Goal: Task Accomplishment & Management: Complete application form

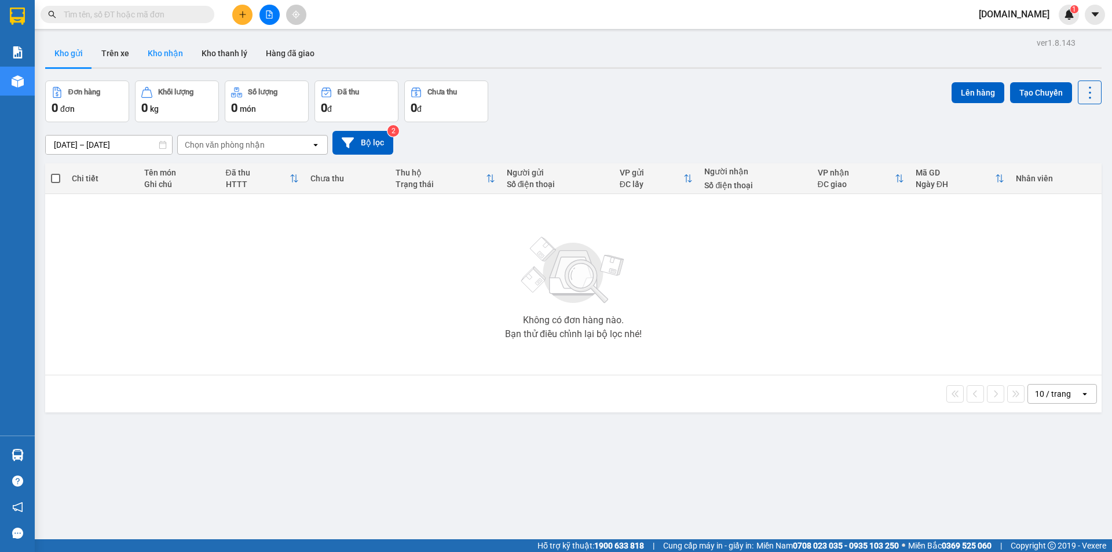
click at [167, 52] on button "Kho nhận" at bounding box center [165, 53] width 54 height 28
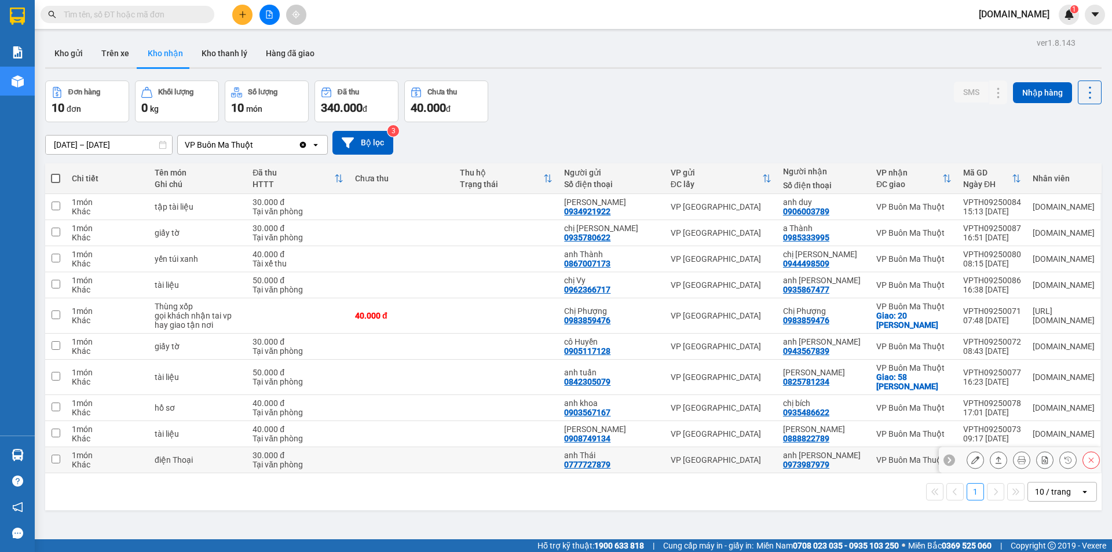
click at [395, 461] on td at bounding box center [401, 460] width 105 height 26
checkbox input "true"
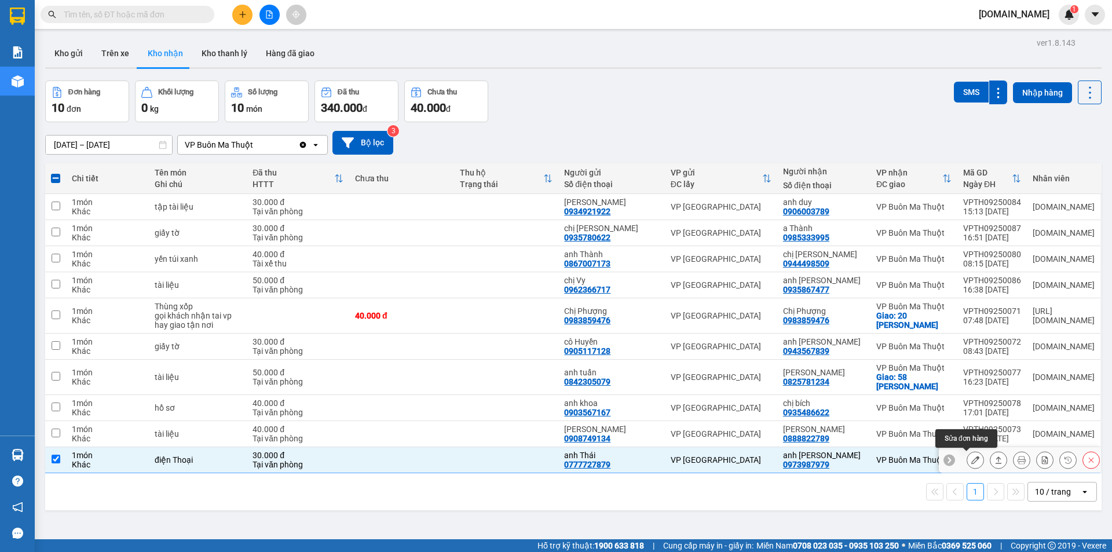
click at [971, 460] on icon at bounding box center [975, 460] width 8 height 8
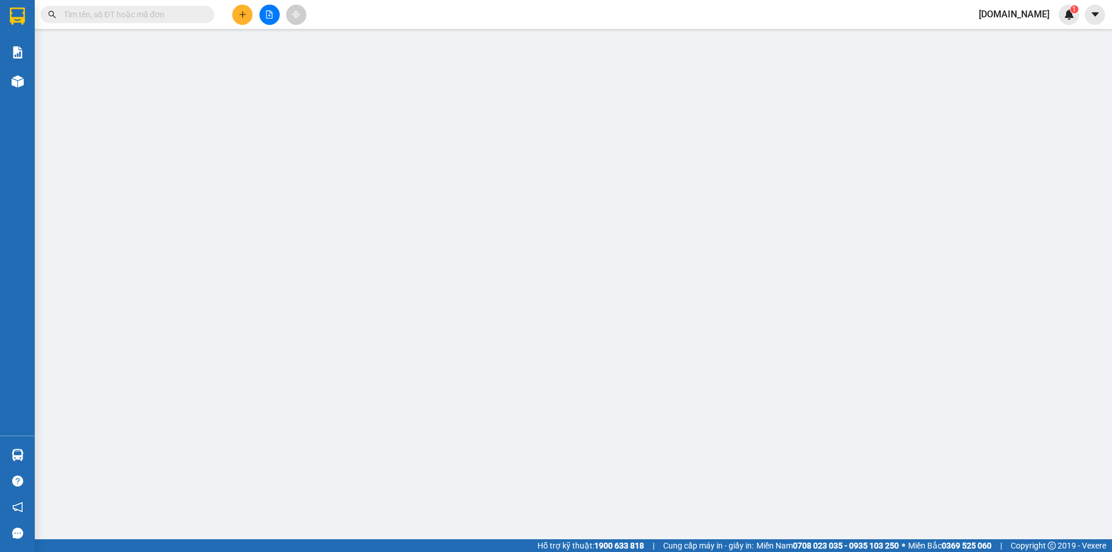
type input "0777727879"
type input "anh Thái"
type input "0973987979"
type input "anh [PERSON_NAME]"
type input "30.000"
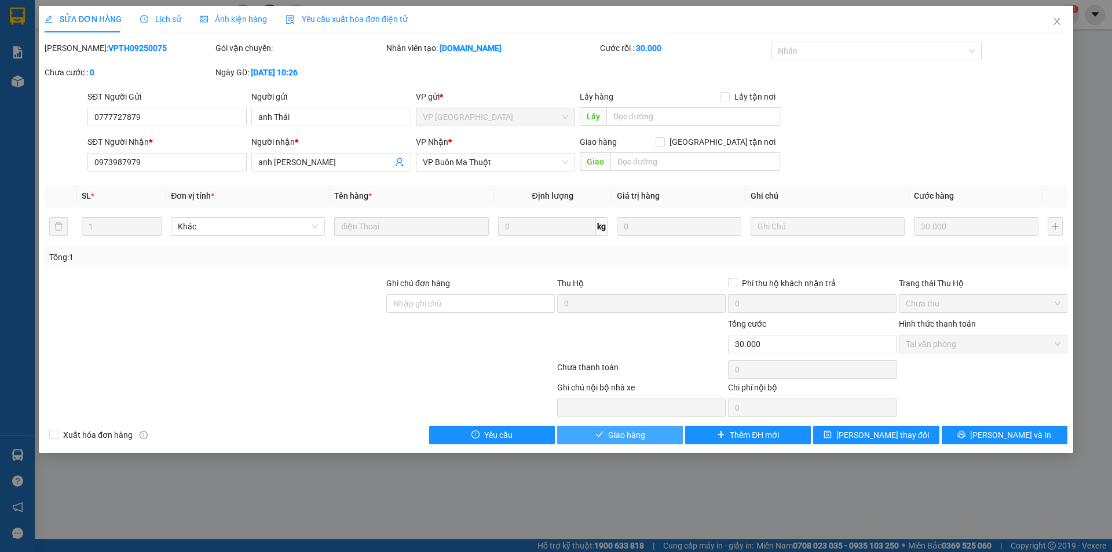
click at [649, 438] on button "Giao hàng" at bounding box center [620, 435] width 126 height 19
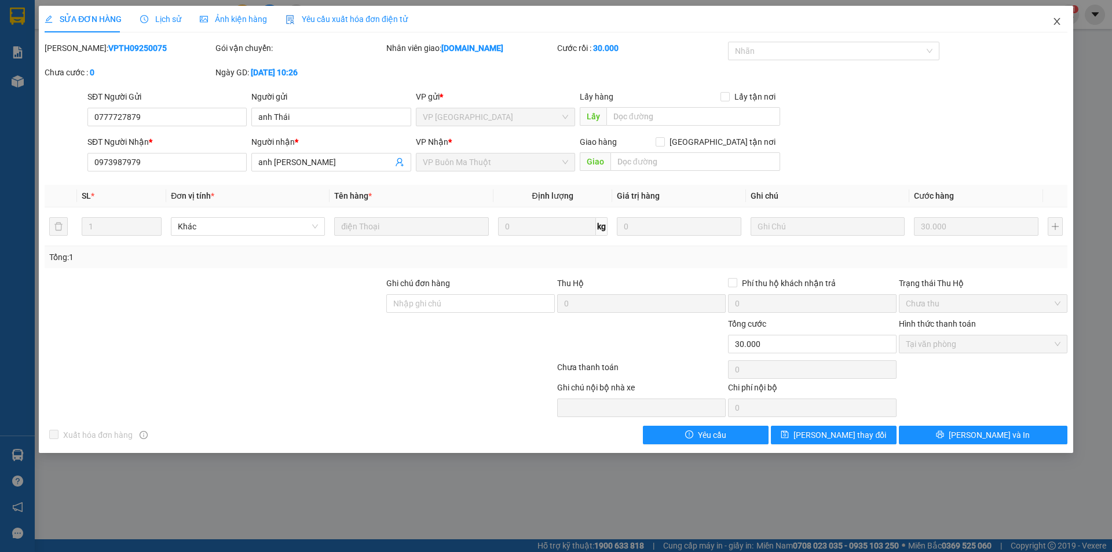
click at [1058, 22] on icon "close" at bounding box center [1056, 21] width 9 height 9
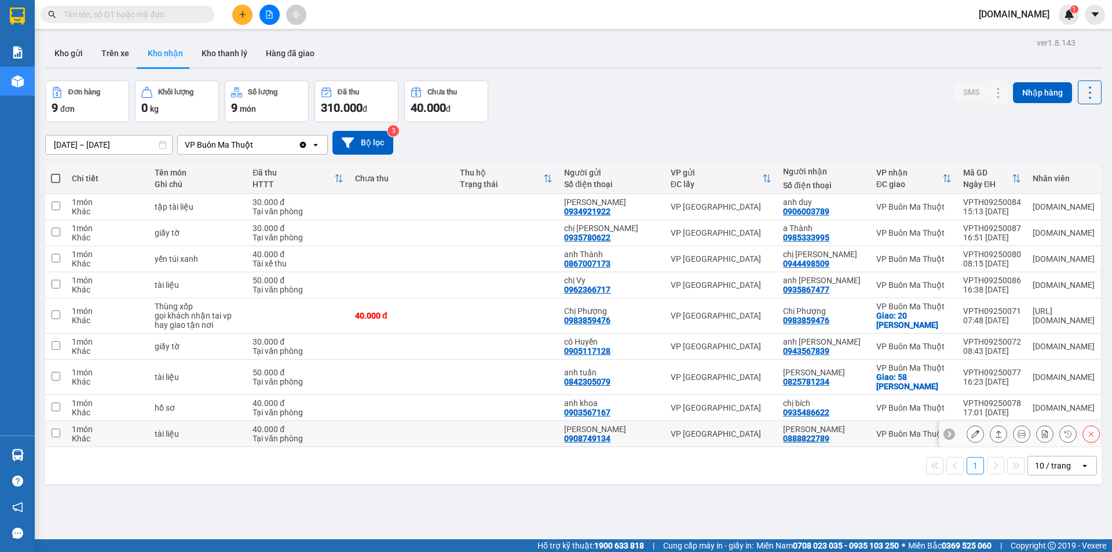
click at [461, 439] on td at bounding box center [506, 434] width 105 height 26
checkbox input "true"
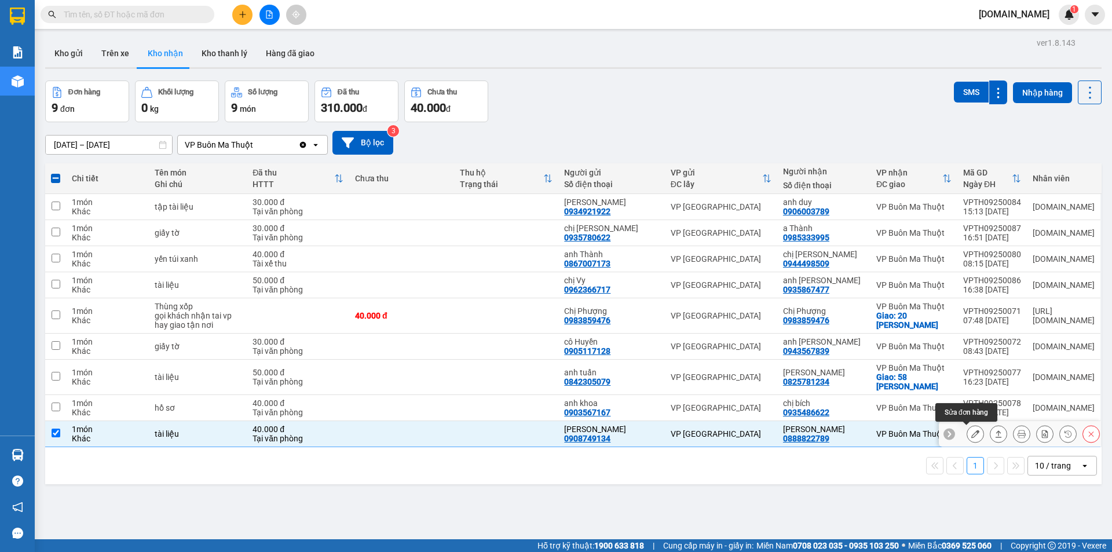
click at [971, 431] on icon at bounding box center [975, 434] width 8 height 8
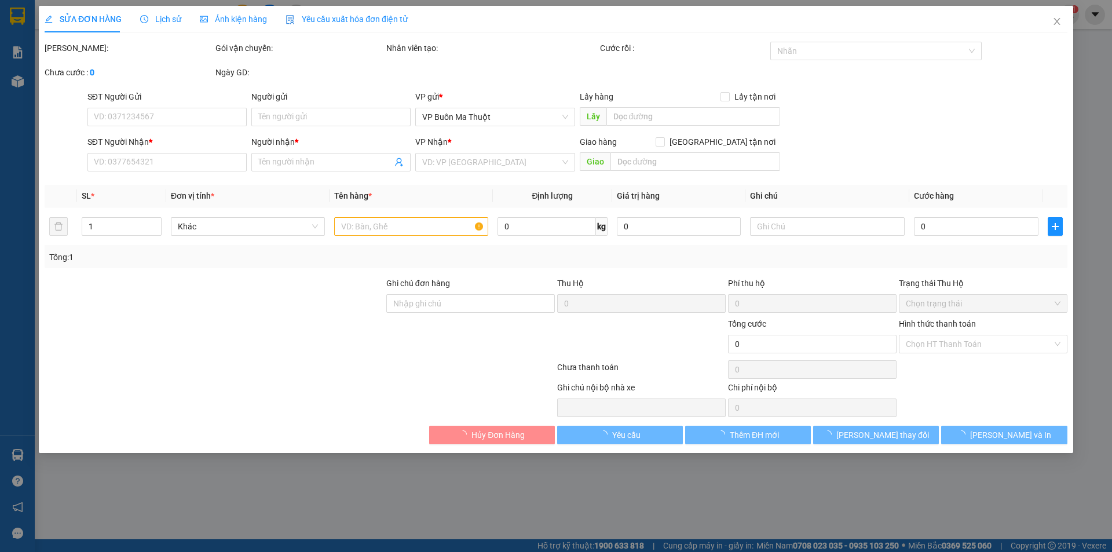
type input "0908749134"
type input "[PERSON_NAME]"
type input "0888822789"
type input "[PERSON_NAME]"
type input "40.000"
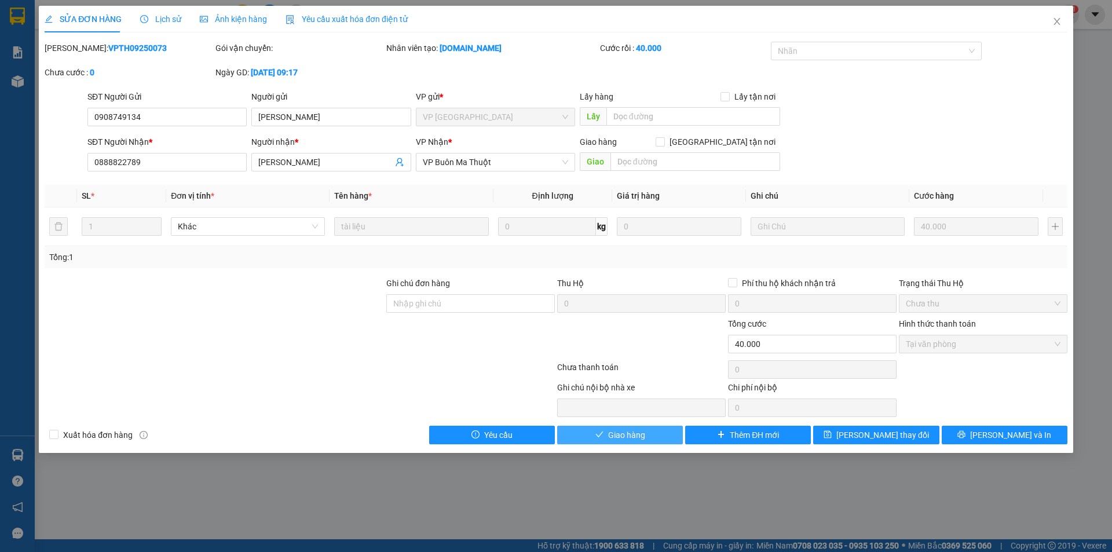
click at [627, 438] on span "Giao hàng" at bounding box center [626, 434] width 37 height 13
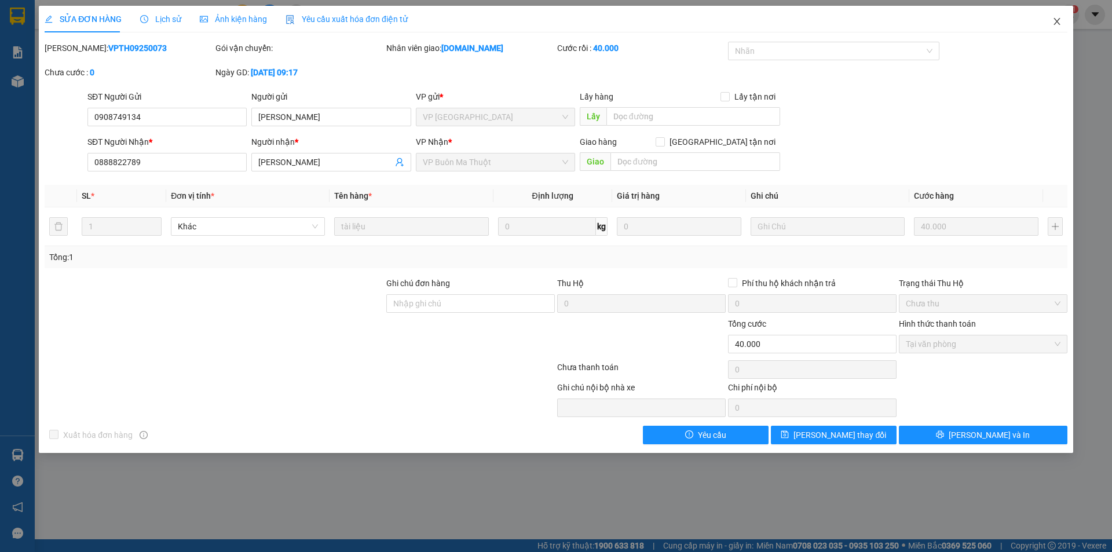
click at [1055, 25] on icon "close" at bounding box center [1056, 21] width 9 height 9
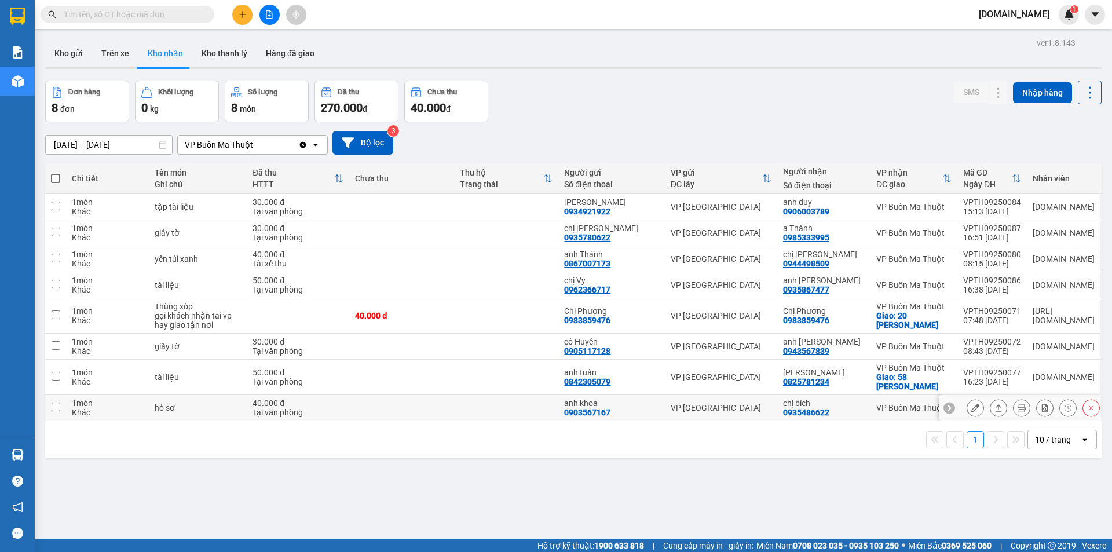
click at [373, 409] on td at bounding box center [401, 408] width 105 height 26
checkbox input "true"
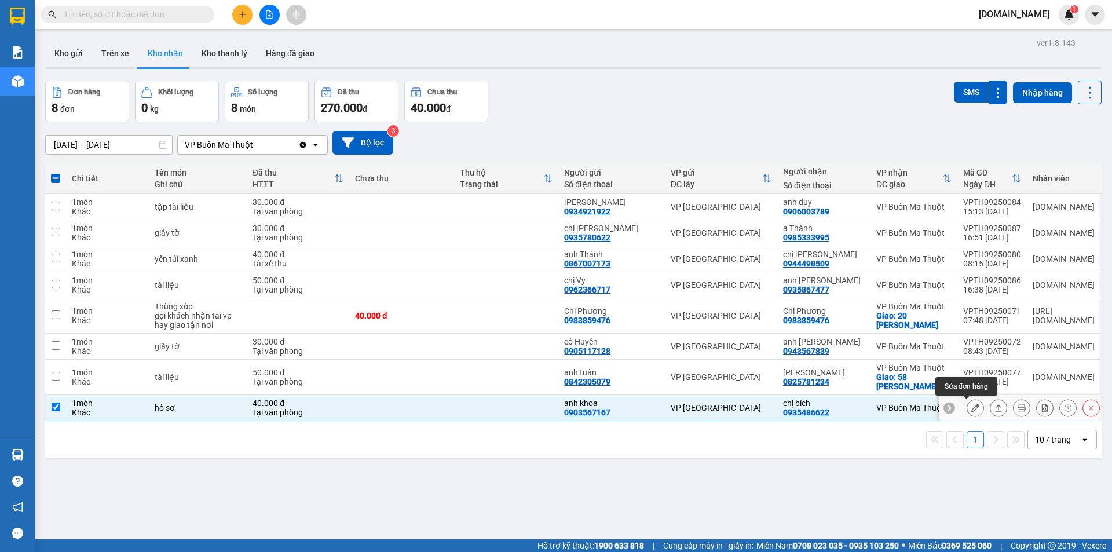
click at [971, 405] on icon at bounding box center [975, 408] width 8 height 8
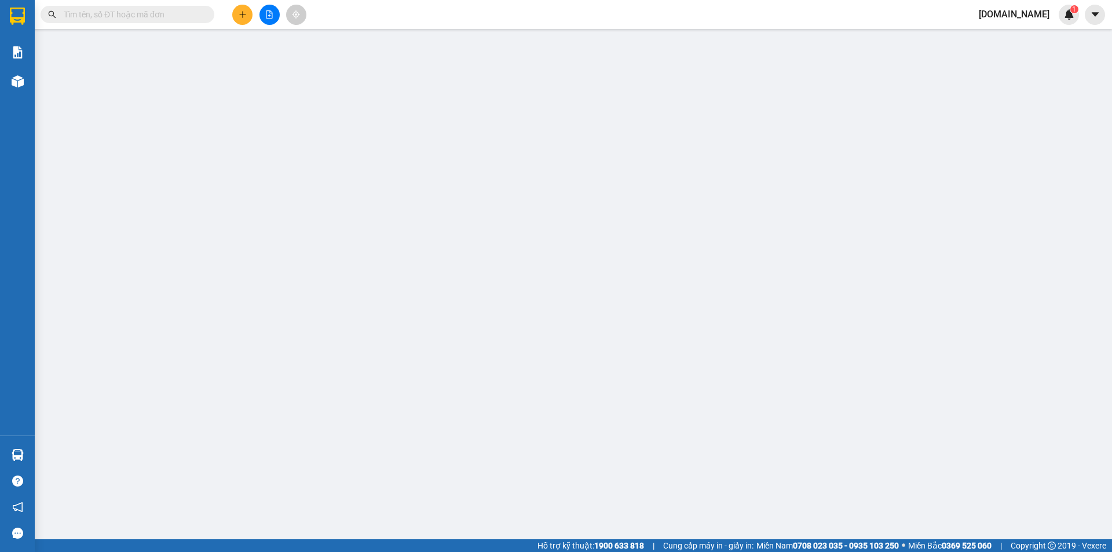
type input "0903567167"
type input "anh khoa"
type input "0935486622"
type input "chị bích"
type input "40.000"
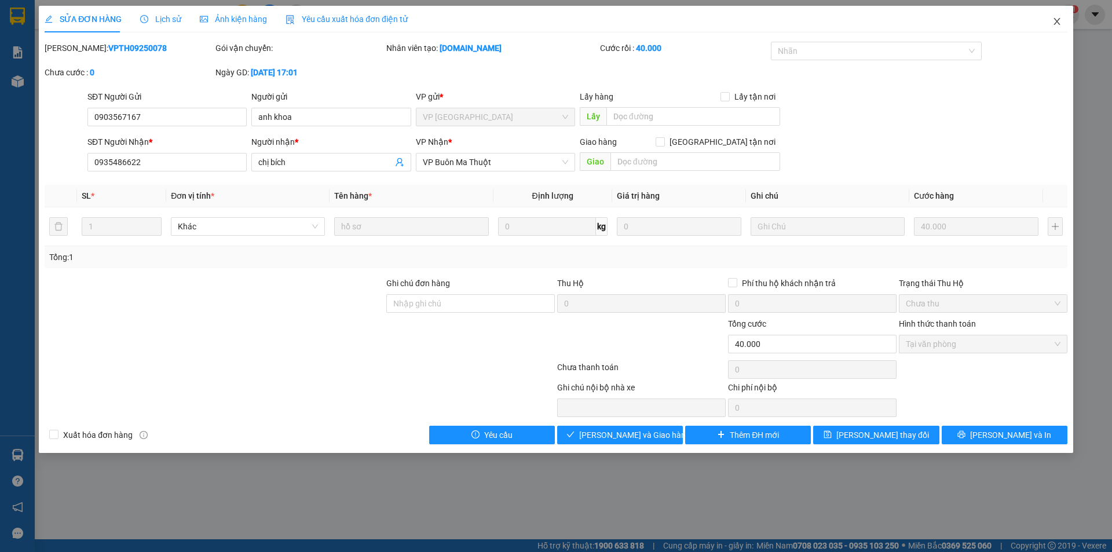
click at [1056, 19] on icon "close" at bounding box center [1056, 21] width 9 height 9
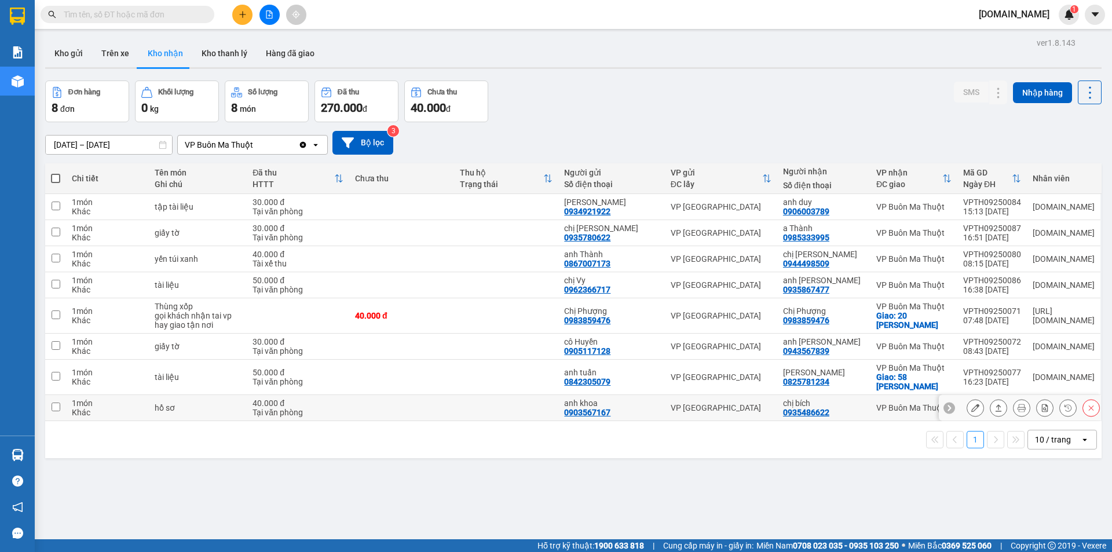
click at [55, 405] on input "checkbox" at bounding box center [56, 406] width 9 height 9
checkbox input "true"
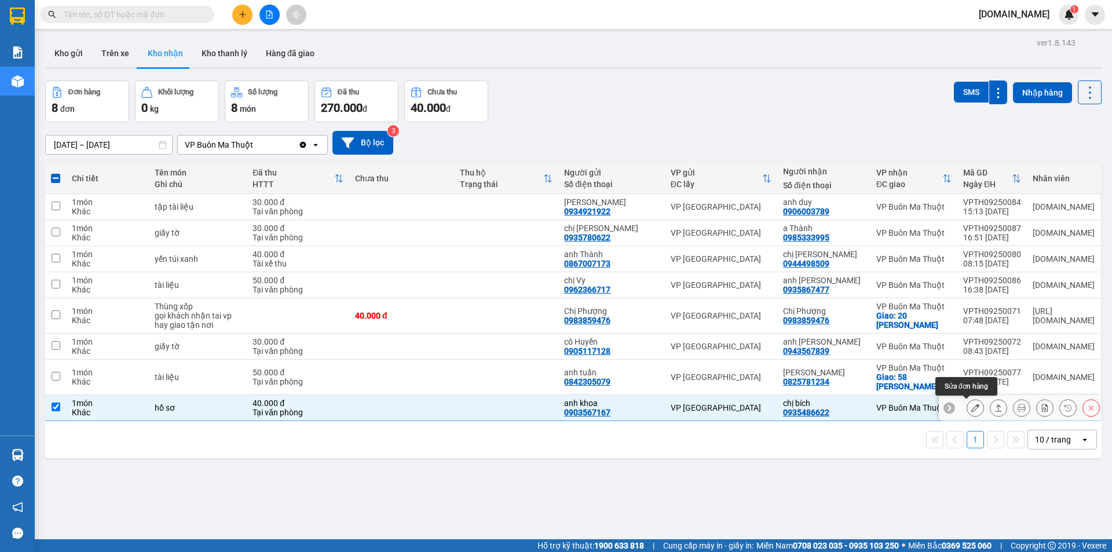
click at [971, 408] on icon at bounding box center [975, 408] width 8 height 8
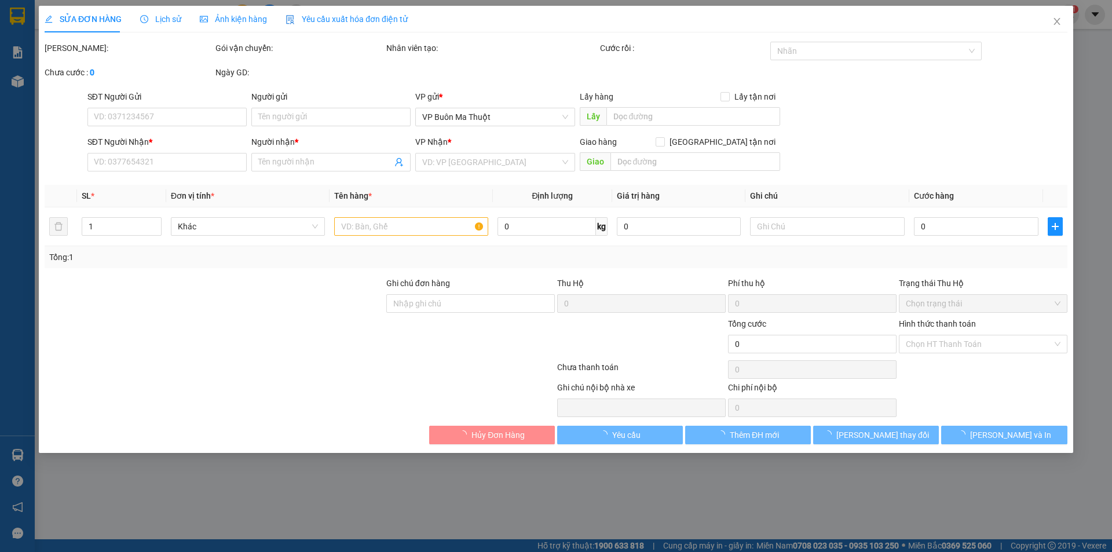
type input "0903567167"
type input "anh khoa"
type input "0935486622"
type input "chị bích"
type input "40.000"
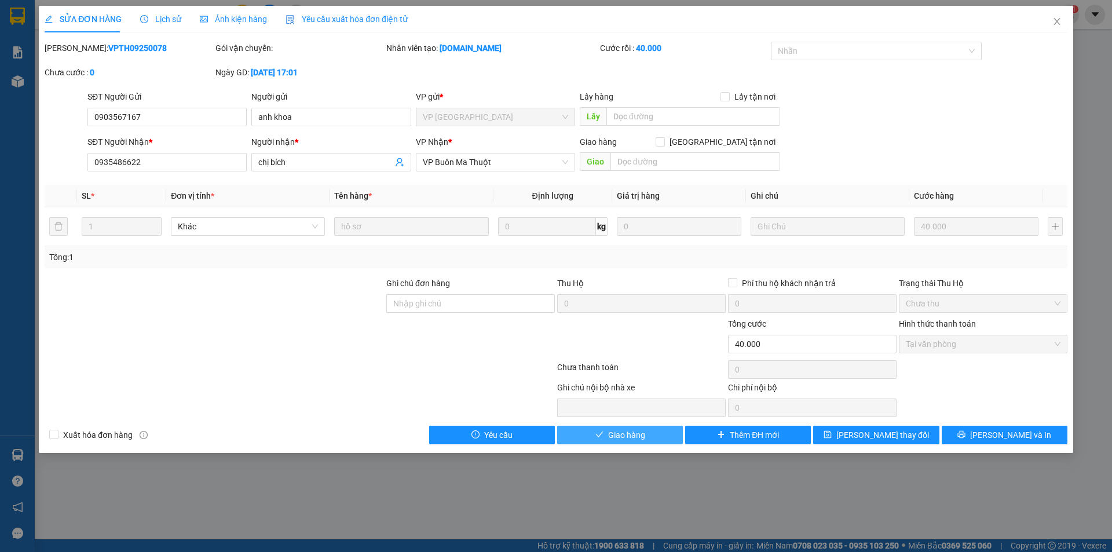
click at [620, 434] on span "Giao hàng" at bounding box center [626, 434] width 37 height 13
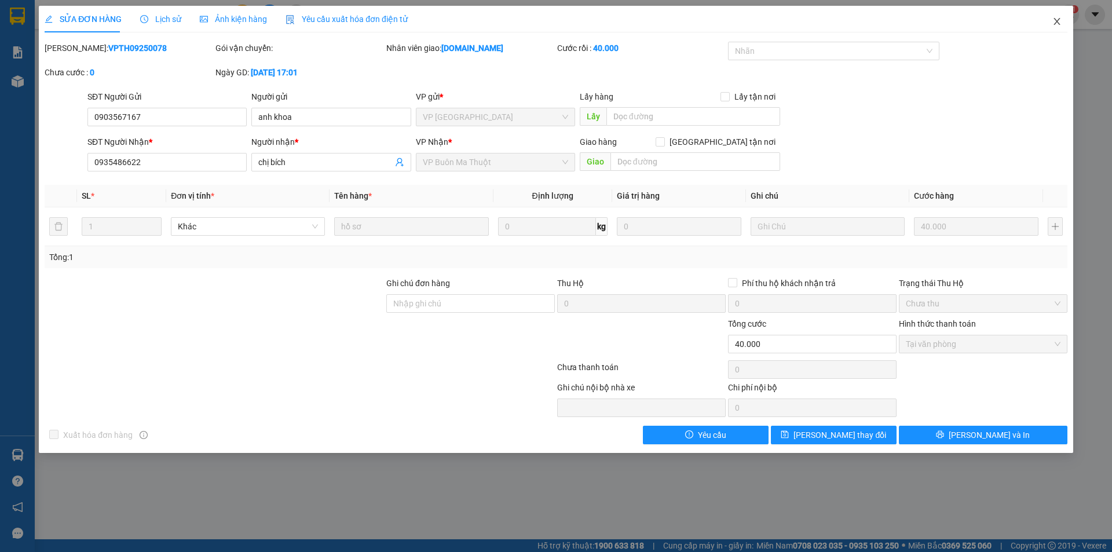
click at [1058, 21] on icon "close" at bounding box center [1056, 21] width 9 height 9
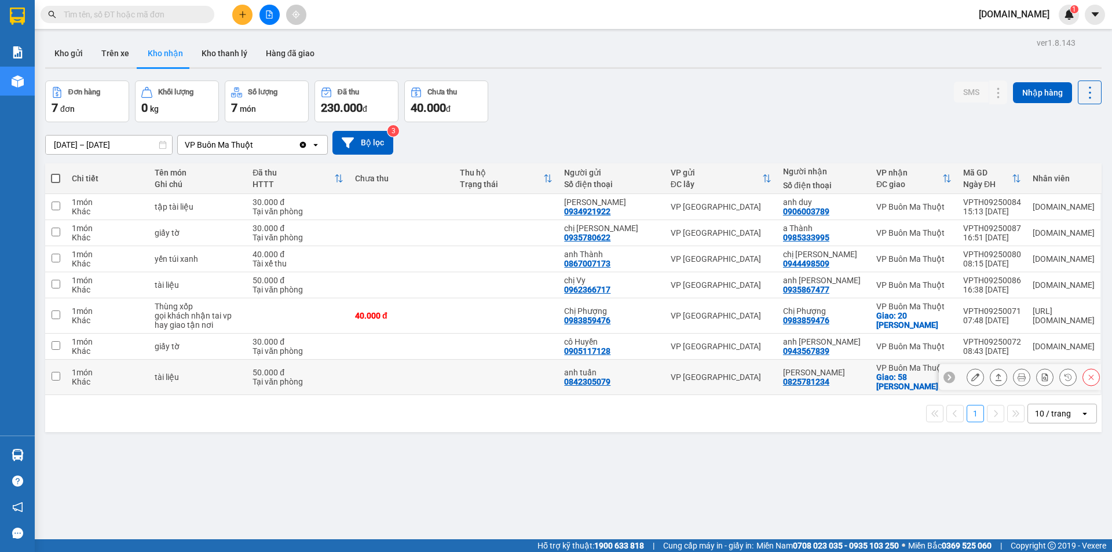
click at [53, 375] on input "checkbox" at bounding box center [56, 376] width 9 height 9
checkbox input "true"
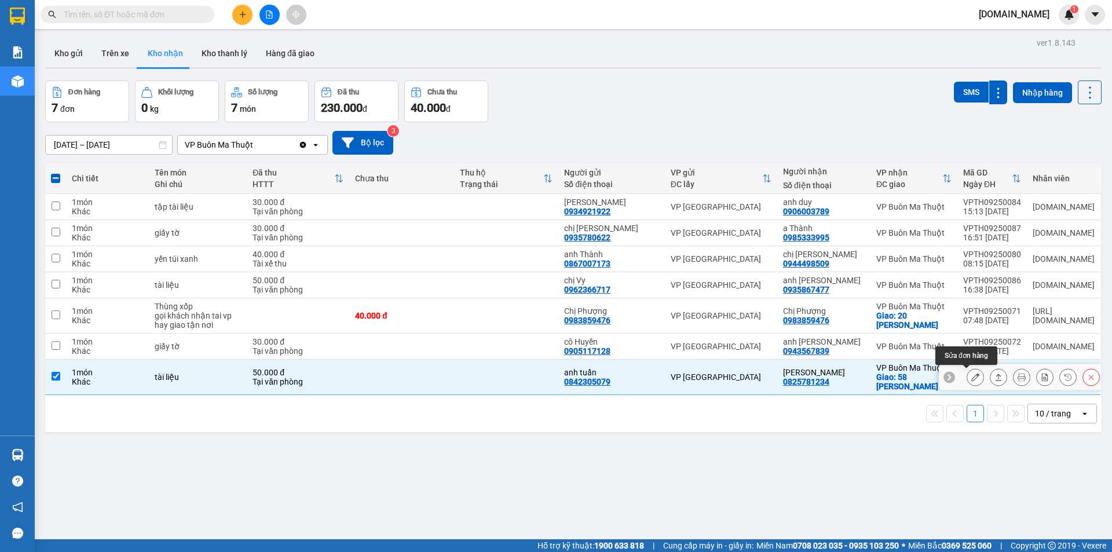
click at [971, 378] on icon at bounding box center [975, 377] width 8 height 8
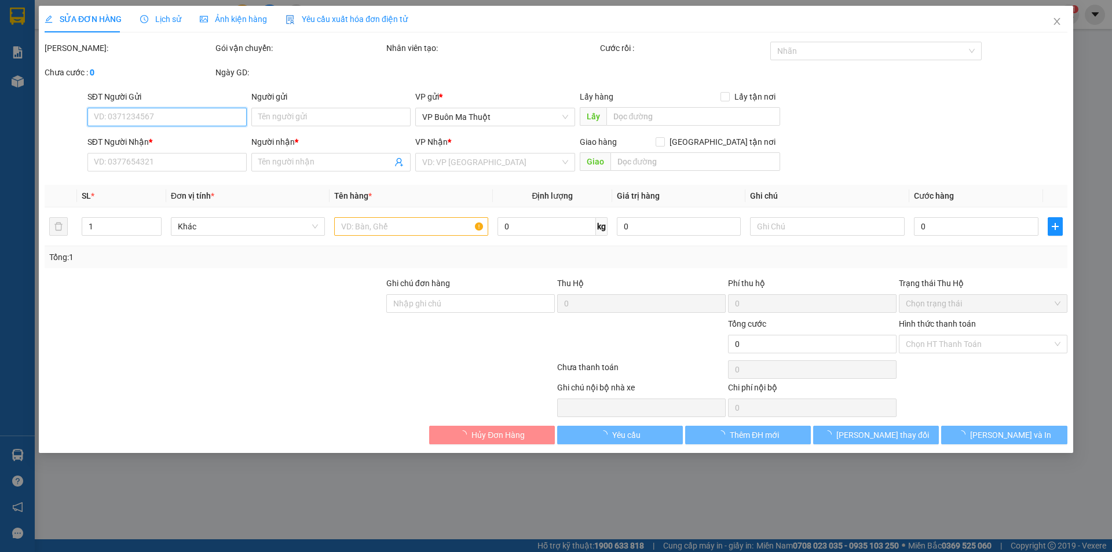
type input "0842305079"
type input "anh tuấn"
type input "0825781234"
type input "[PERSON_NAME]"
checkbox input "true"
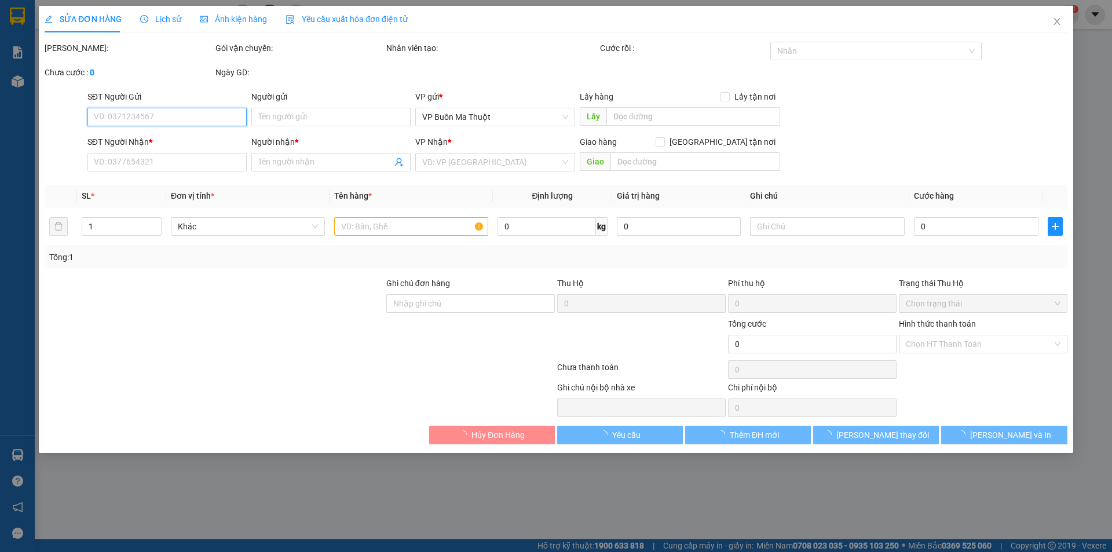
type input "58 [PERSON_NAME]"
type input "50.000"
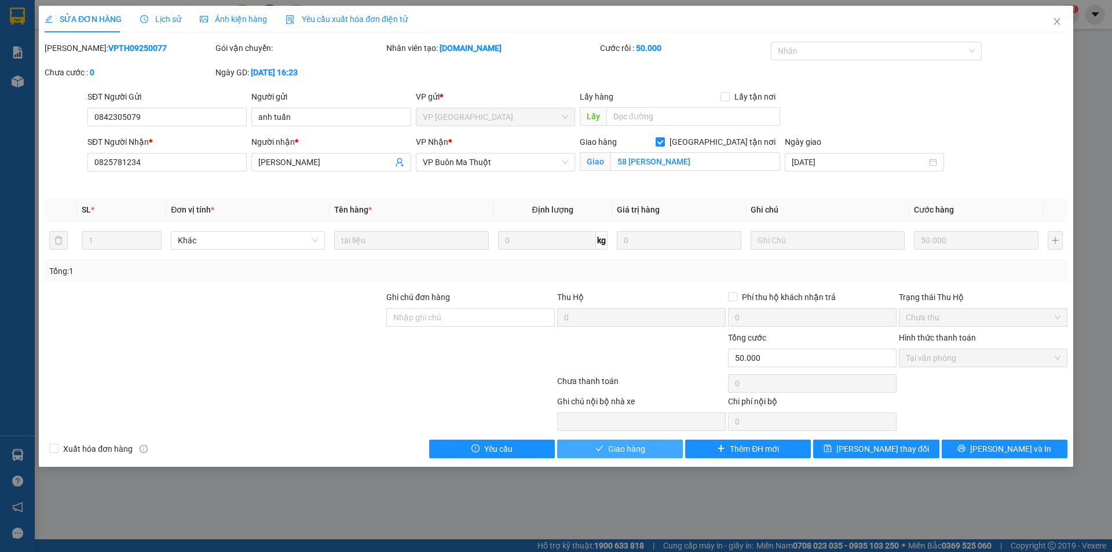
click at [628, 449] on span "Giao hàng" at bounding box center [626, 448] width 37 height 13
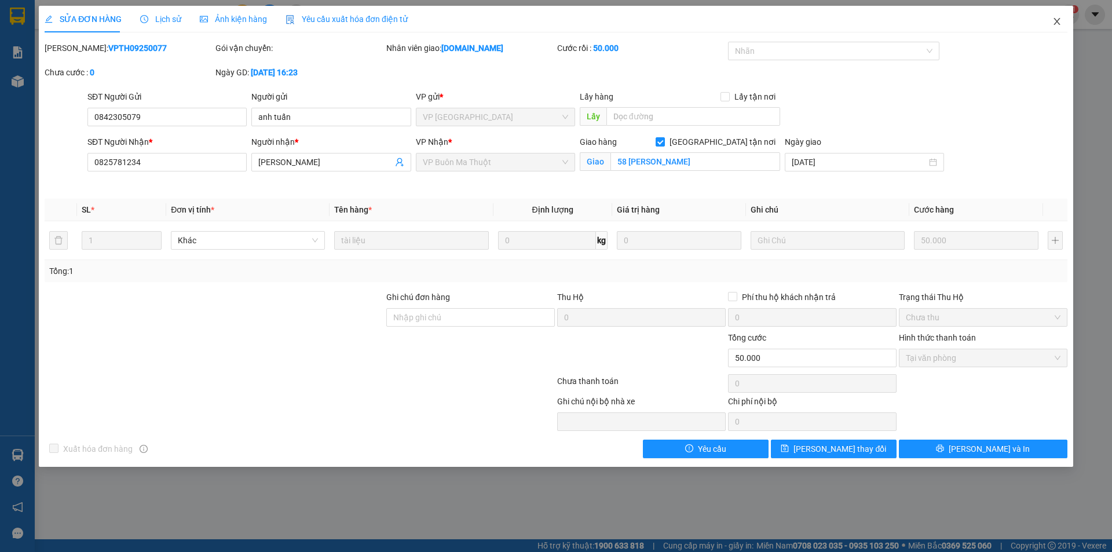
click at [1057, 19] on icon "close" at bounding box center [1056, 21] width 9 height 9
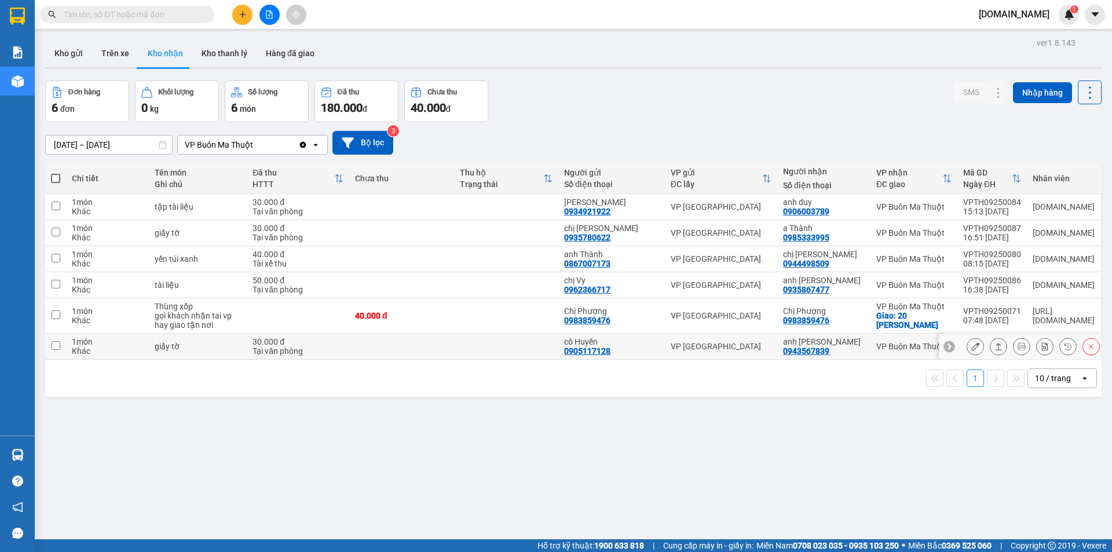
click at [343, 347] on div "Tại văn phòng" at bounding box center [297, 350] width 91 height 9
checkbox input "true"
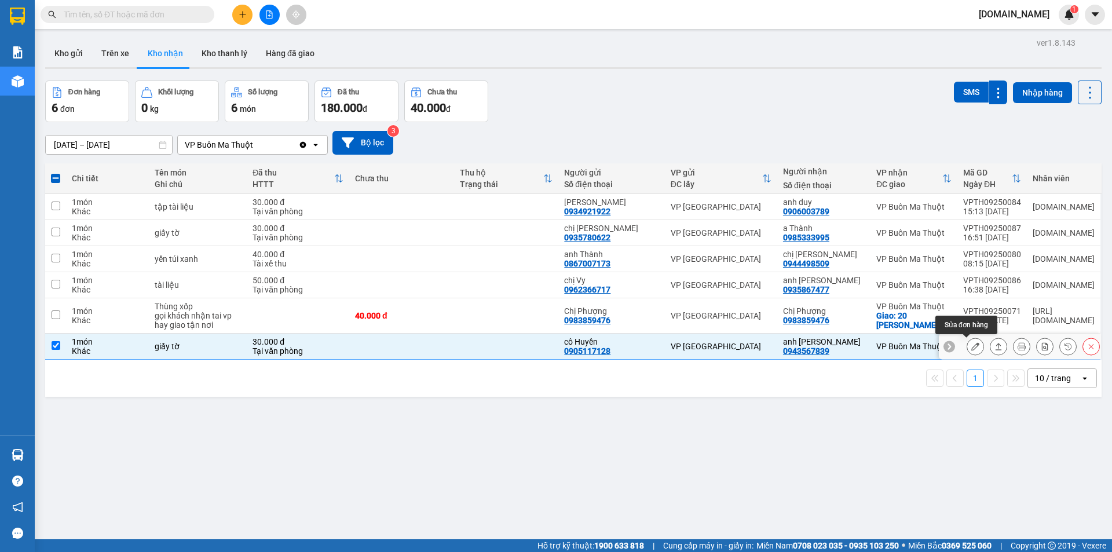
click at [971, 346] on icon at bounding box center [975, 346] width 8 height 8
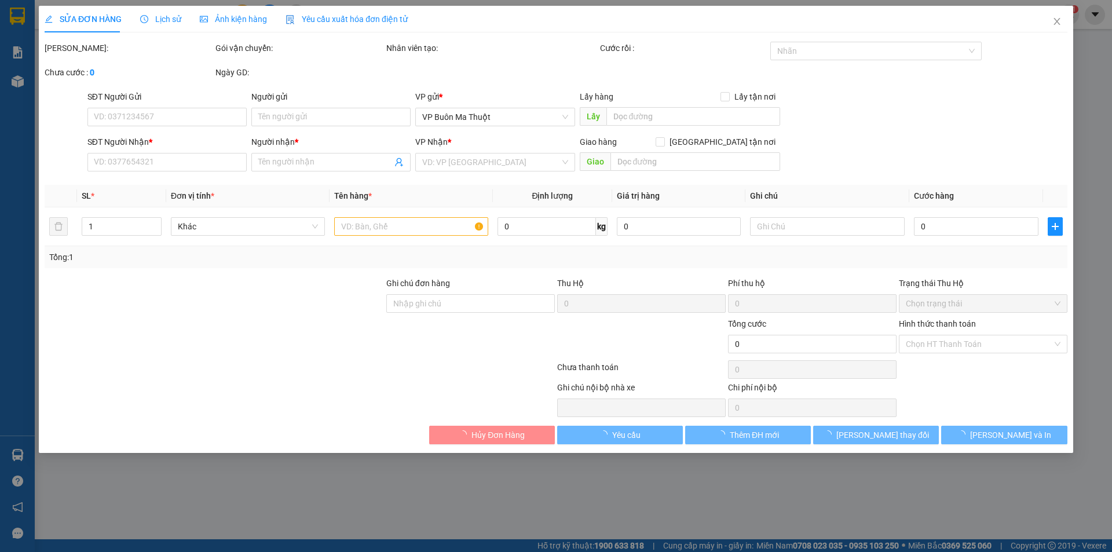
type input "0905117128"
type input "cô Huyền"
type input "0943567839"
type input "anh [PERSON_NAME]"
type input "30.000"
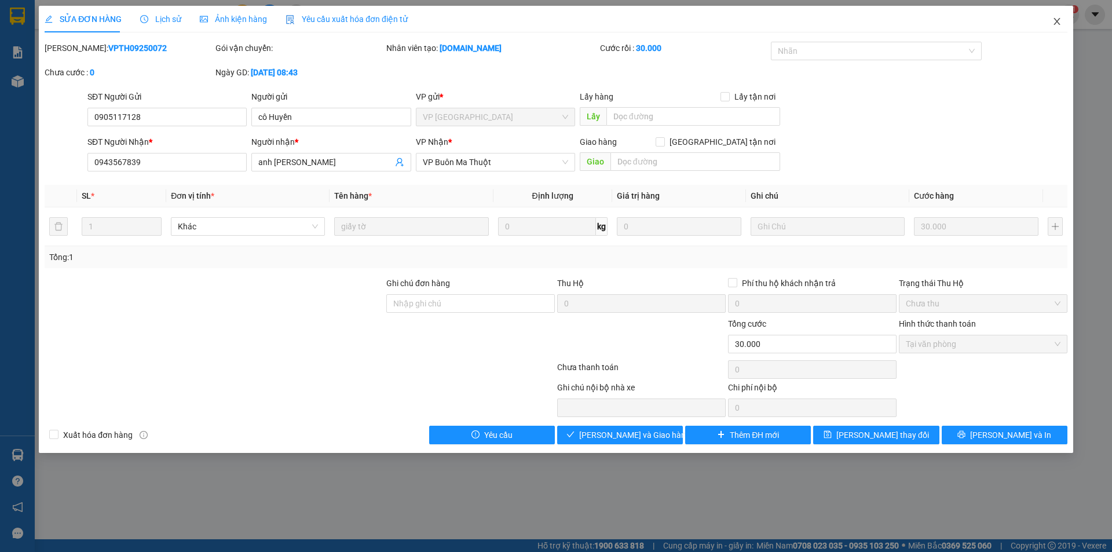
click at [1058, 21] on icon "close" at bounding box center [1056, 21] width 9 height 9
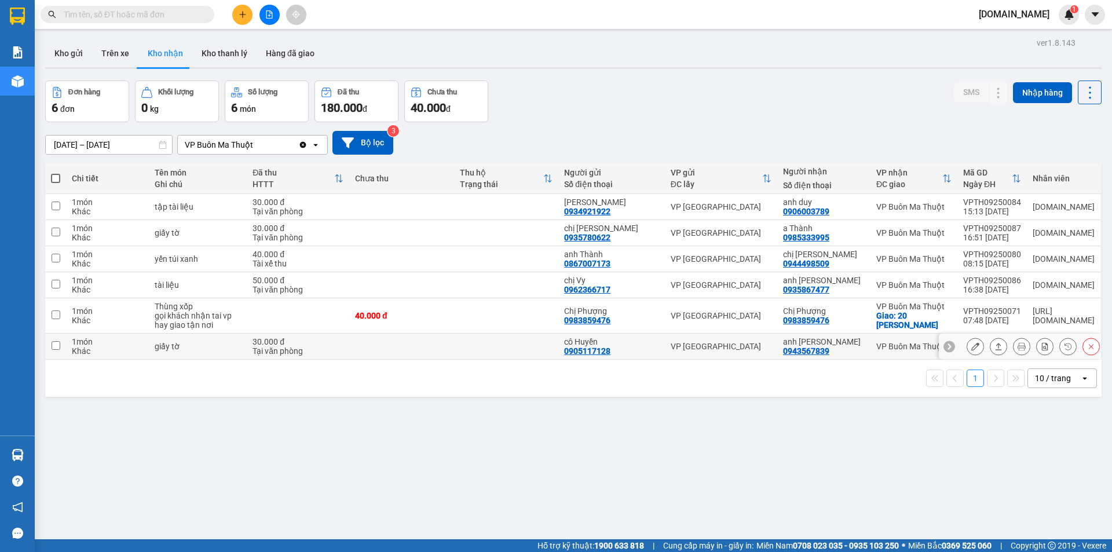
click at [56, 348] on input "checkbox" at bounding box center [56, 345] width 9 height 9
checkbox input "true"
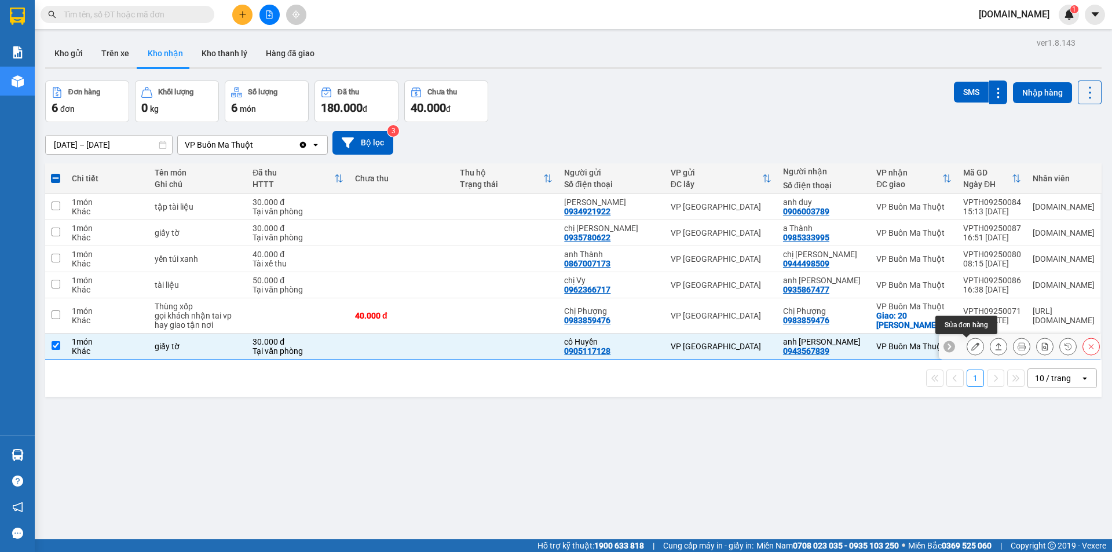
click at [971, 346] on icon at bounding box center [975, 346] width 8 height 8
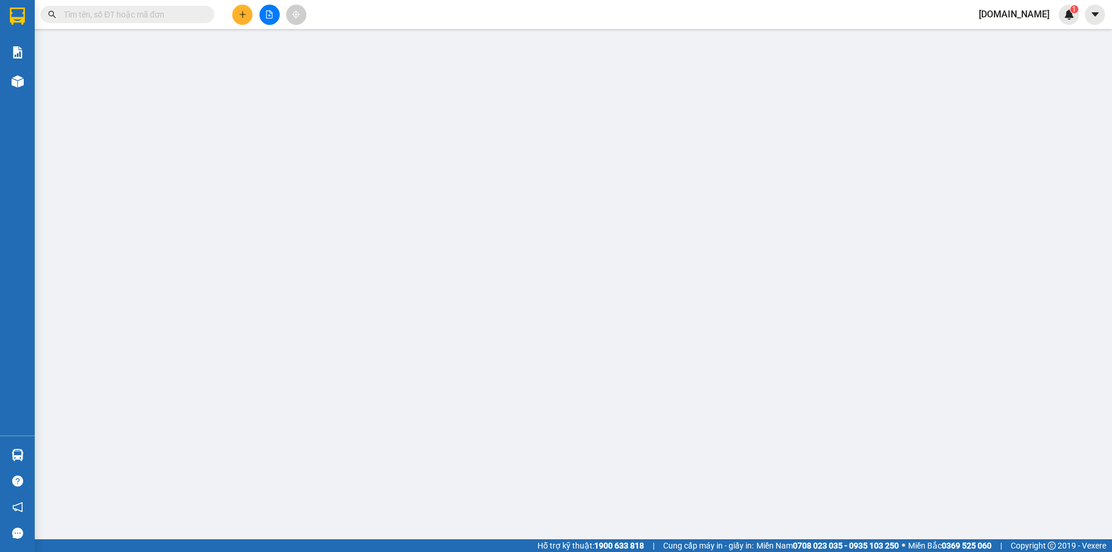
type input "0905117128"
type input "cô Huyền"
type input "0943567839"
type input "anh [PERSON_NAME]"
type input "30.000"
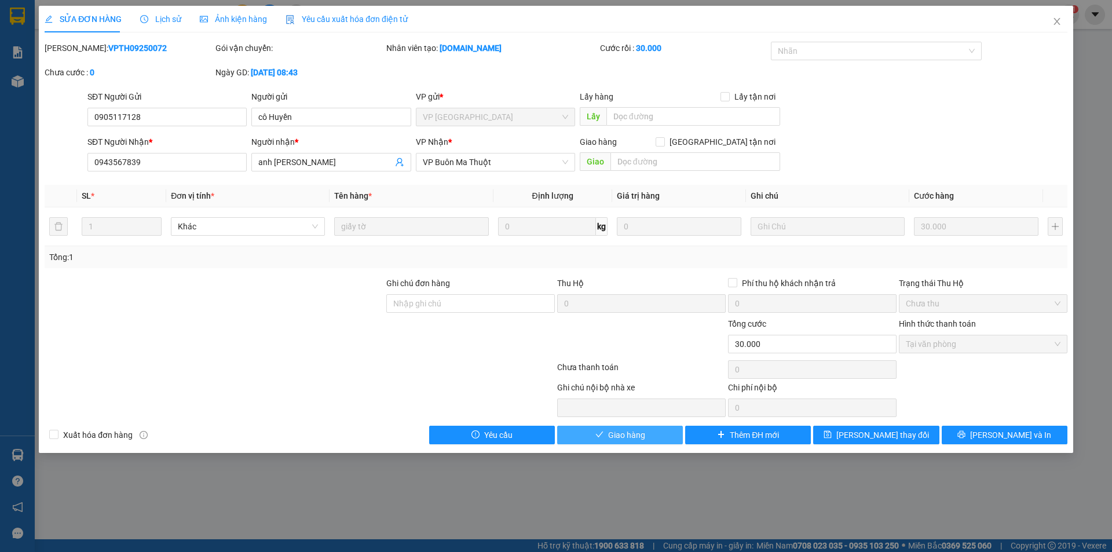
click at [647, 435] on button "Giao hàng" at bounding box center [620, 435] width 126 height 19
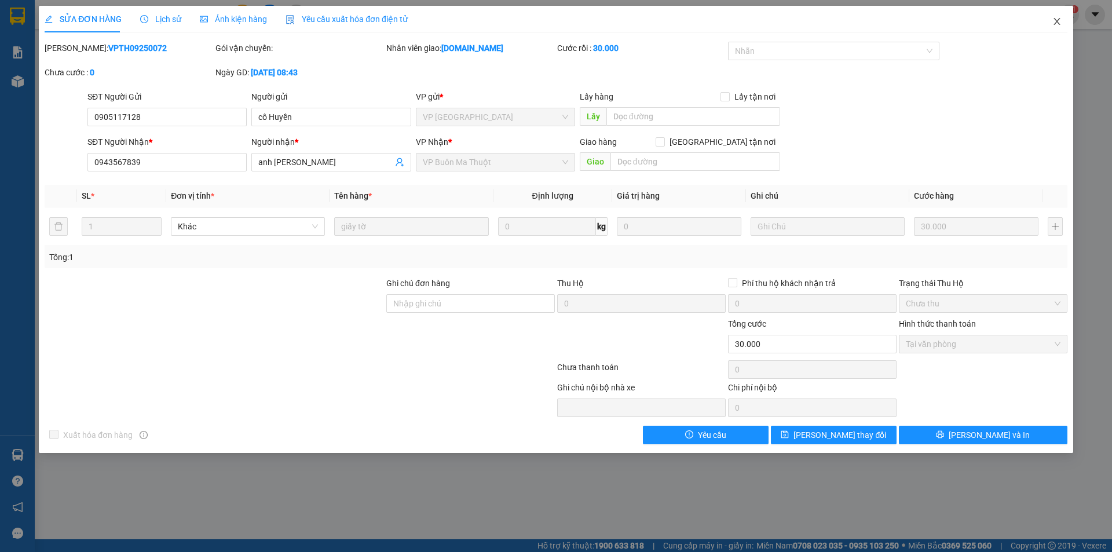
click at [1056, 19] on icon "close" at bounding box center [1056, 21] width 9 height 9
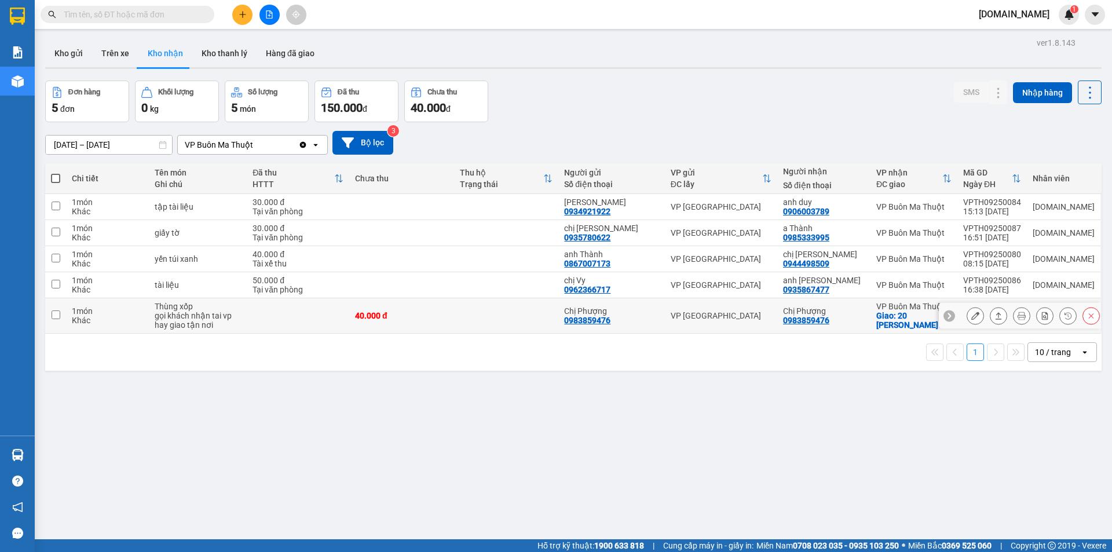
click at [56, 316] on input "checkbox" at bounding box center [56, 314] width 9 height 9
checkbox input "true"
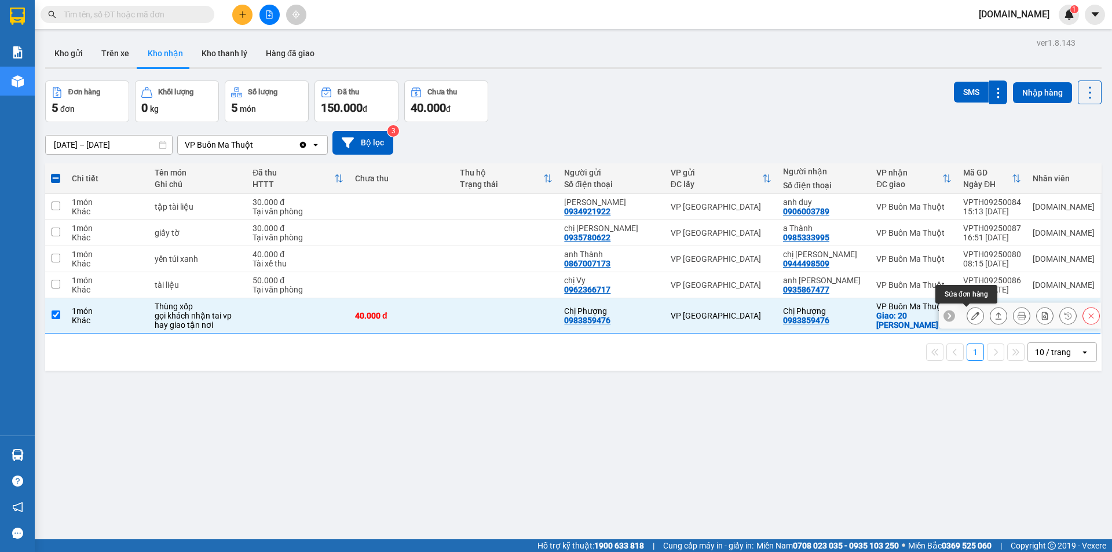
click at [971, 316] on icon at bounding box center [975, 316] width 8 height 8
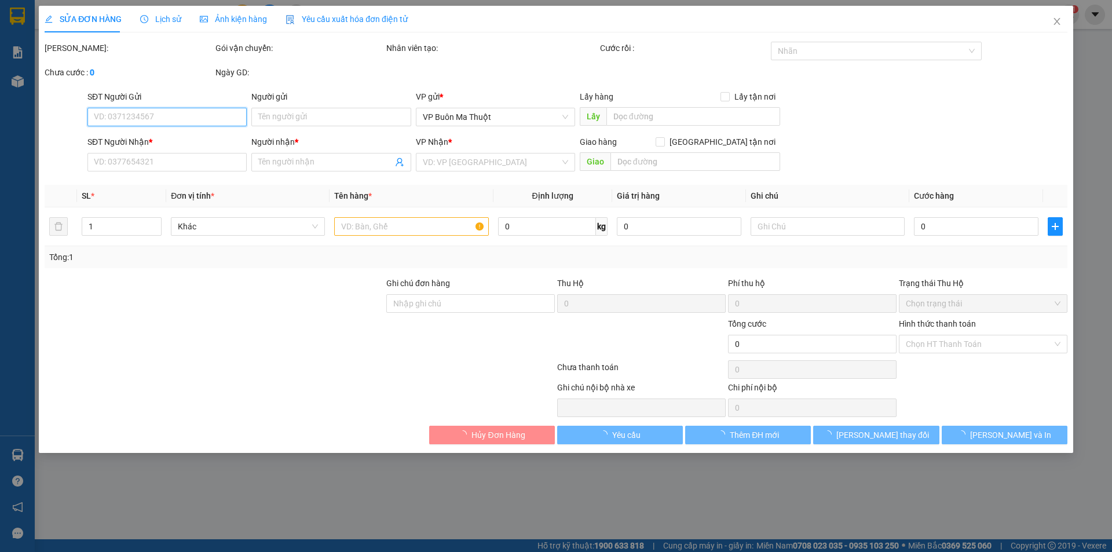
type input "0983859476"
type input "Chị Phượng"
type input "0983859476"
type input "Chị Phượng"
checkbox input "true"
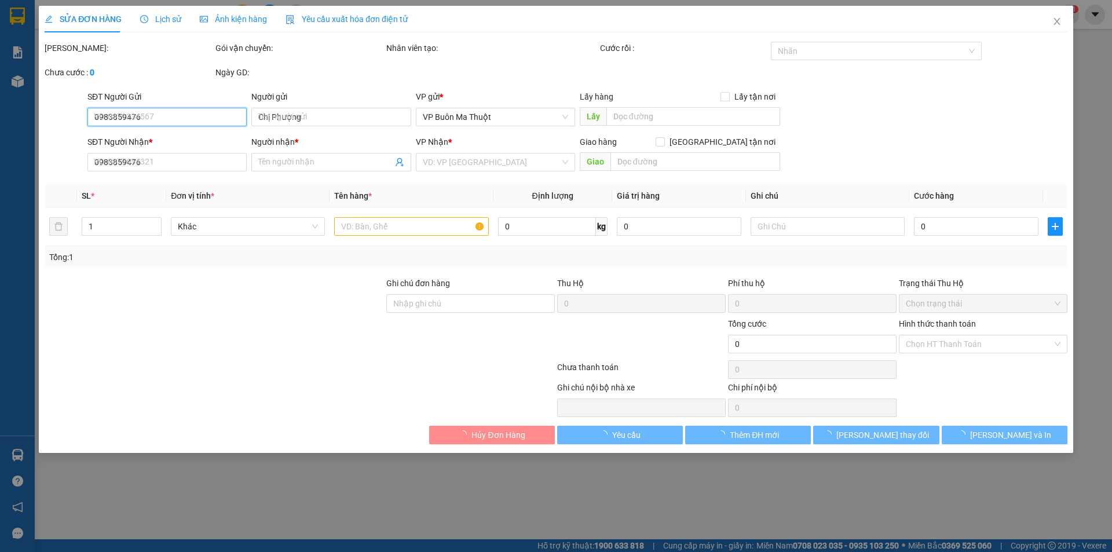
type input "20 [PERSON_NAME]"
type input "40.000"
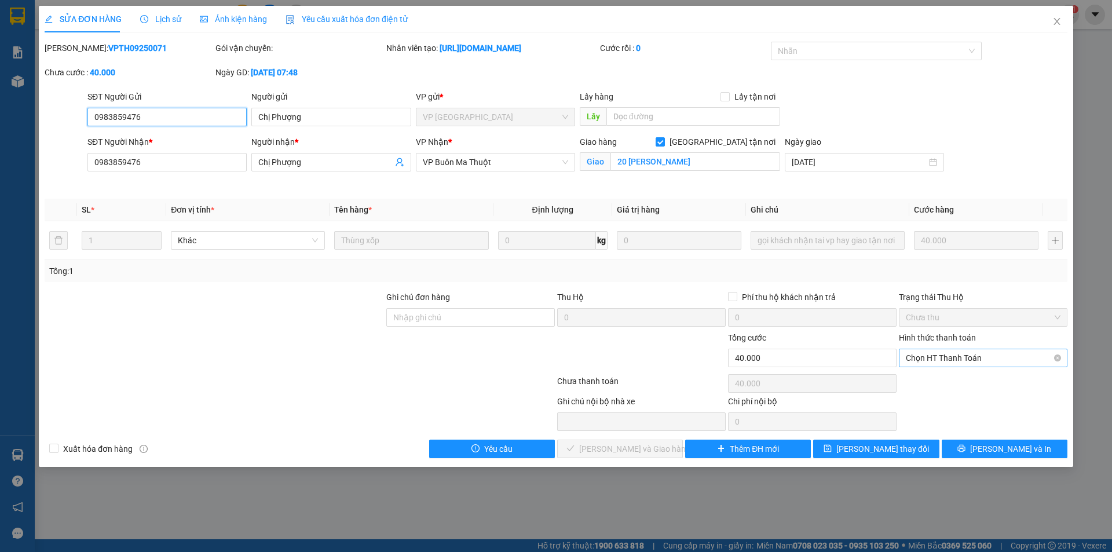
click at [1029, 358] on span "Chọn HT Thanh Toán" at bounding box center [983, 357] width 155 height 17
click at [941, 380] on div "Tại văn phòng" at bounding box center [983, 381] width 155 height 13
type input "0"
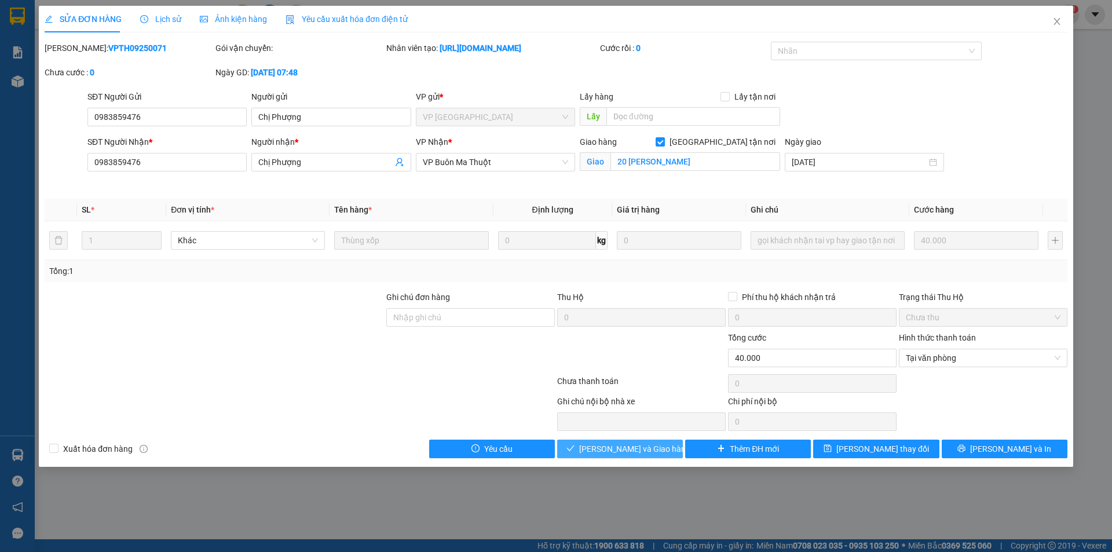
click at [626, 450] on span "[PERSON_NAME] và Giao hàng" at bounding box center [634, 448] width 111 height 13
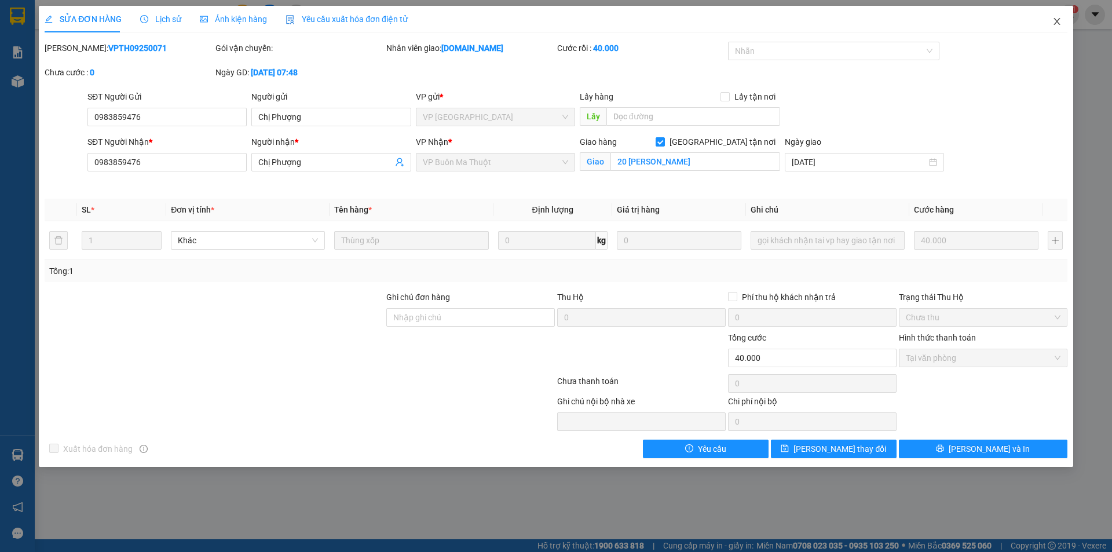
click at [1055, 19] on icon "close" at bounding box center [1056, 21] width 9 height 9
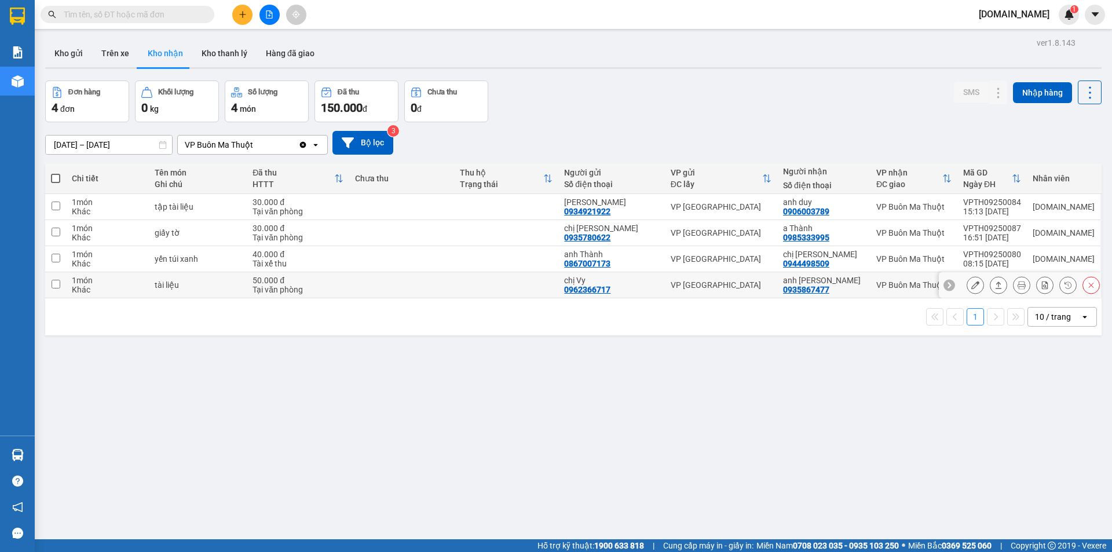
click at [55, 283] on input "checkbox" at bounding box center [56, 284] width 9 height 9
checkbox input "true"
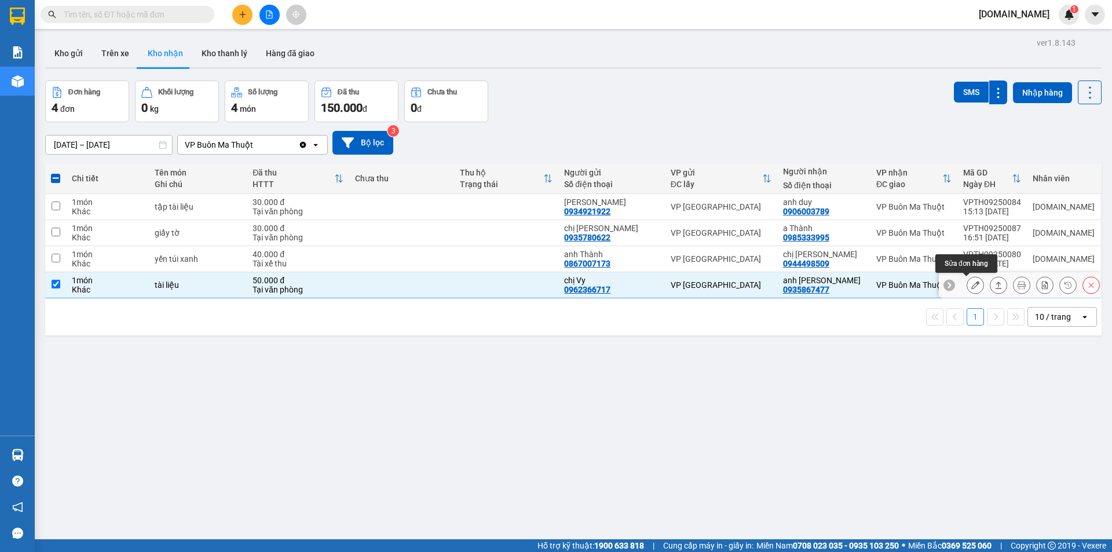
click at [970, 286] on button at bounding box center [975, 285] width 16 height 20
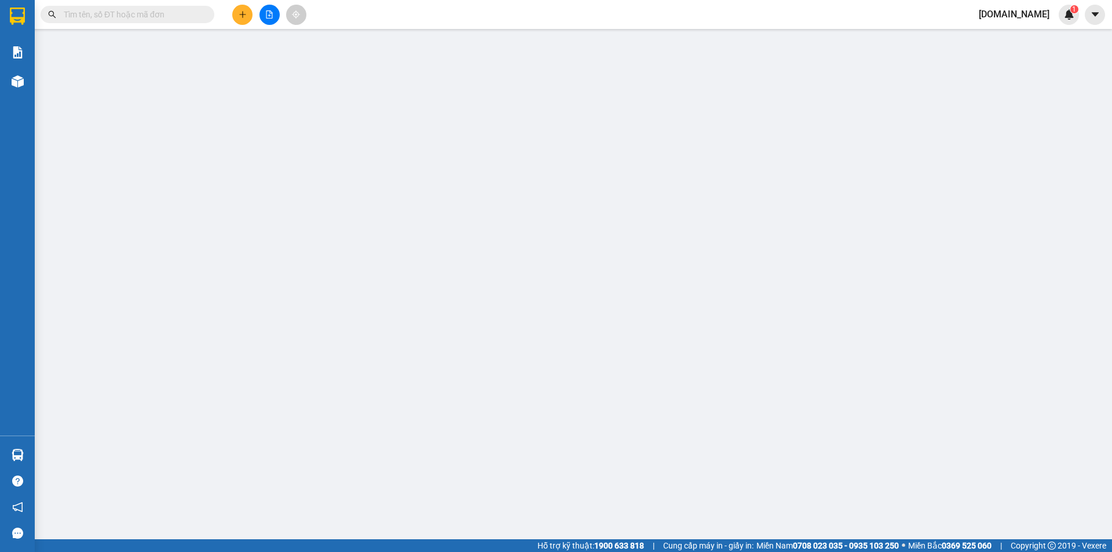
type input "0962366717"
type input "chị Vy"
type input "0935867477"
type input "anh [PERSON_NAME]"
type input "50.000"
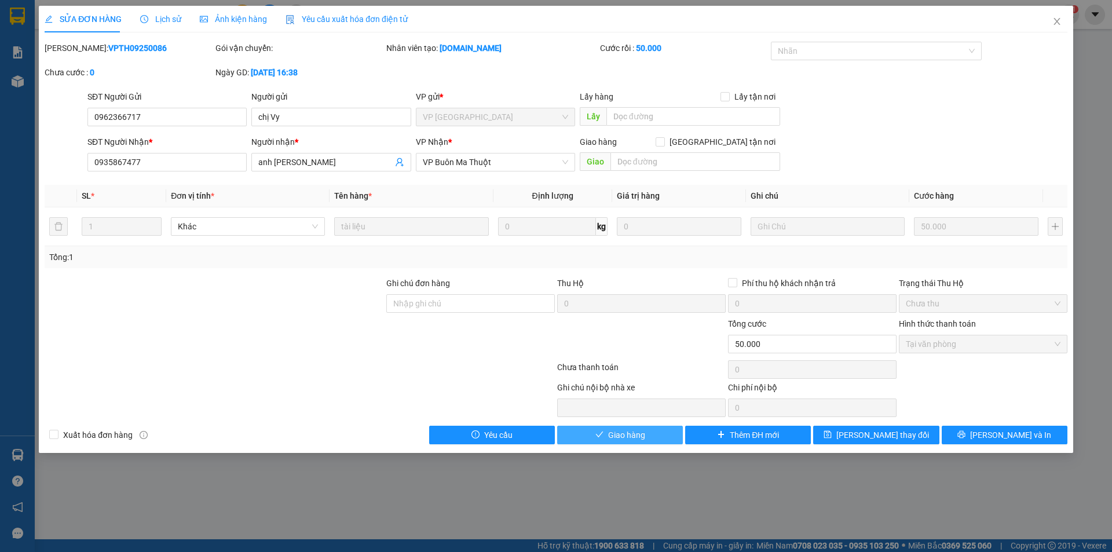
click at [627, 434] on span "Giao hàng" at bounding box center [626, 434] width 37 height 13
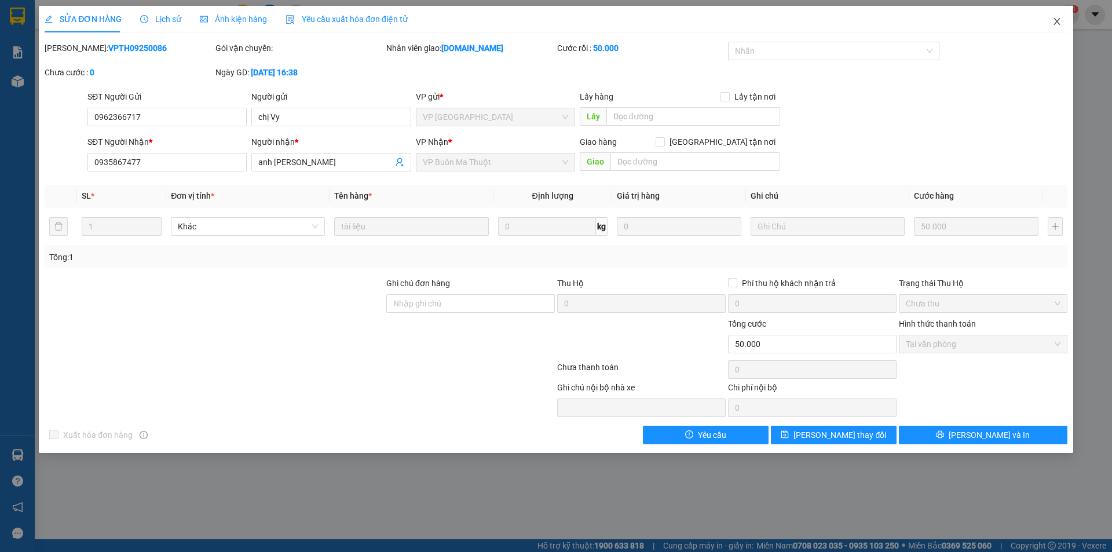
click at [1053, 21] on icon "close" at bounding box center [1056, 21] width 9 height 9
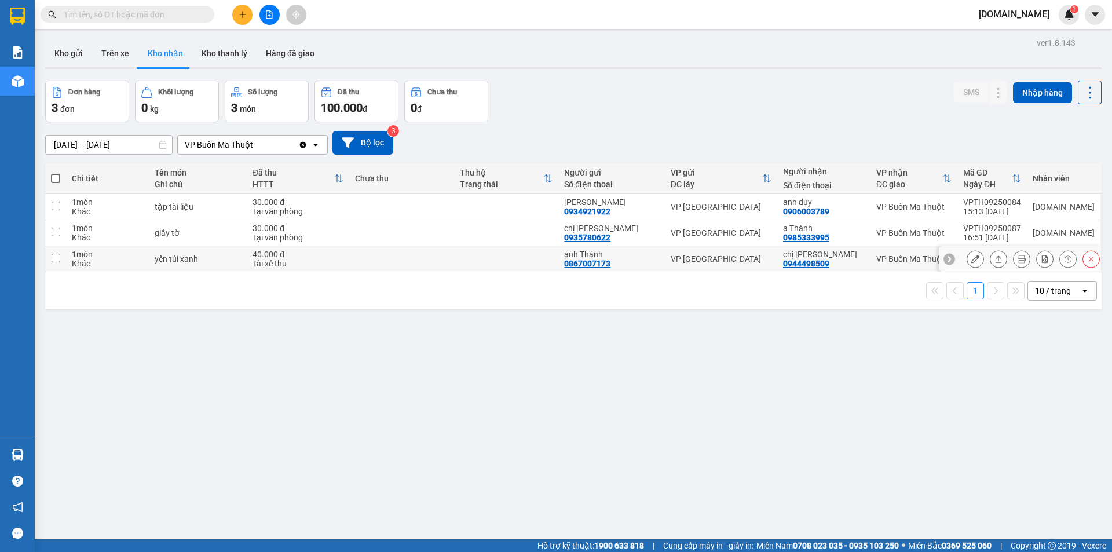
click at [54, 257] on input "checkbox" at bounding box center [56, 258] width 9 height 9
checkbox input "true"
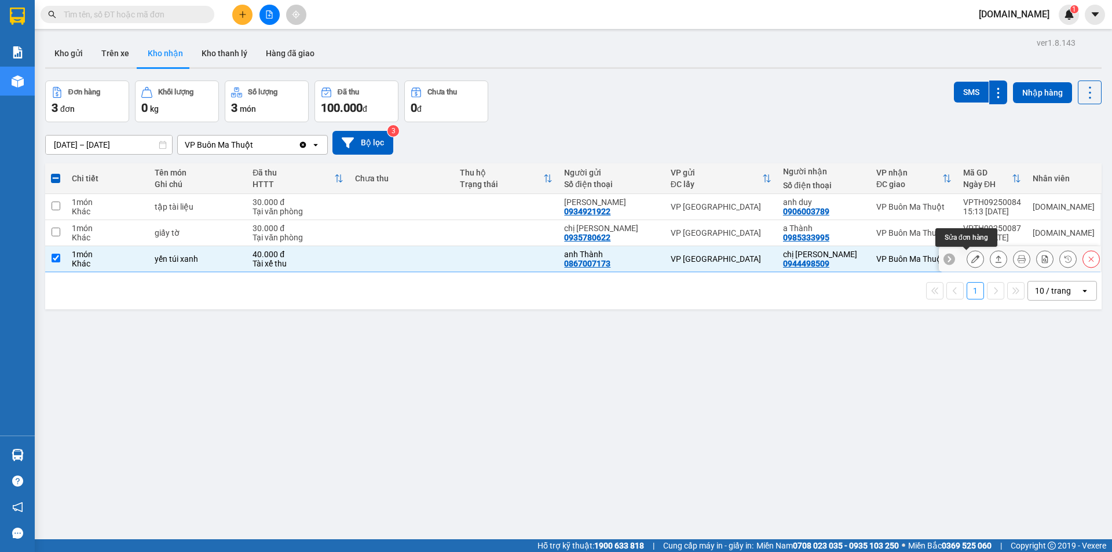
click at [971, 260] on icon at bounding box center [975, 259] width 8 height 8
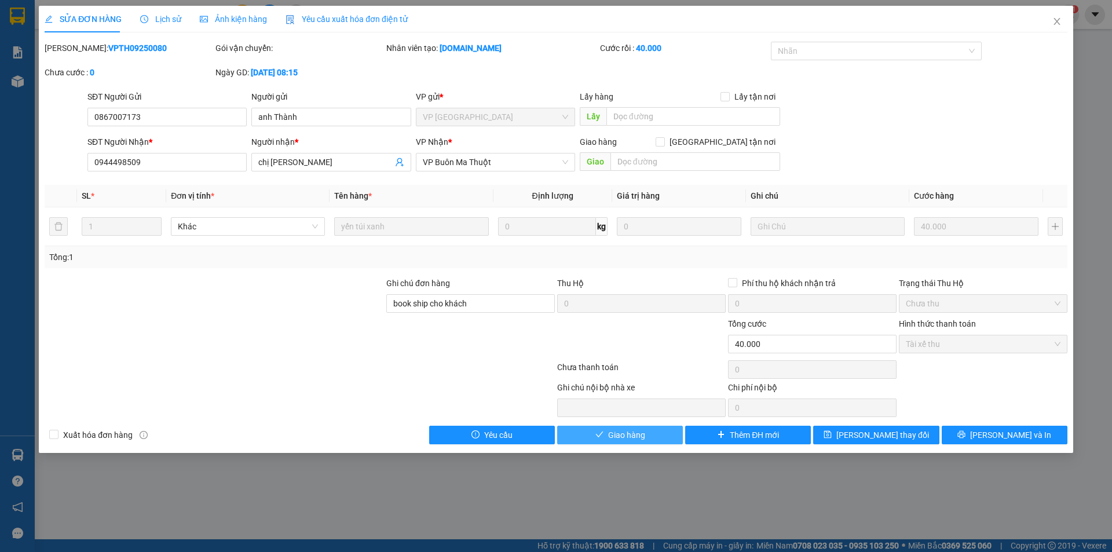
click at [628, 431] on span "Giao hàng" at bounding box center [626, 434] width 37 height 13
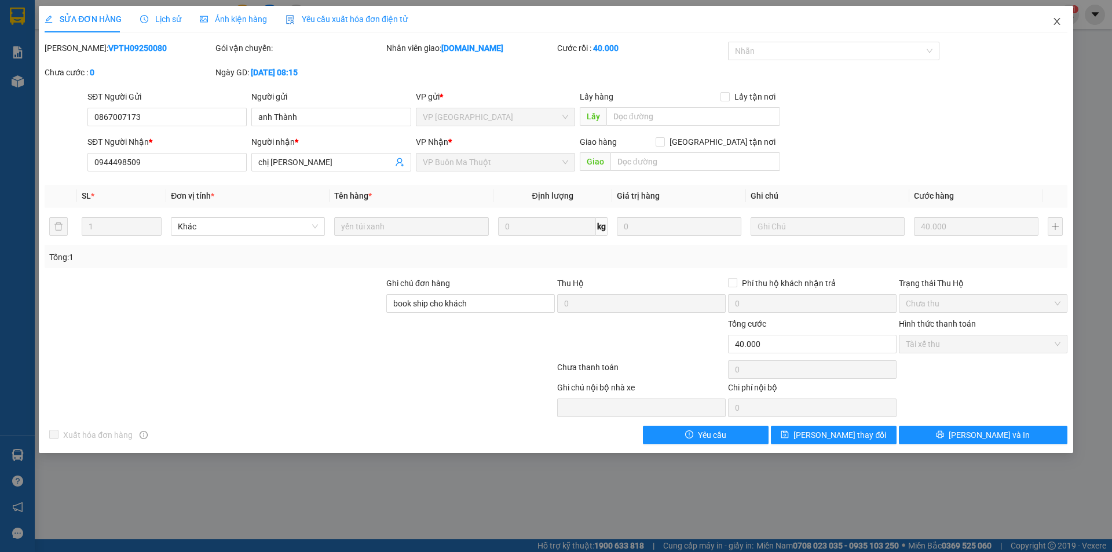
click at [1057, 19] on icon "close" at bounding box center [1056, 21] width 9 height 9
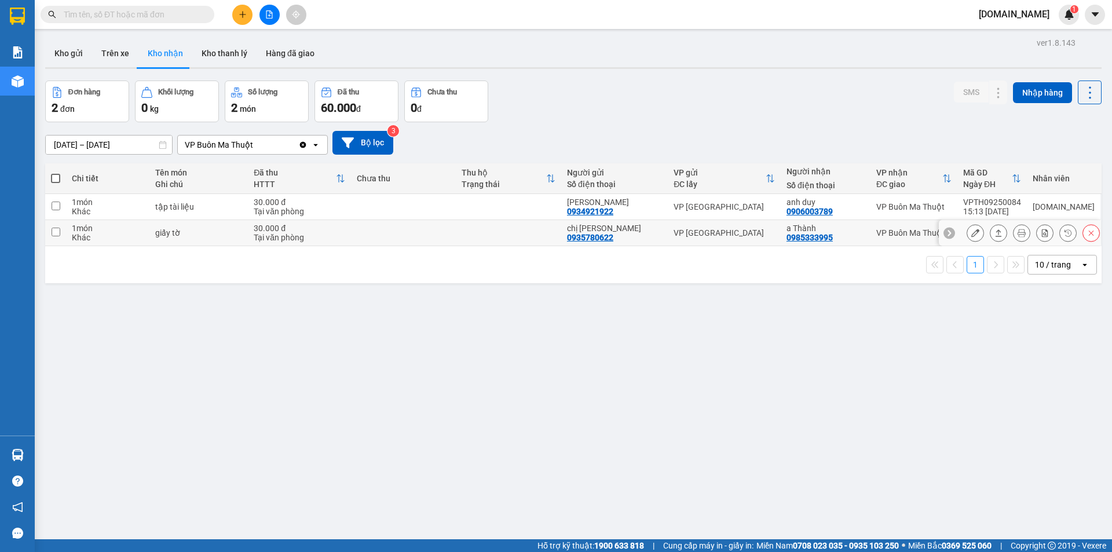
click at [53, 232] on input "checkbox" at bounding box center [56, 232] width 9 height 9
checkbox input "true"
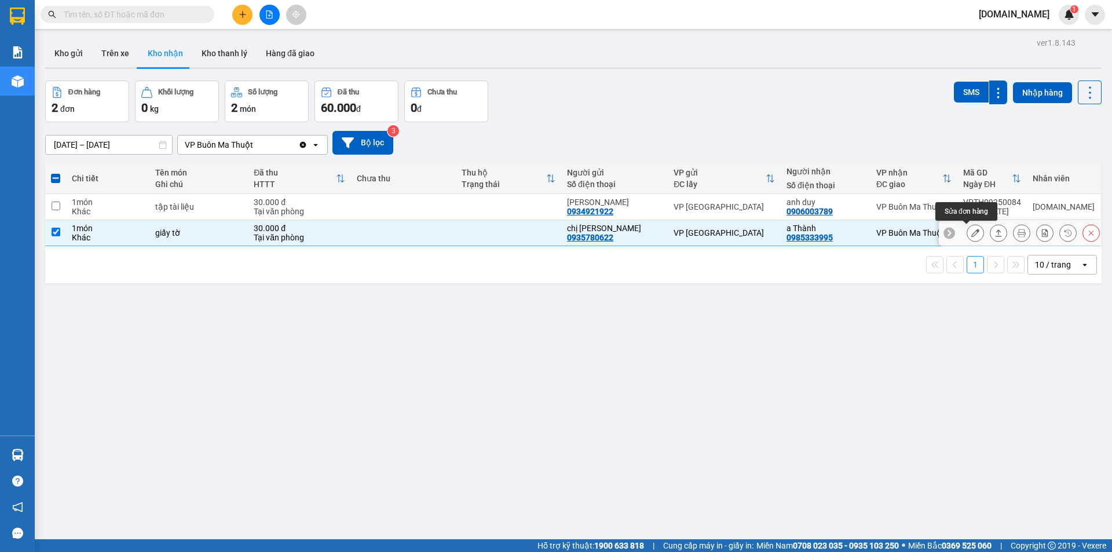
click at [971, 233] on icon at bounding box center [975, 233] width 8 height 8
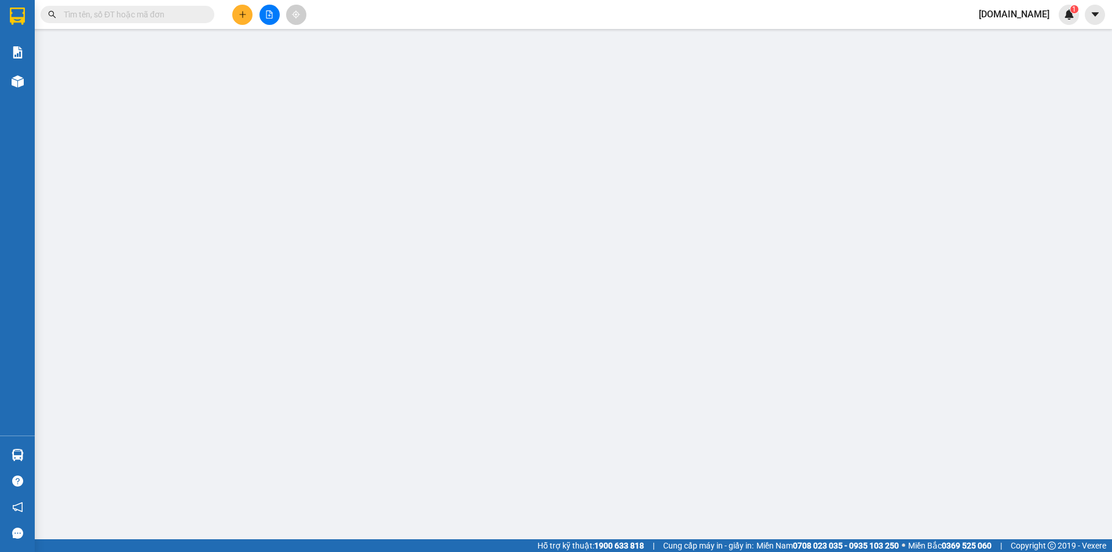
type input "0935780622"
type input "chị [PERSON_NAME]"
type input "0985333995"
type input "a Thành"
type input "30.000"
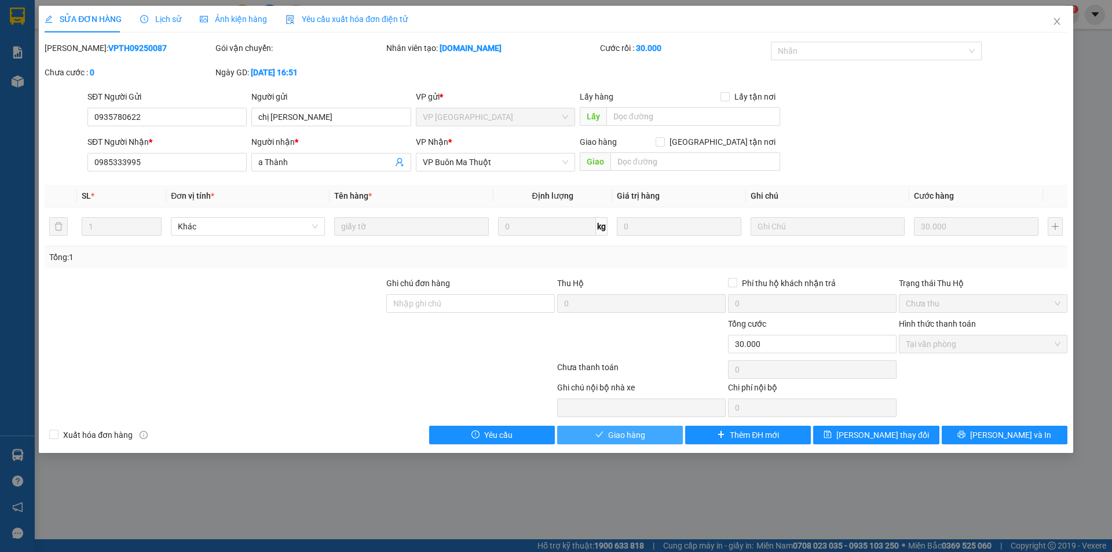
click at [643, 434] on span "Giao hàng" at bounding box center [626, 434] width 37 height 13
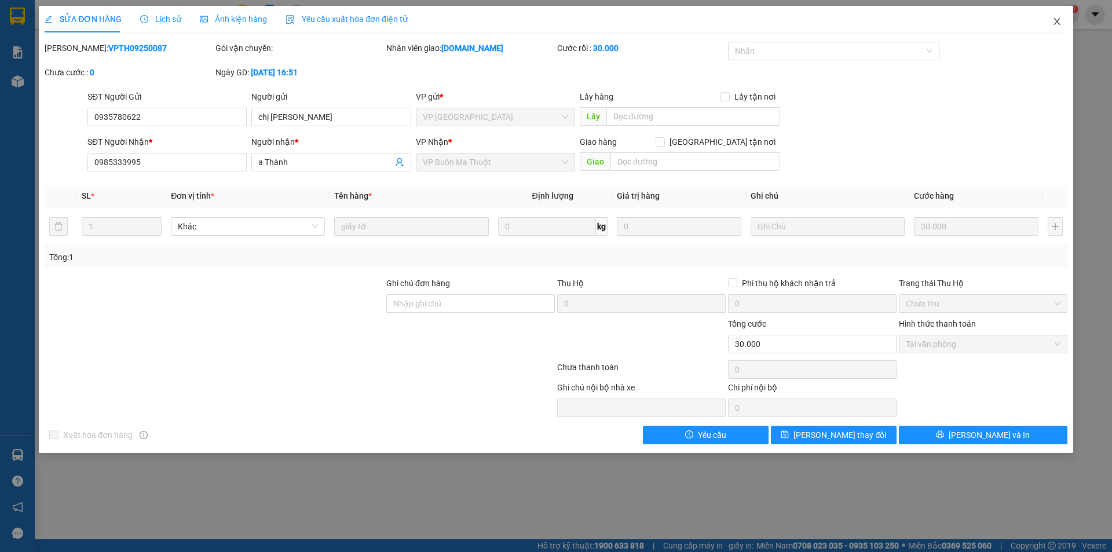
click at [1056, 19] on icon "close" at bounding box center [1056, 21] width 9 height 9
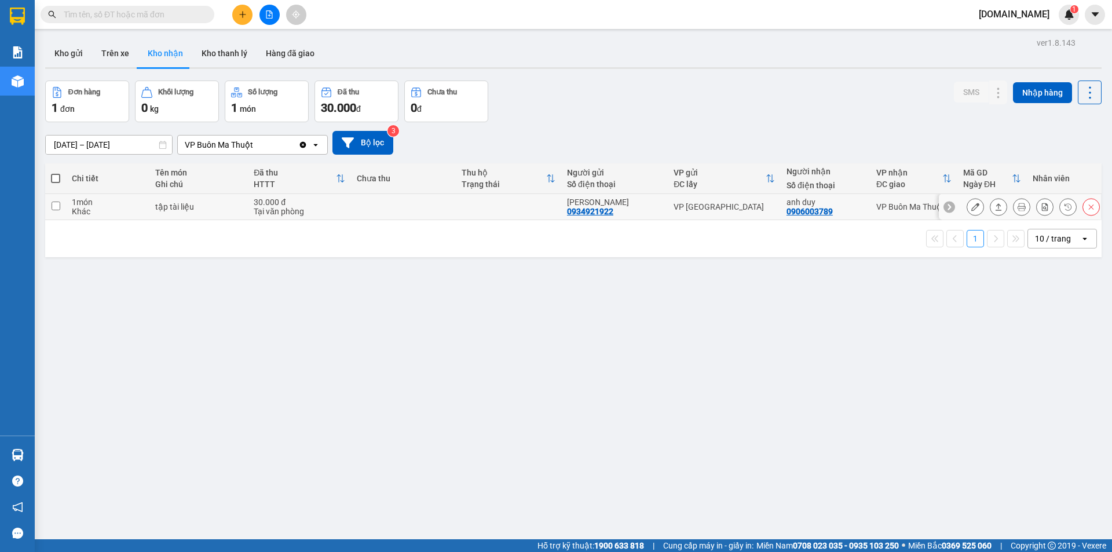
click at [56, 207] on input "checkbox" at bounding box center [56, 206] width 9 height 9
checkbox input "true"
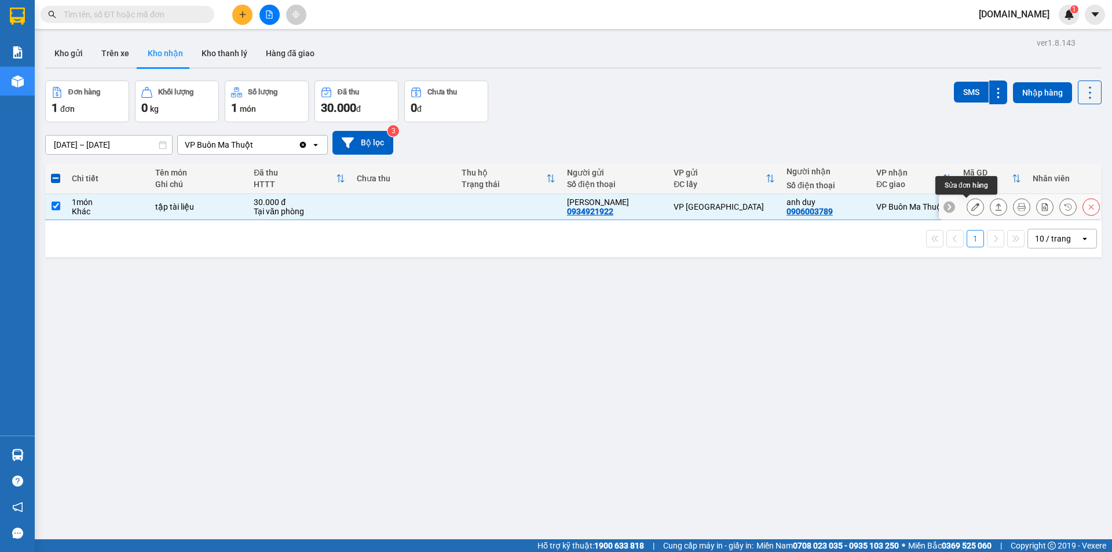
click at [971, 208] on icon at bounding box center [975, 207] width 8 height 8
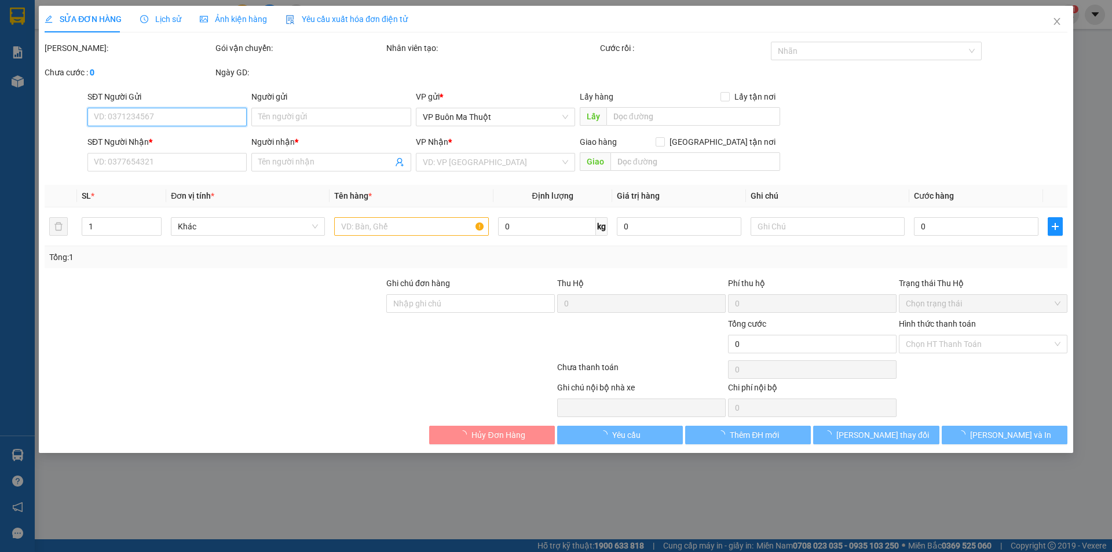
type input "0934921922"
type input "[PERSON_NAME]"
type input "0906003789"
type input "anh duy"
type input "30.000"
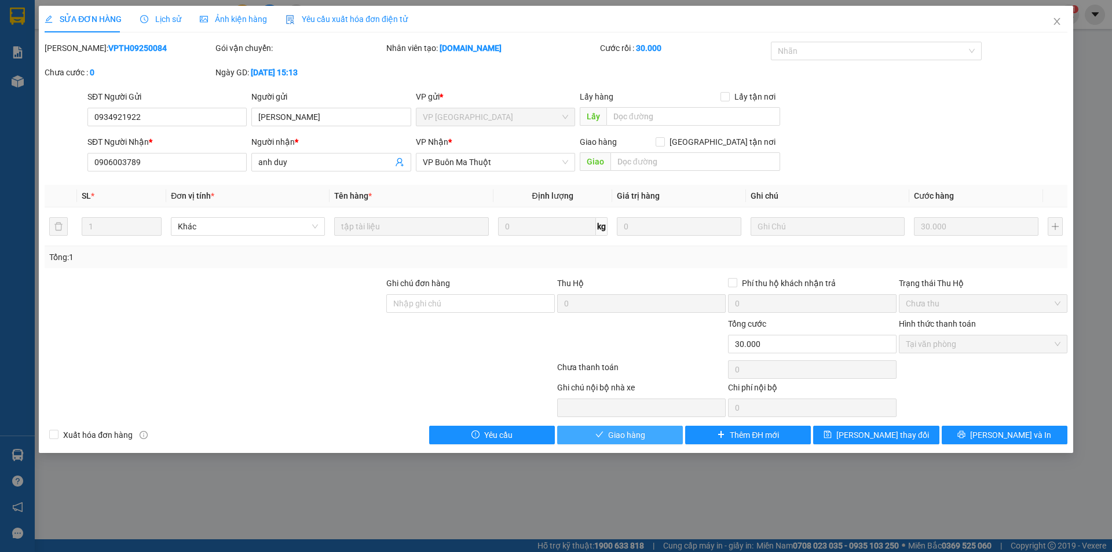
click at [624, 433] on span "Giao hàng" at bounding box center [626, 434] width 37 height 13
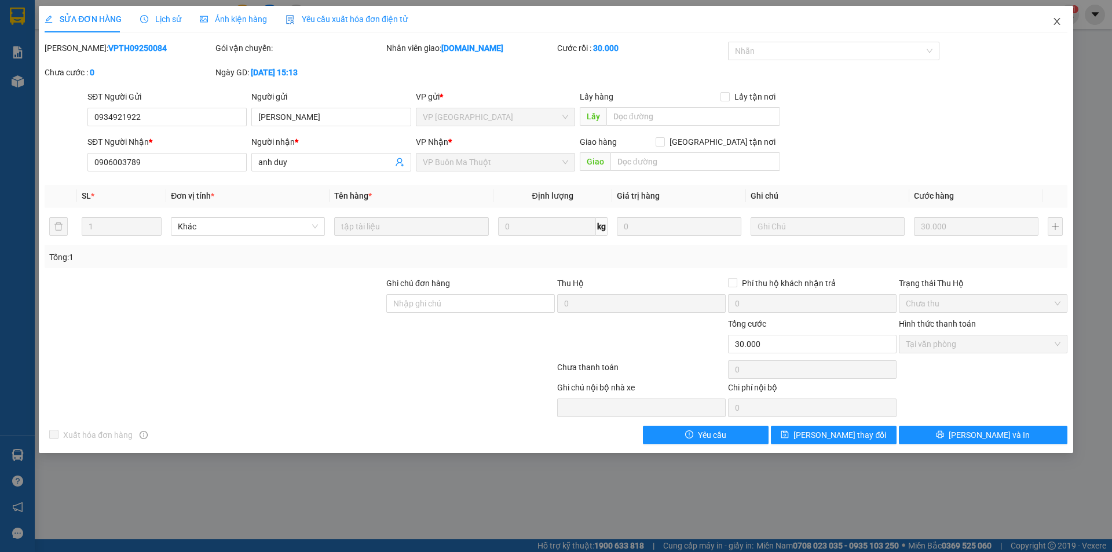
click at [1057, 23] on icon "close" at bounding box center [1056, 21] width 6 height 7
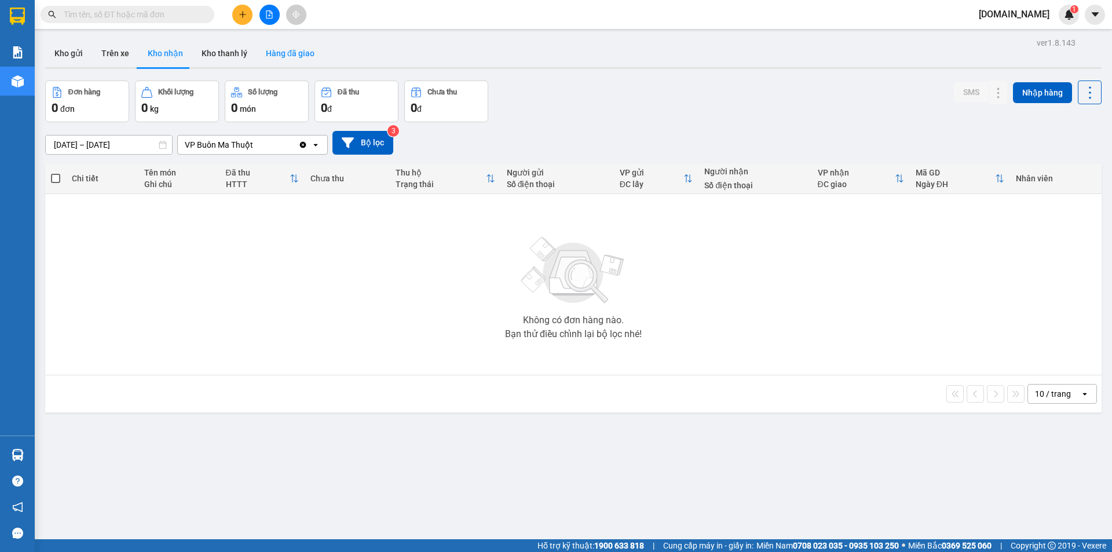
click at [291, 54] on button "Hàng đã giao" at bounding box center [290, 53] width 67 height 28
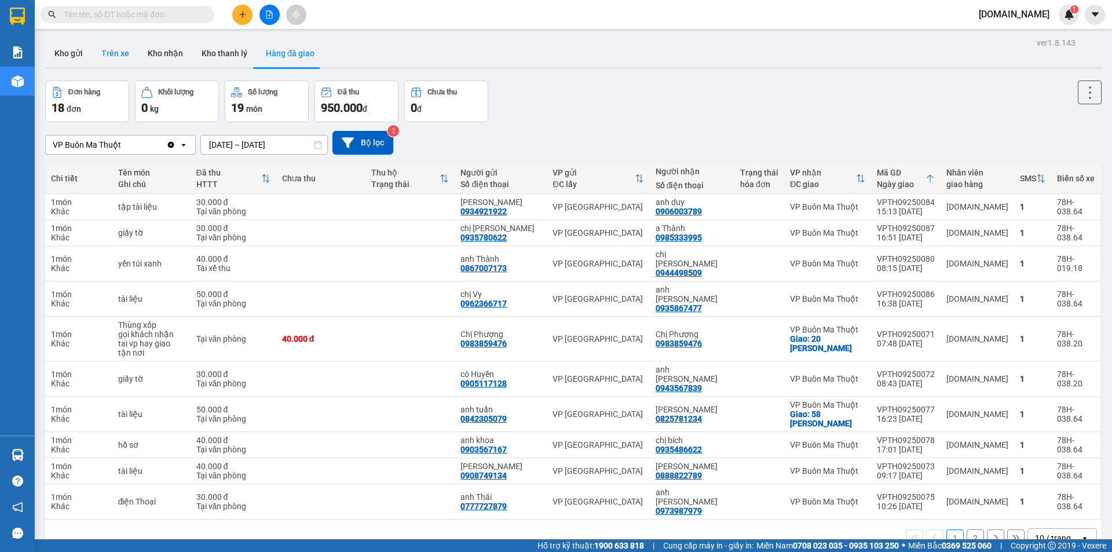
click at [115, 52] on button "Trên xe" at bounding box center [115, 53] width 46 height 28
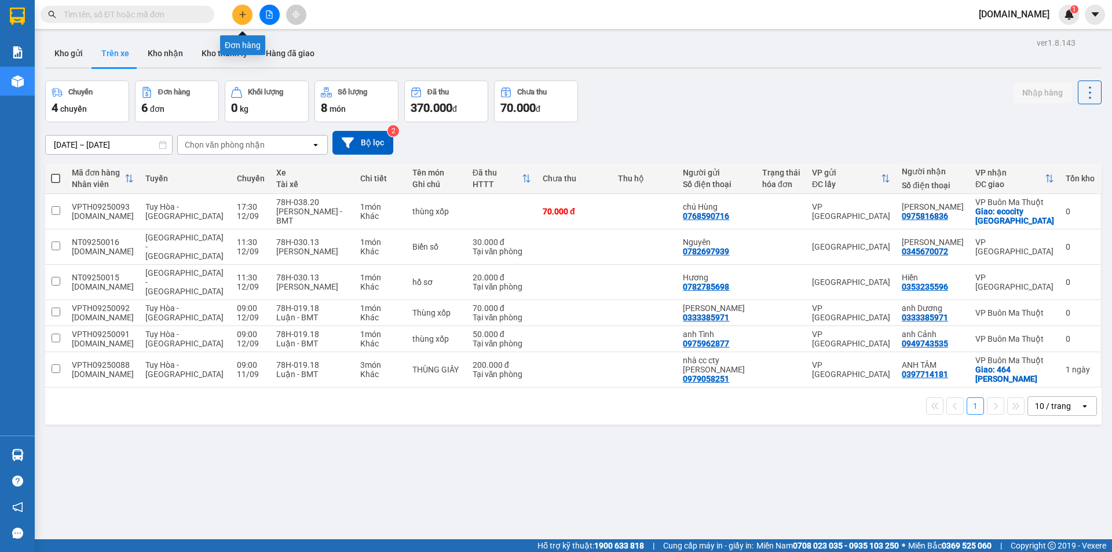
click at [239, 13] on icon "plus" at bounding box center [243, 14] width 8 height 8
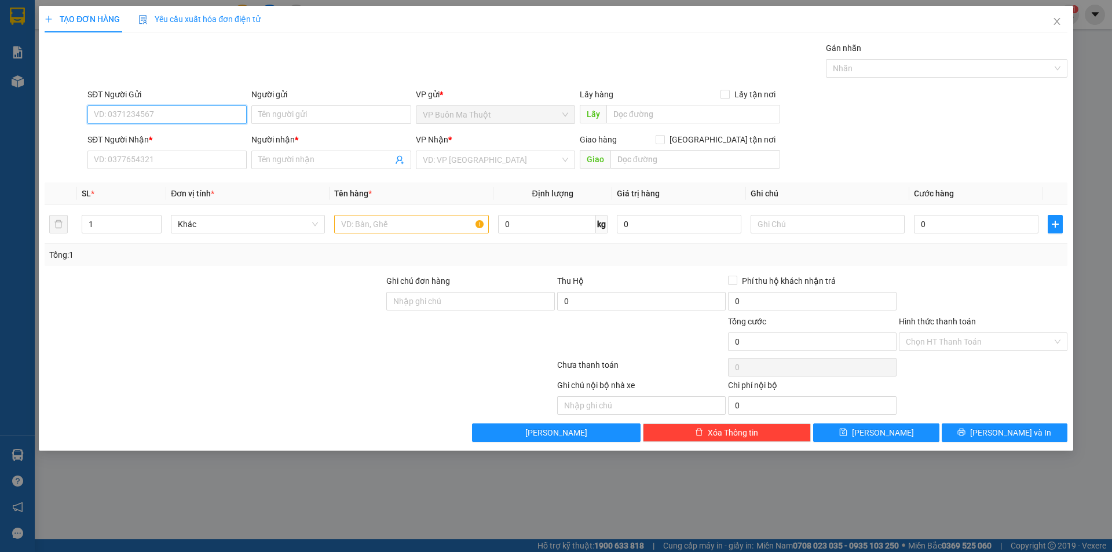
click at [199, 109] on input "SĐT Người Gửi" at bounding box center [166, 114] width 159 height 19
type input "0344528830"
click at [292, 111] on input "Người gửi" at bounding box center [330, 114] width 159 height 19
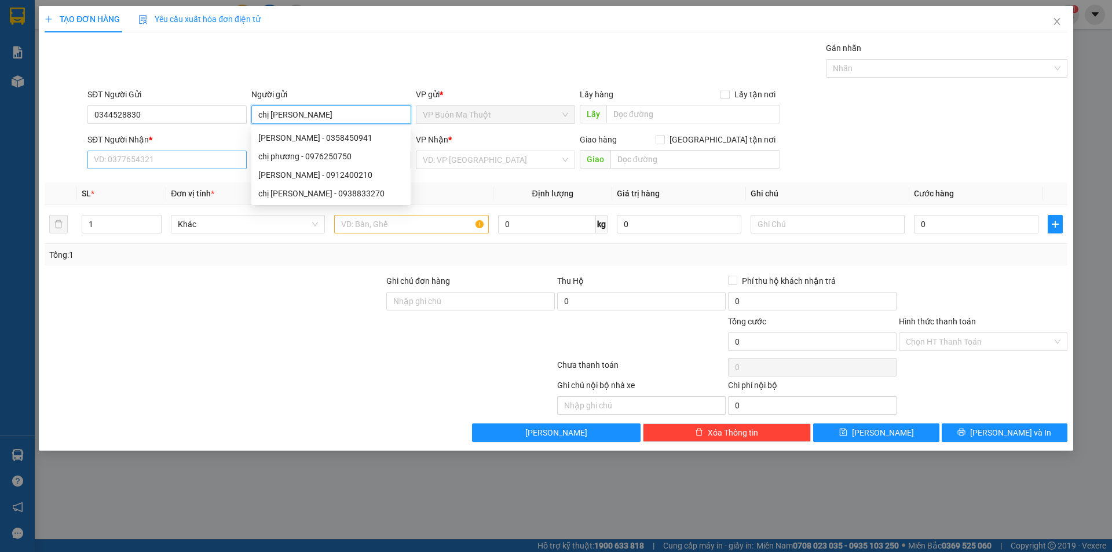
type input "chị [PERSON_NAME]"
click at [116, 159] on input "SĐT Người Nhận *" at bounding box center [166, 160] width 159 height 19
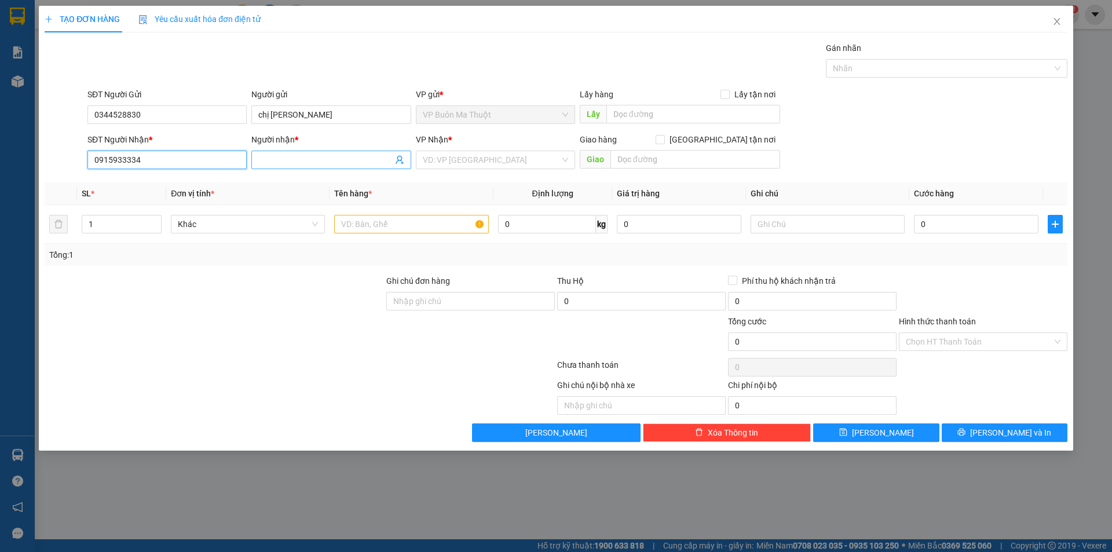
type input "0915933334"
click at [332, 163] on input "Người nhận *" at bounding box center [325, 159] width 134 height 13
type input "Chị Tiên"
click at [456, 153] on input "search" at bounding box center [491, 159] width 137 height 17
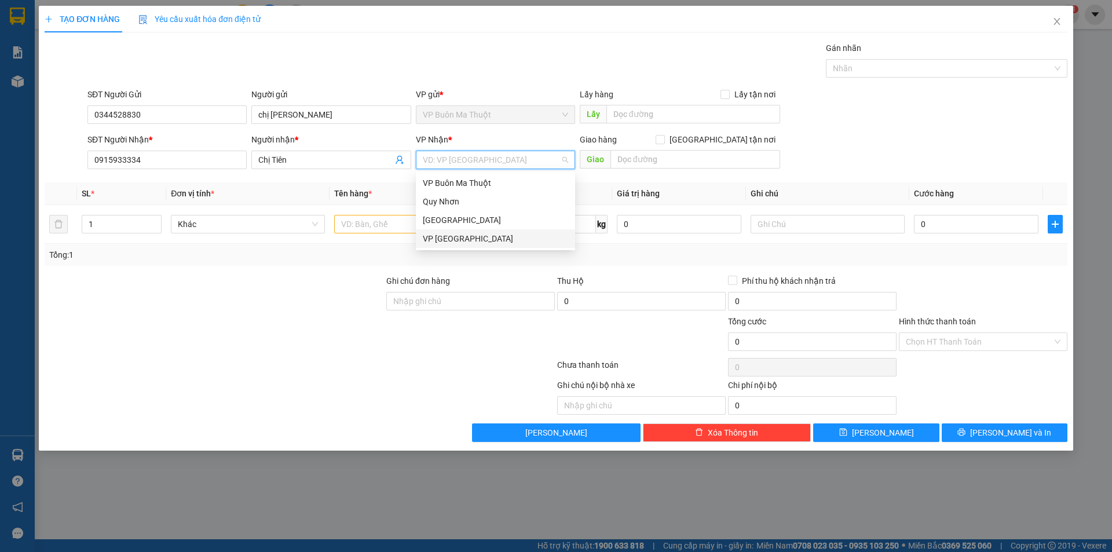
click at [458, 235] on div "VP [GEOGRAPHIC_DATA]" at bounding box center [495, 238] width 145 height 13
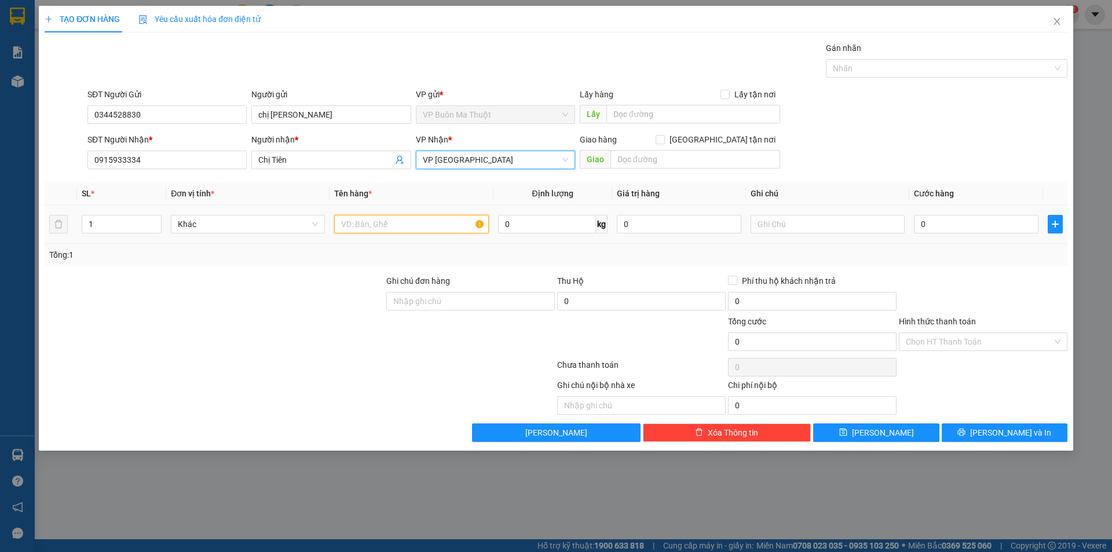
click at [365, 221] on input "text" at bounding box center [411, 224] width 154 height 19
type input "thùng giấy"
click at [929, 225] on input "0" at bounding box center [976, 224] width 124 height 19
type input "3"
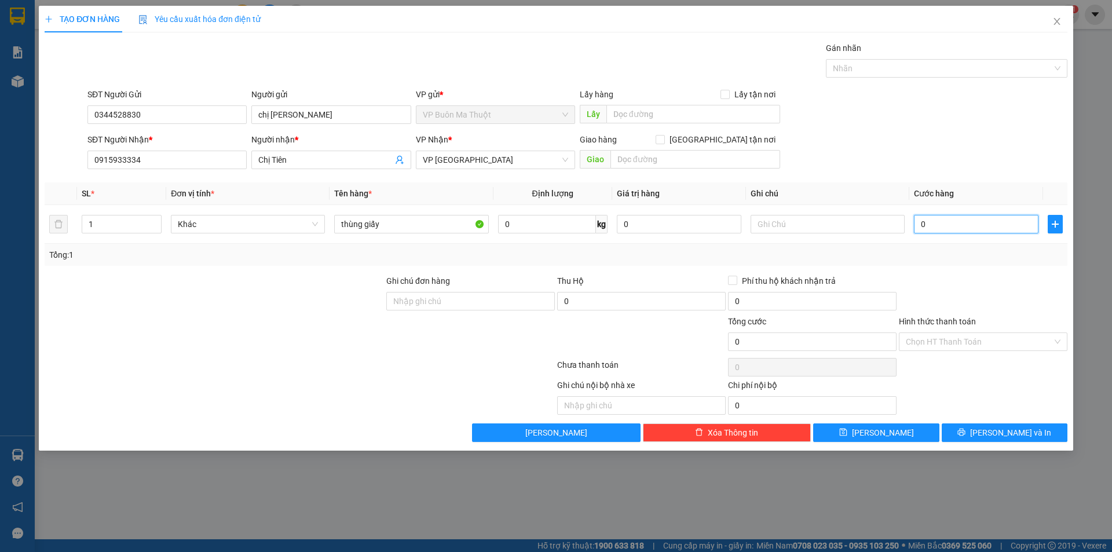
type input "3"
type input "30"
type input "300"
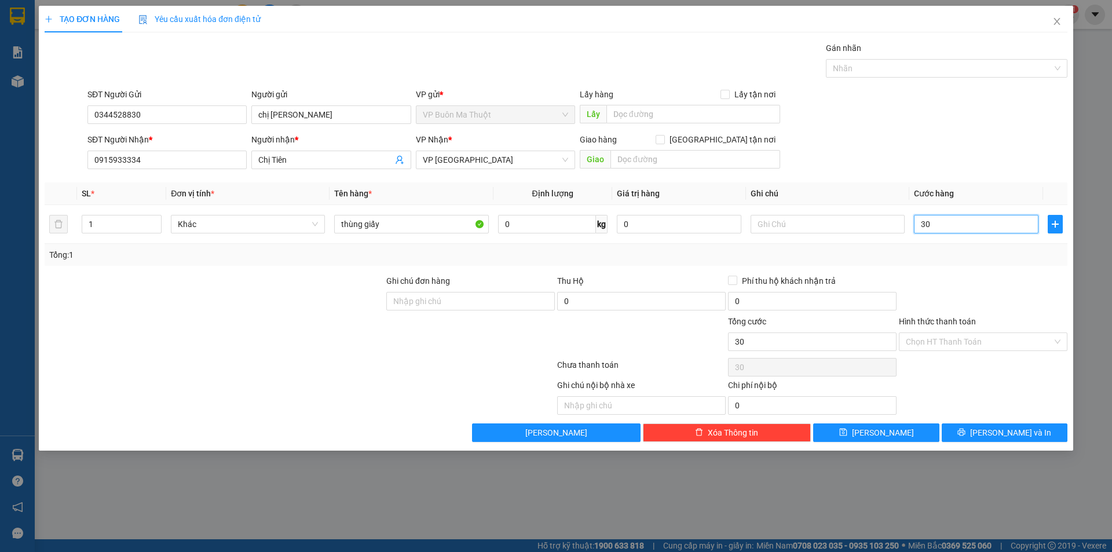
type input "300"
type input "3.000"
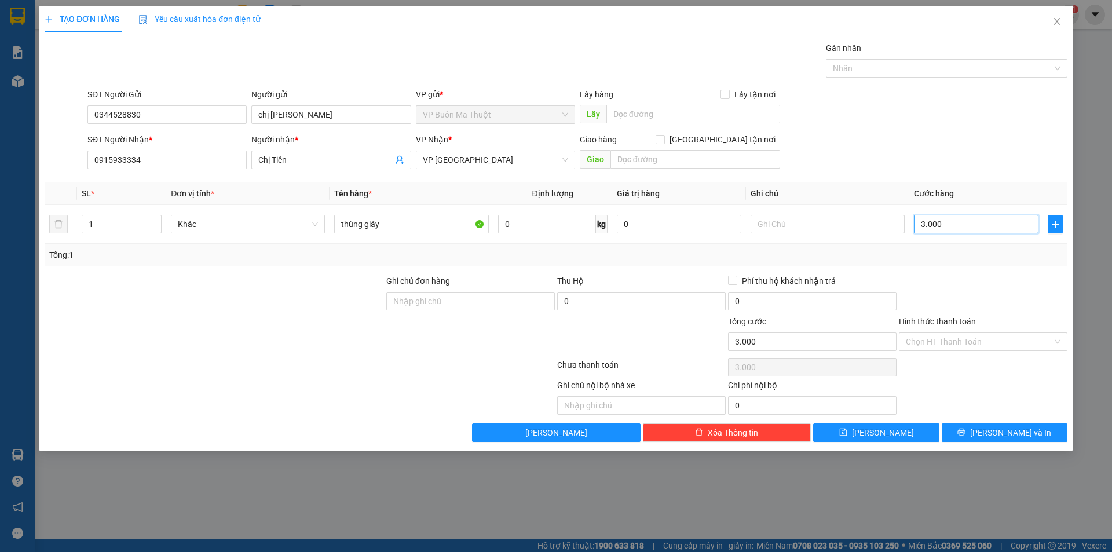
type input "30.000"
click at [979, 342] on input "Hình thức thanh toán" at bounding box center [979, 341] width 146 height 17
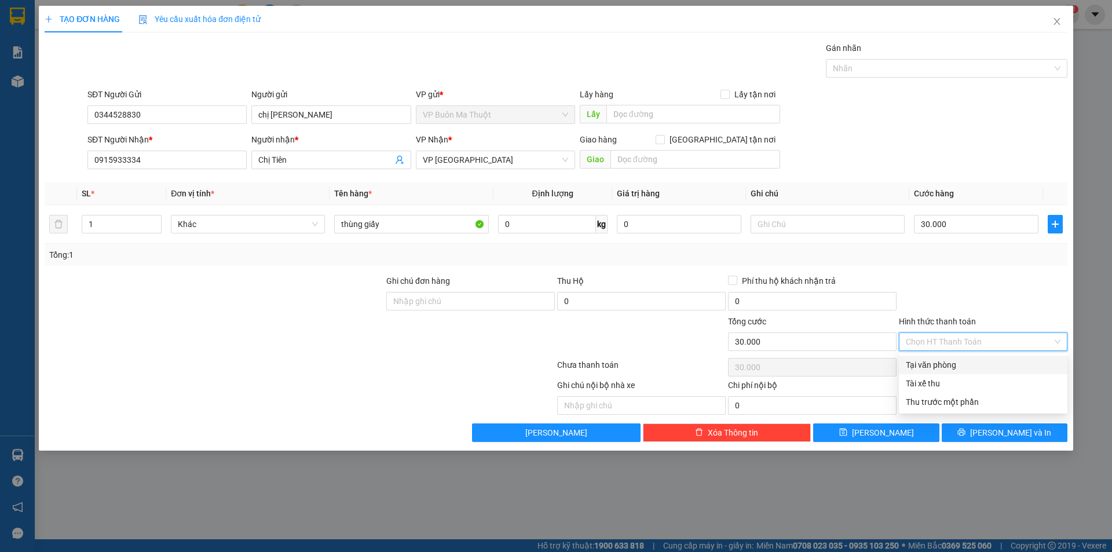
click at [938, 364] on div "Tại văn phòng" at bounding box center [983, 364] width 155 height 13
type input "0"
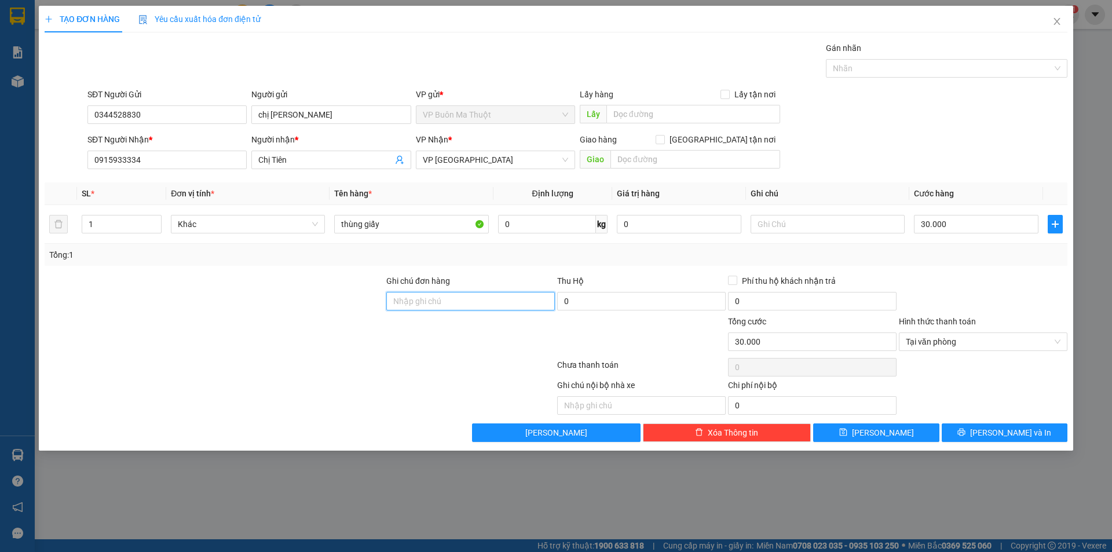
click at [468, 303] on input "Ghi chú đơn hàng" at bounding box center [470, 301] width 169 height 19
type input "khách ck"
click at [897, 436] on button "[PERSON_NAME]" at bounding box center [876, 432] width 126 height 19
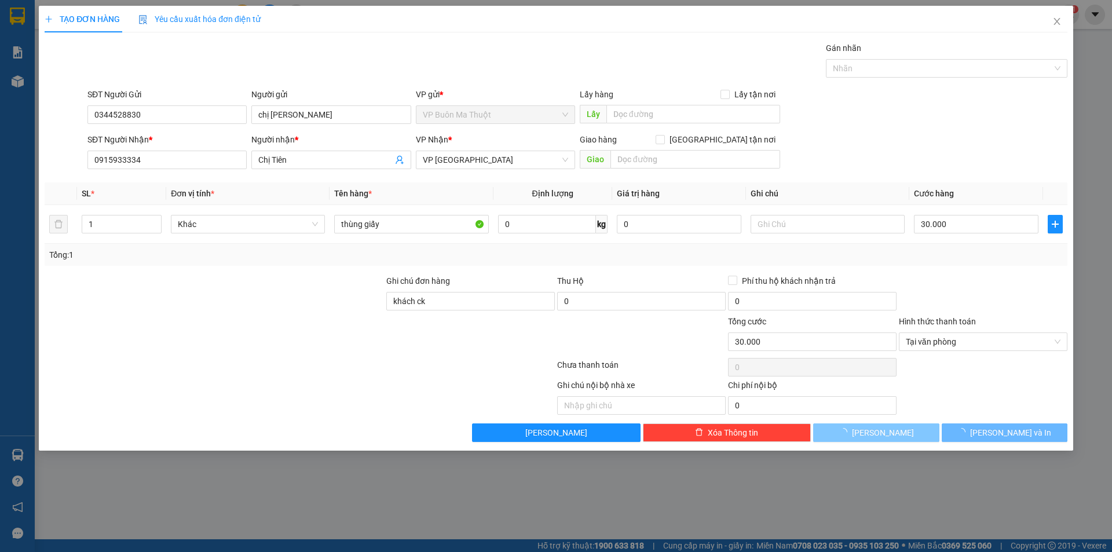
type input "0"
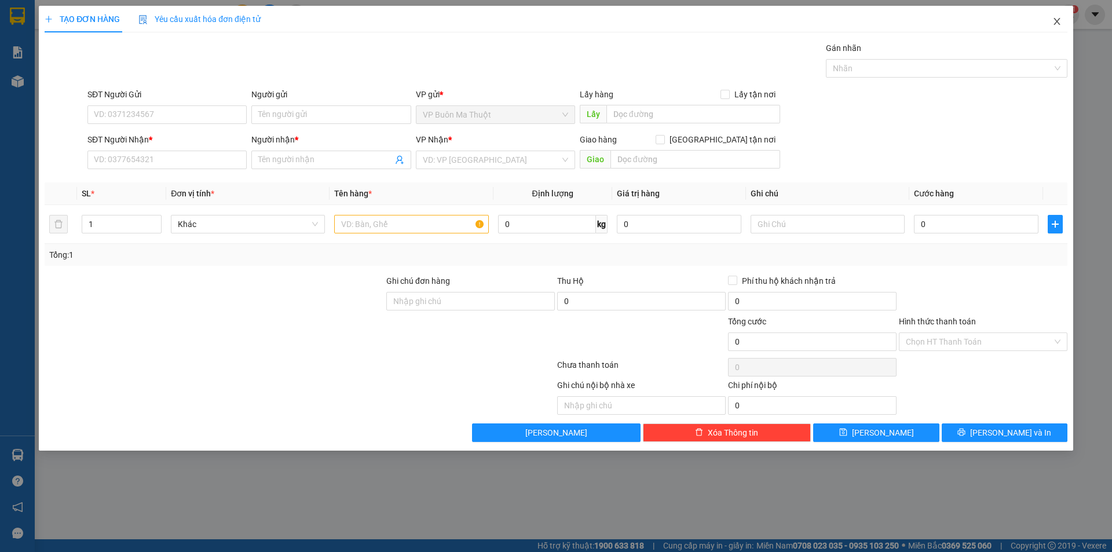
click at [1055, 20] on icon "close" at bounding box center [1056, 21] width 6 height 7
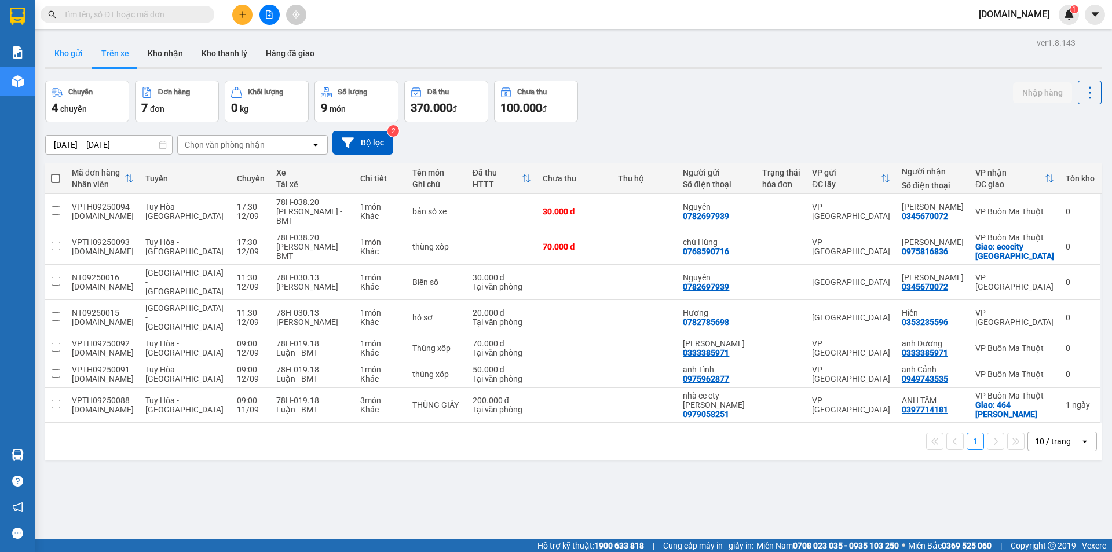
click at [72, 50] on button "Kho gửi" at bounding box center [68, 53] width 47 height 28
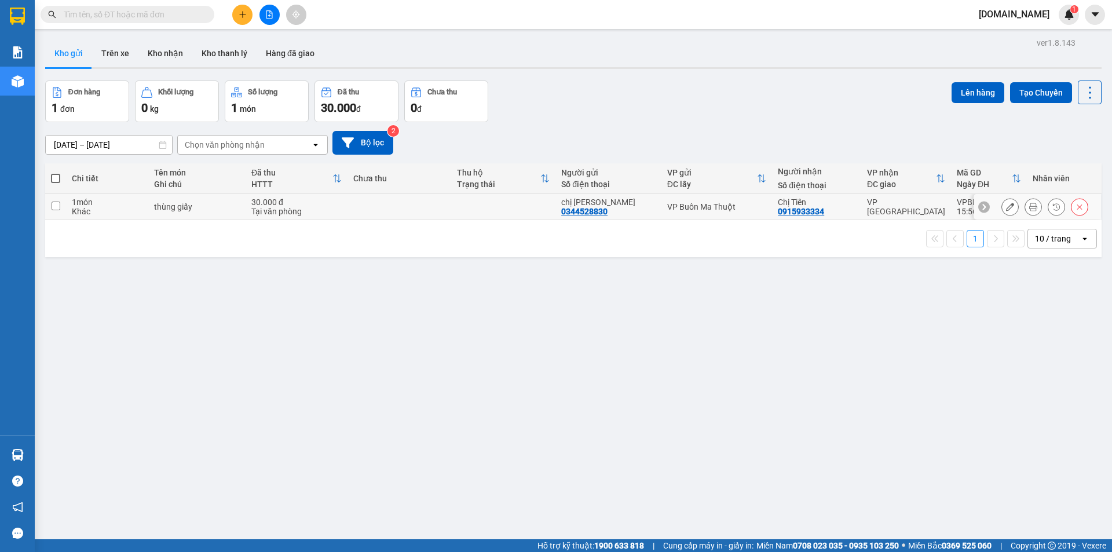
click at [55, 204] on input "checkbox" at bounding box center [56, 206] width 9 height 9
checkbox input "true"
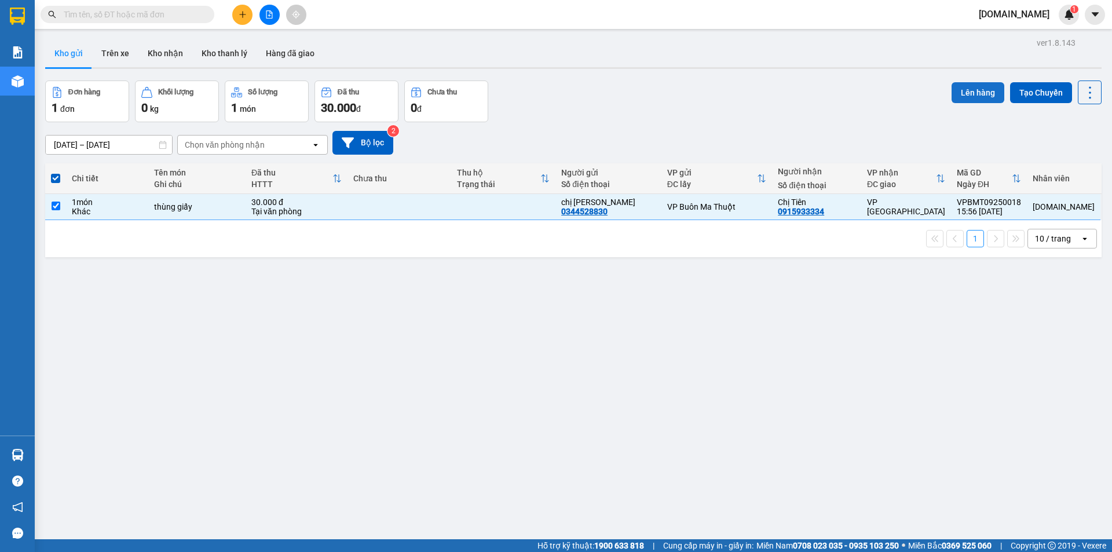
click at [961, 94] on button "Lên hàng" at bounding box center [977, 92] width 53 height 21
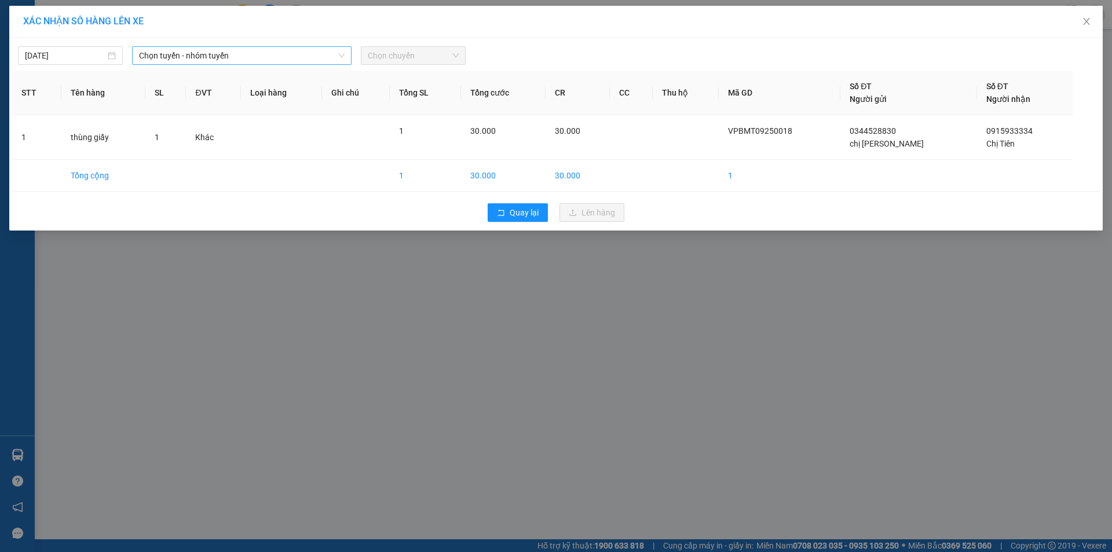
click at [303, 53] on span "Chọn tuyến - nhóm tuyến" at bounding box center [242, 55] width 206 height 17
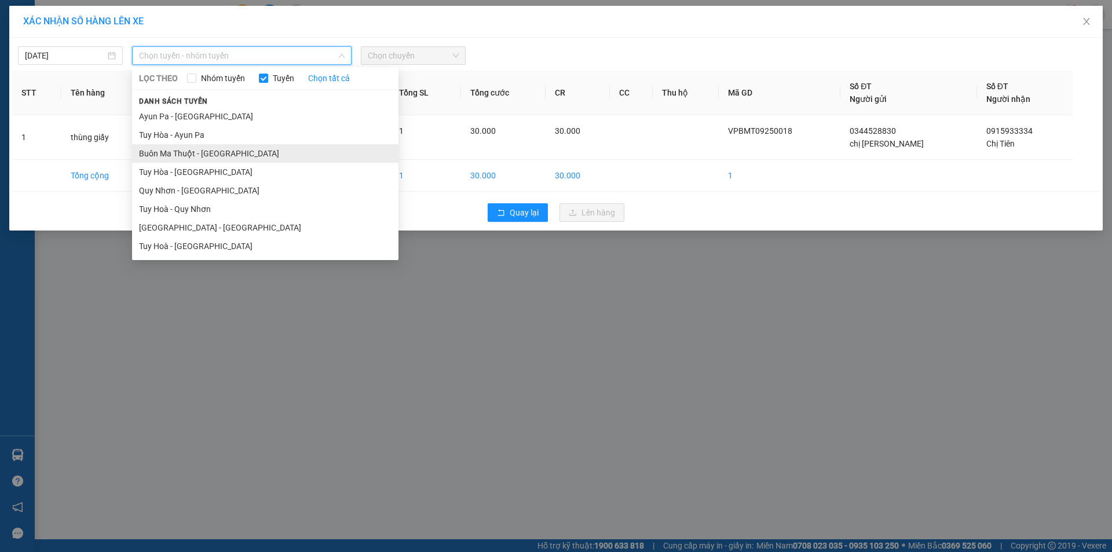
click at [215, 153] on li "Buôn Ma Thuột - [GEOGRAPHIC_DATA]" at bounding box center [265, 153] width 266 height 19
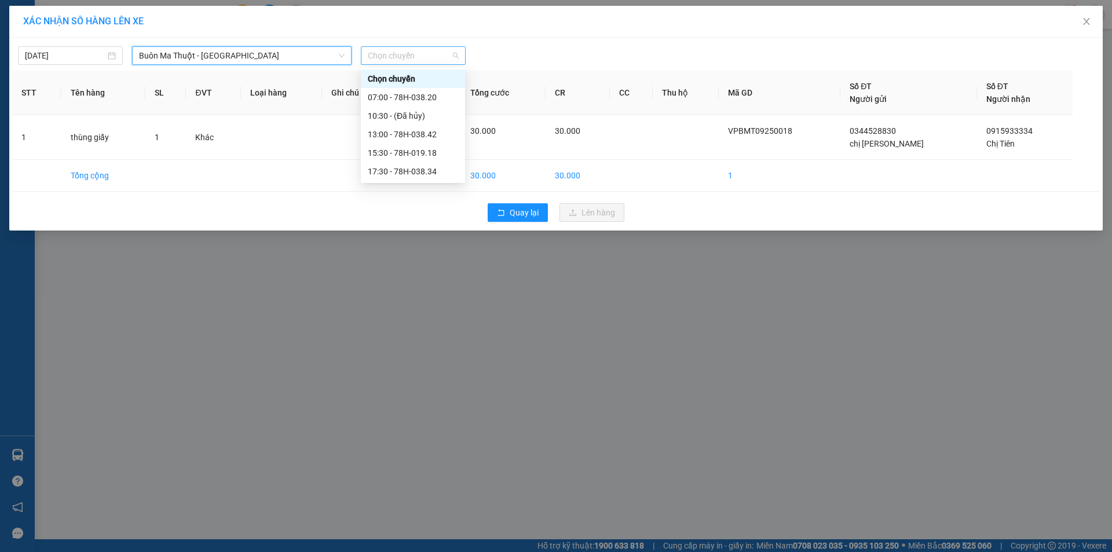
click at [433, 56] on span "Chọn chuyến" at bounding box center [413, 55] width 91 height 17
click at [412, 173] on div "17:30 - 78H-038.34" at bounding box center [413, 171] width 90 height 13
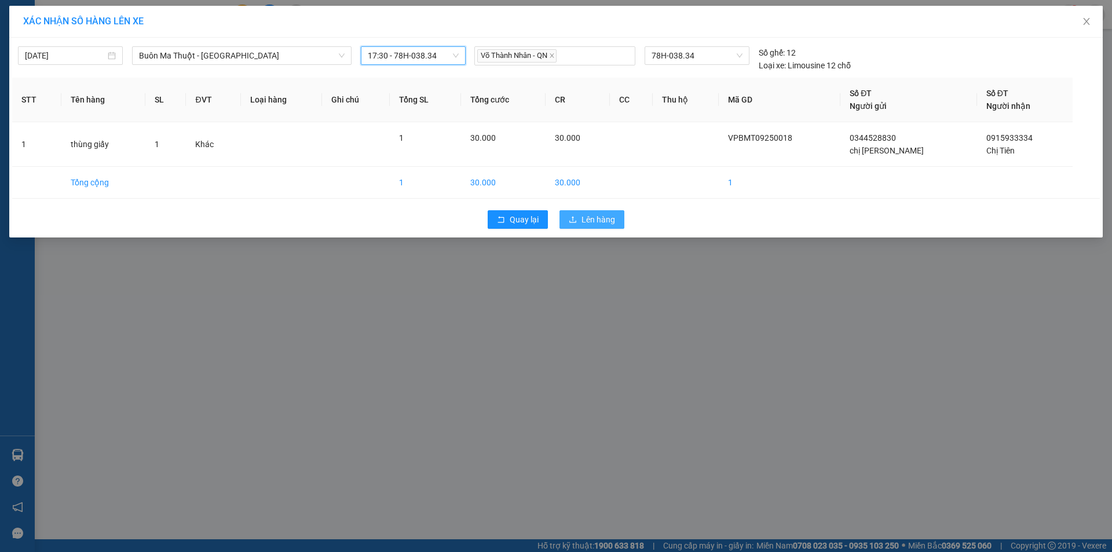
click at [591, 219] on span "Lên hàng" at bounding box center [598, 219] width 34 height 13
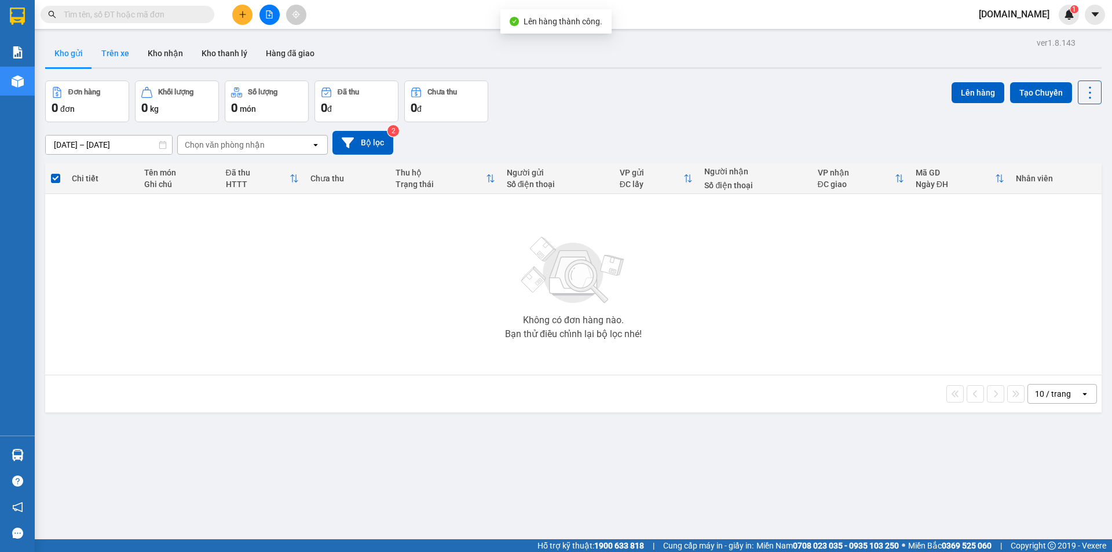
click at [107, 54] on button "Trên xe" at bounding box center [115, 53] width 46 height 28
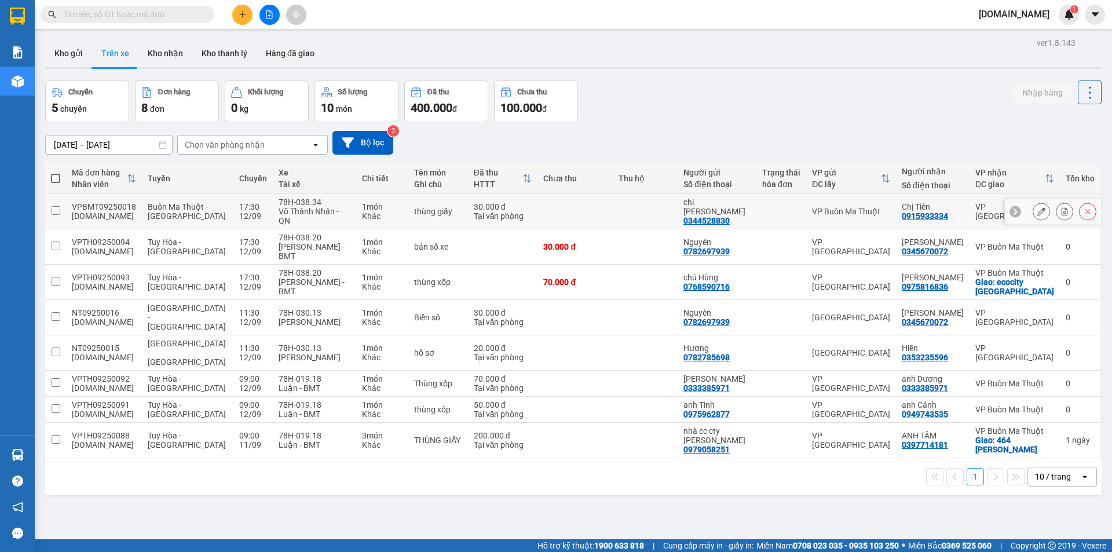
click at [56, 206] on input "checkbox" at bounding box center [56, 210] width 9 height 9
checkbox input "true"
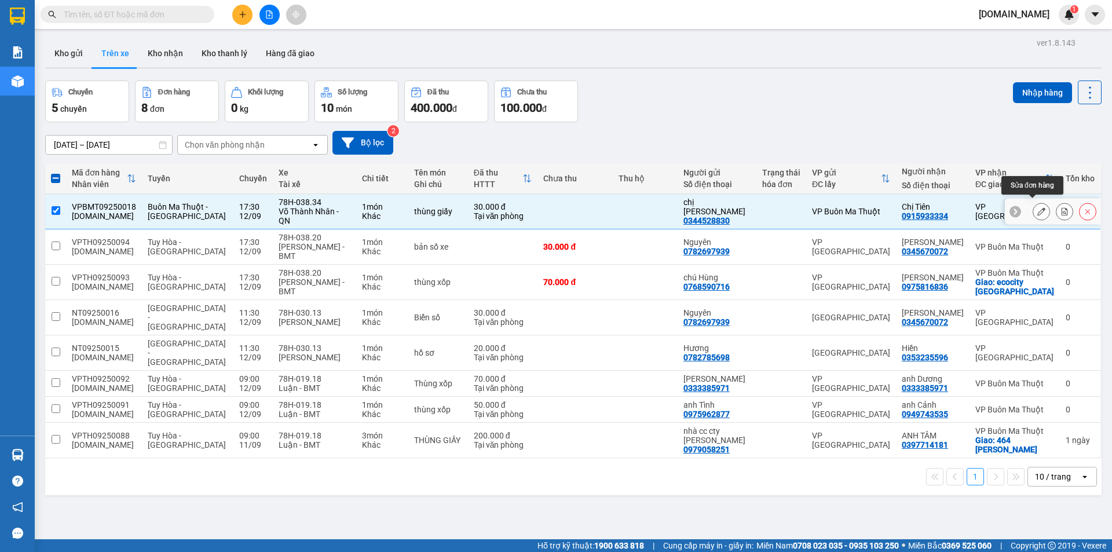
click at [1037, 207] on icon at bounding box center [1041, 211] width 8 height 8
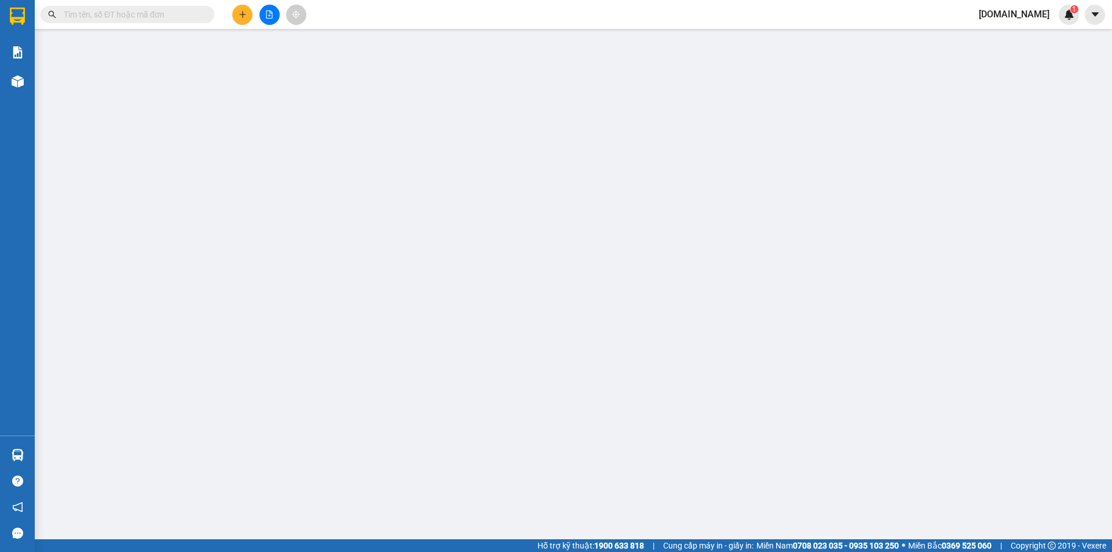
type input "0344528830"
type input "chị [PERSON_NAME]"
type input "0915933334"
type input "Chị Tiên"
type input "khách ck"
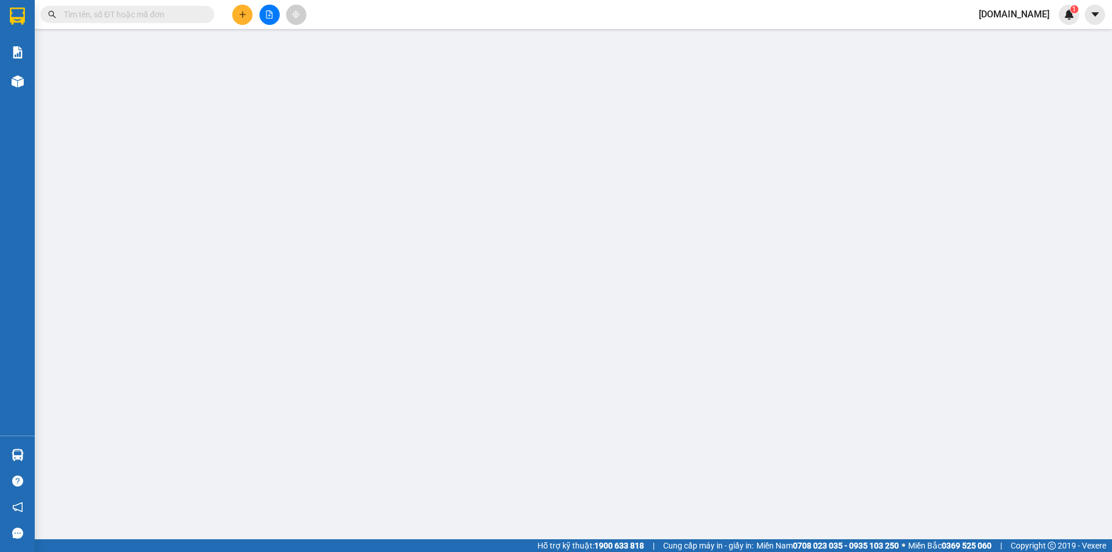
type input "30.000"
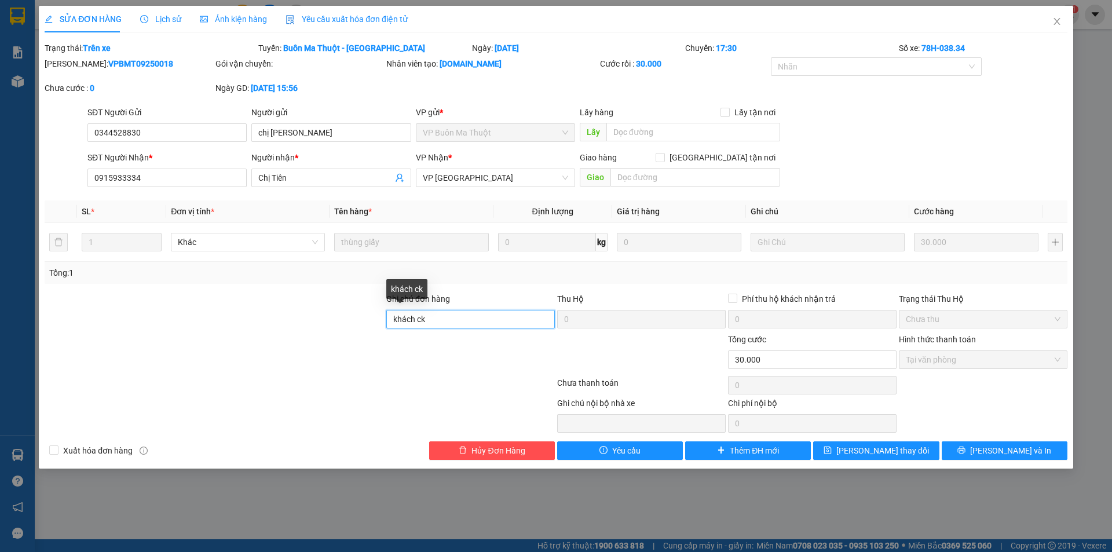
click at [451, 322] on input "khách ck" at bounding box center [470, 319] width 169 height 19
type input "khách chuyển khoảng"
click at [878, 452] on span "[PERSON_NAME] thay đổi" at bounding box center [882, 450] width 93 height 13
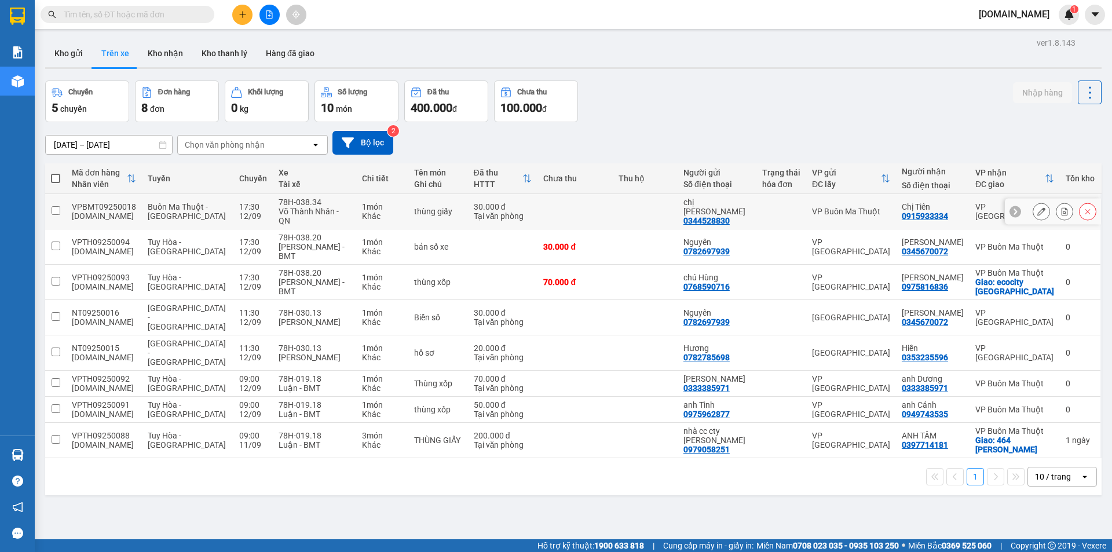
click at [459, 211] on td "thùng giấy" at bounding box center [438, 211] width 60 height 35
checkbox input "true"
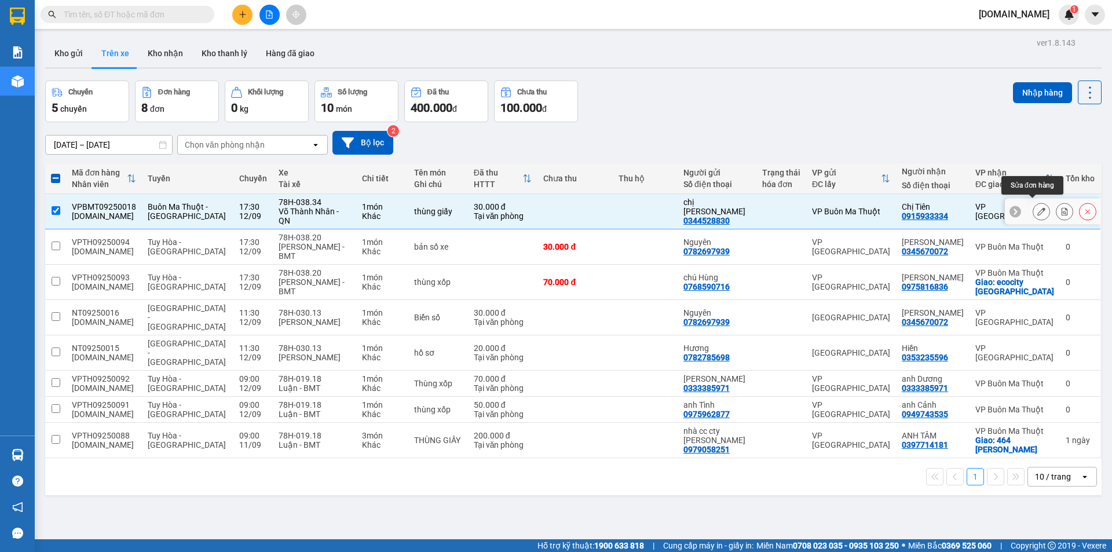
click at [1037, 208] on icon at bounding box center [1041, 211] width 8 height 8
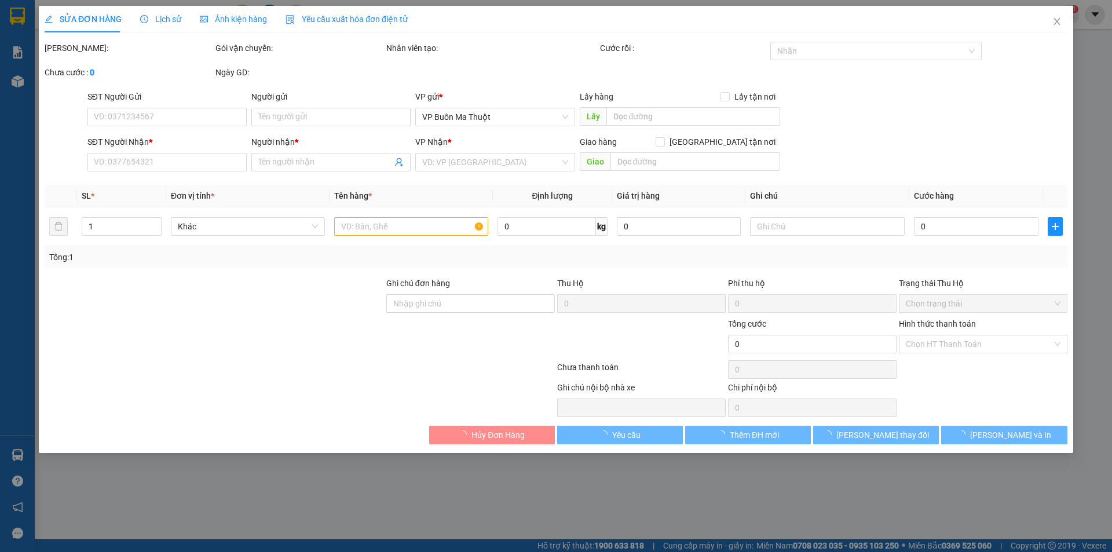
type input "0344528830"
type input "chị [PERSON_NAME]"
type input "0915933334"
type input "Chị Tiên"
type input "khách chuyển khoảng"
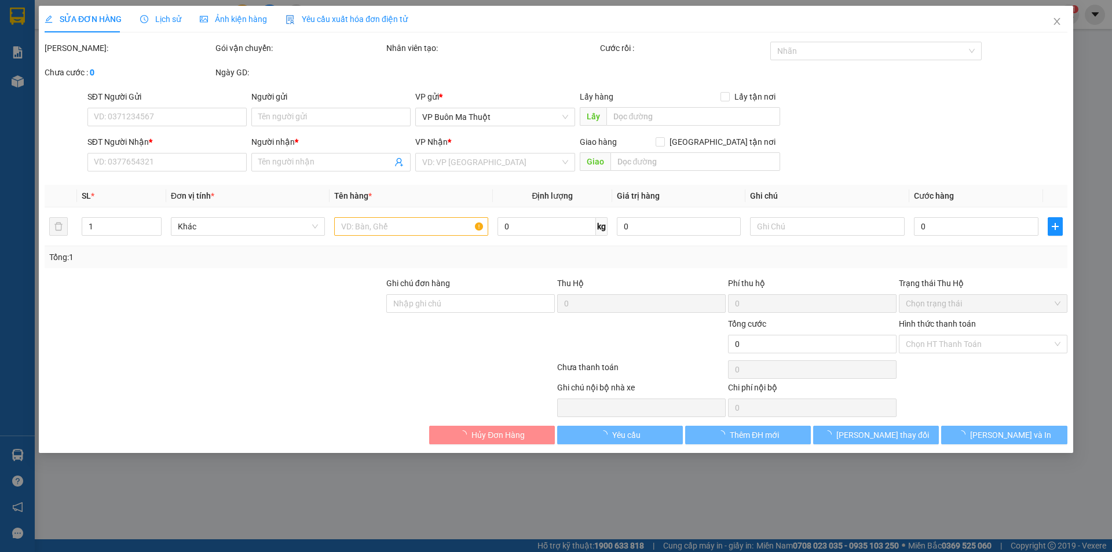
type input "30.000"
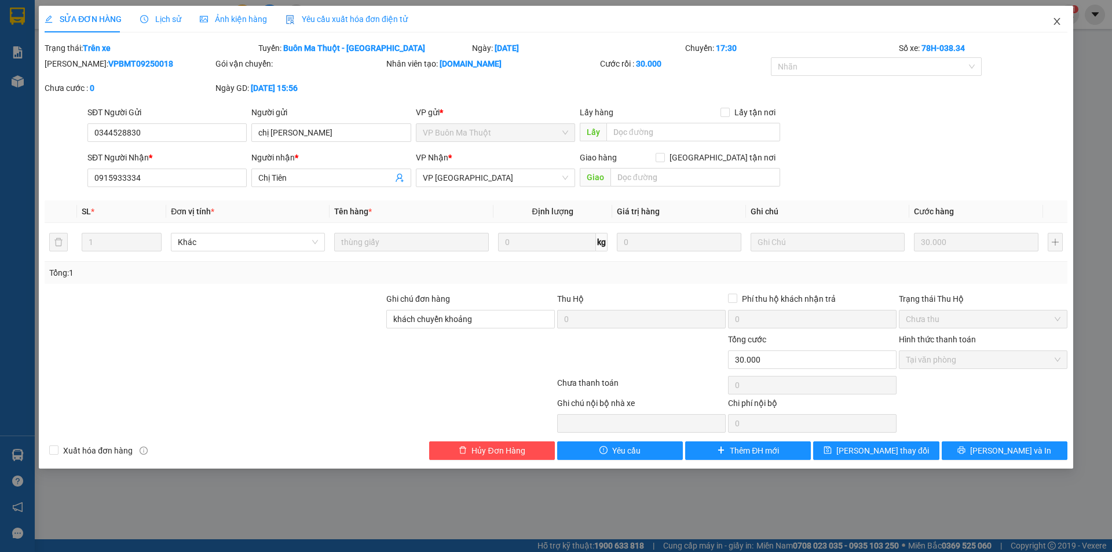
click at [1054, 21] on icon "close" at bounding box center [1056, 21] width 9 height 9
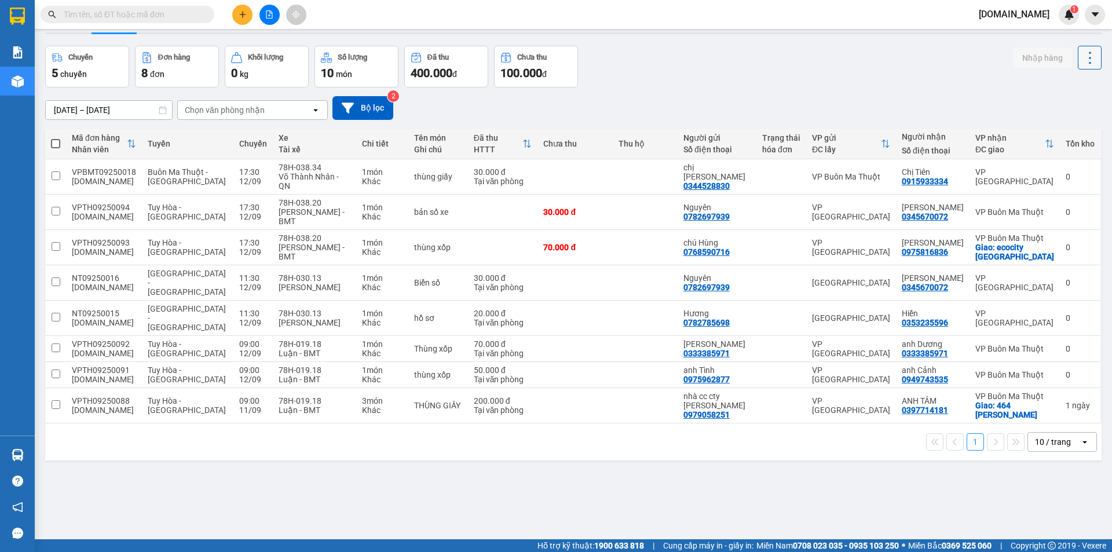
scroll to position [53, 0]
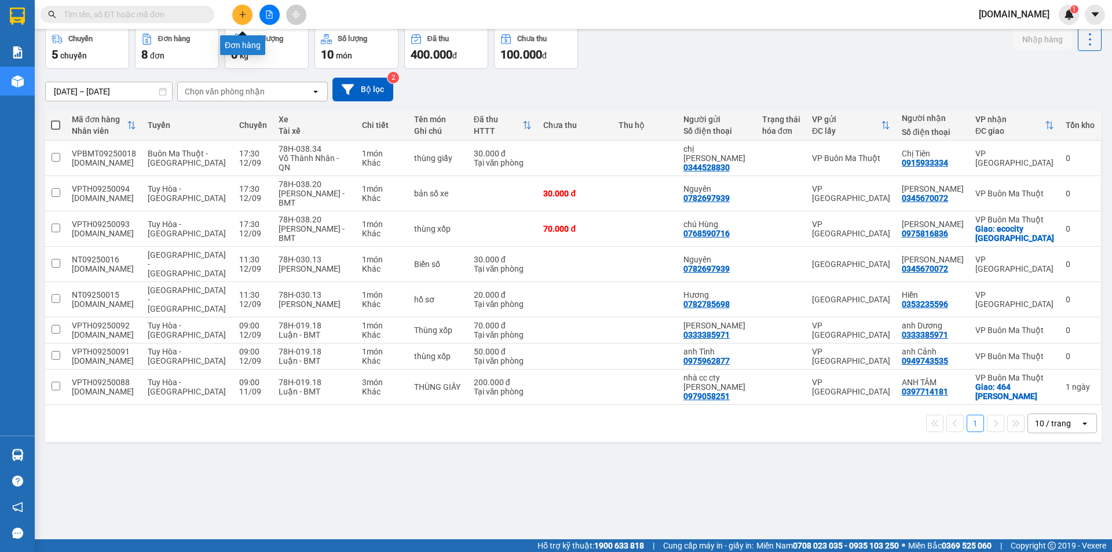
click at [243, 12] on icon "plus" at bounding box center [243, 14] width 8 height 8
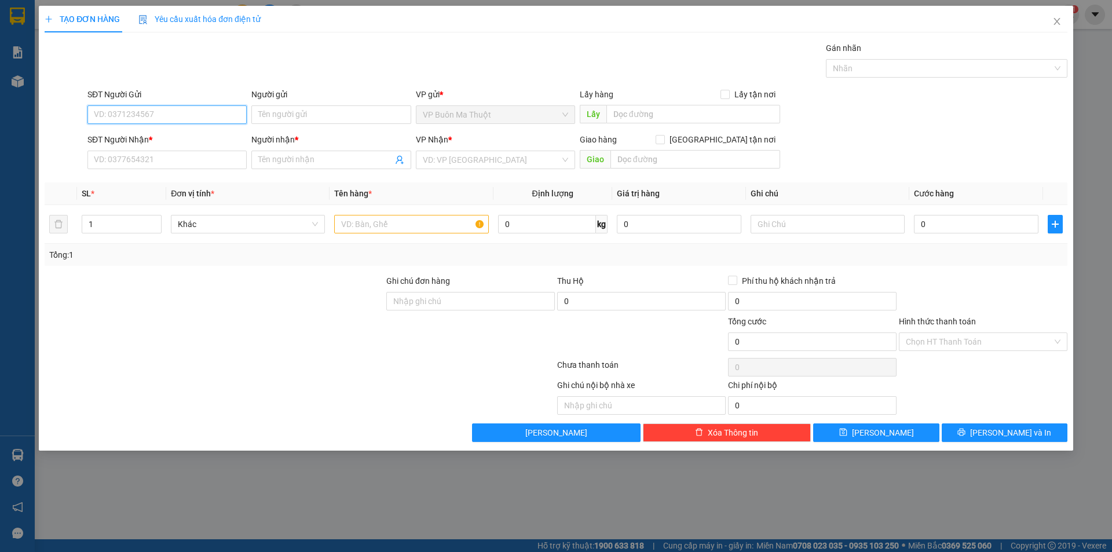
click at [162, 109] on input "SĐT Người Gửi" at bounding box center [166, 114] width 159 height 19
type input "0706003789"
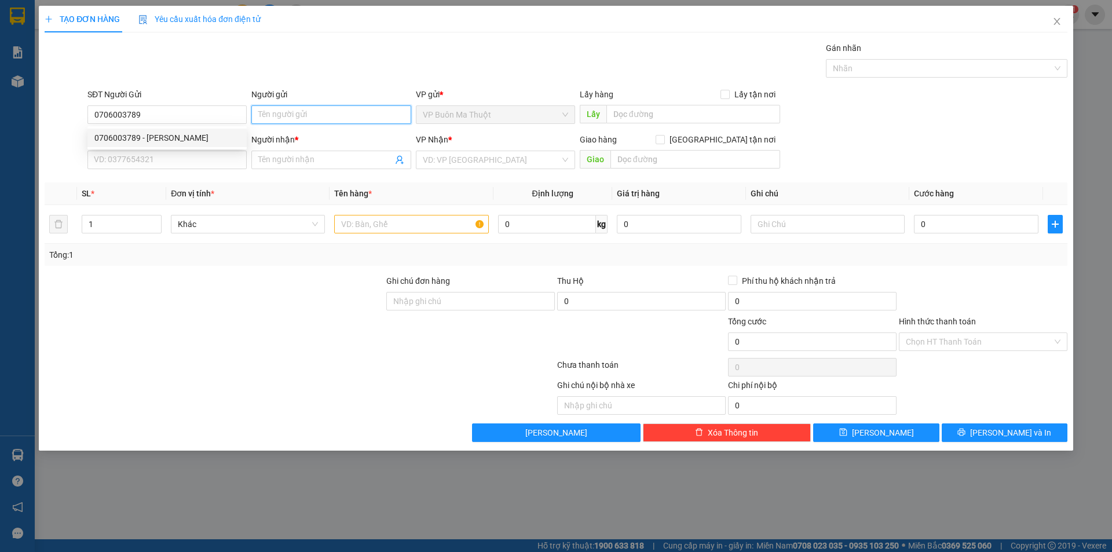
click at [336, 112] on input "Người gửi" at bounding box center [330, 114] width 159 height 19
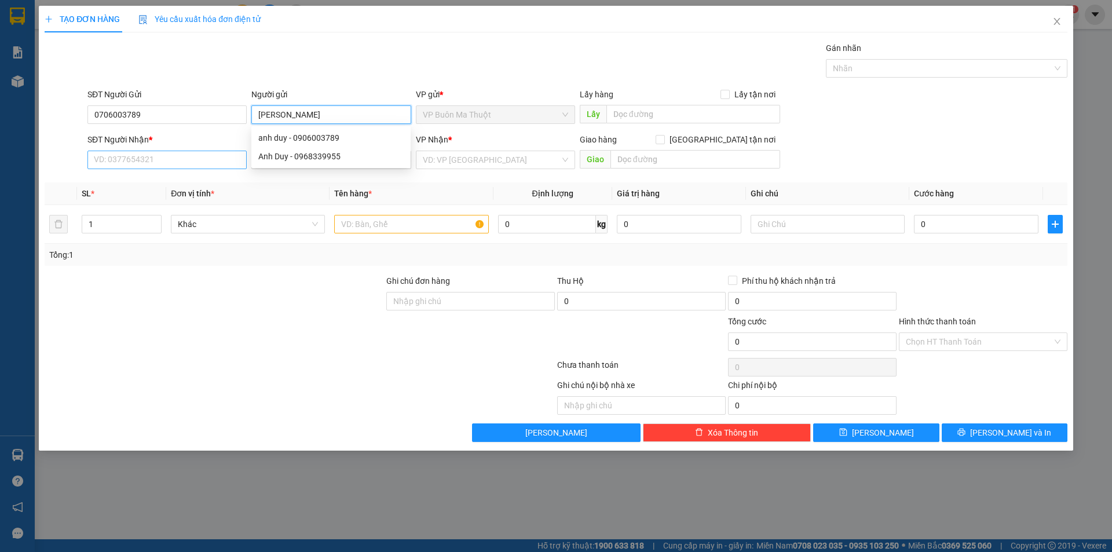
type input "[PERSON_NAME]"
click at [162, 160] on input "SĐT Người Nhận *" at bounding box center [166, 160] width 159 height 19
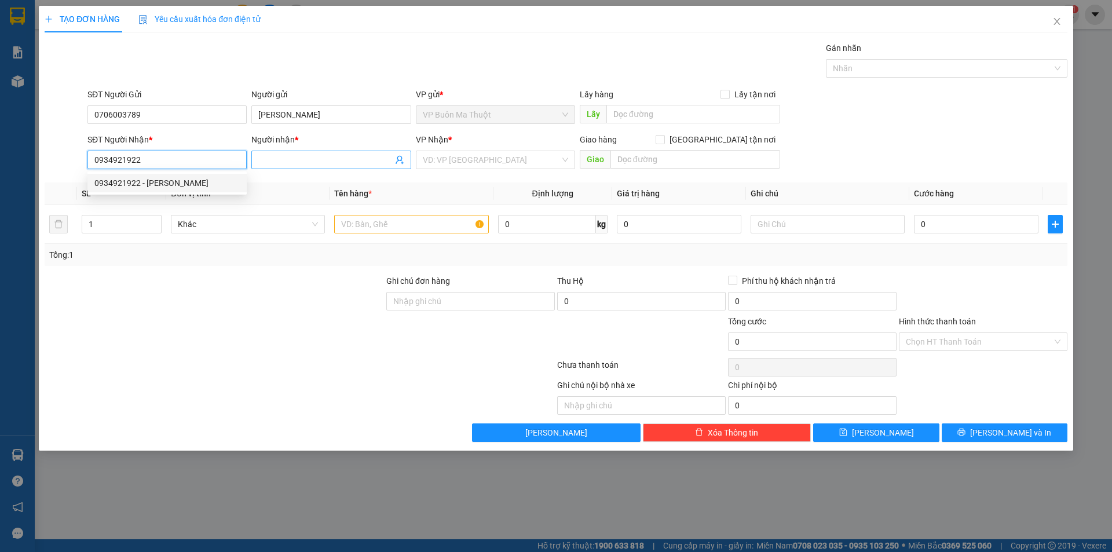
type input "0934921922"
click at [323, 160] on input "Người nhận *" at bounding box center [325, 159] width 134 height 13
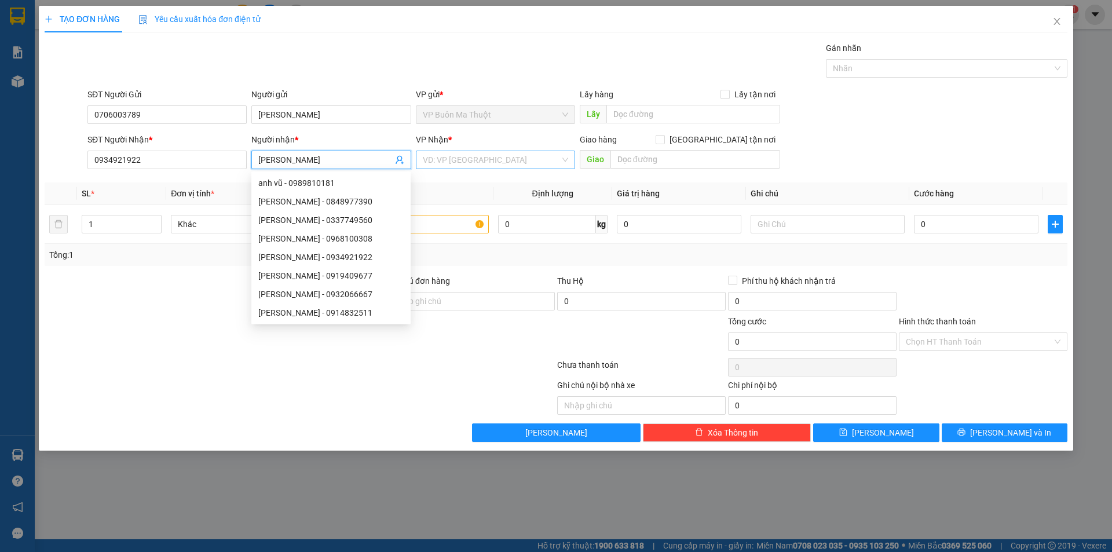
type input "[PERSON_NAME]"
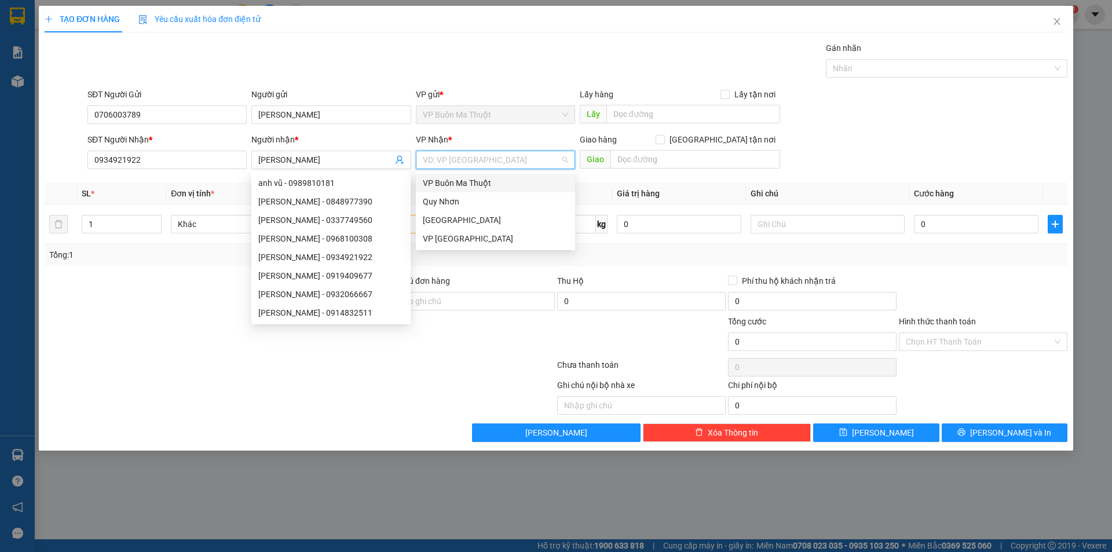
click at [539, 155] on input "search" at bounding box center [491, 159] width 137 height 17
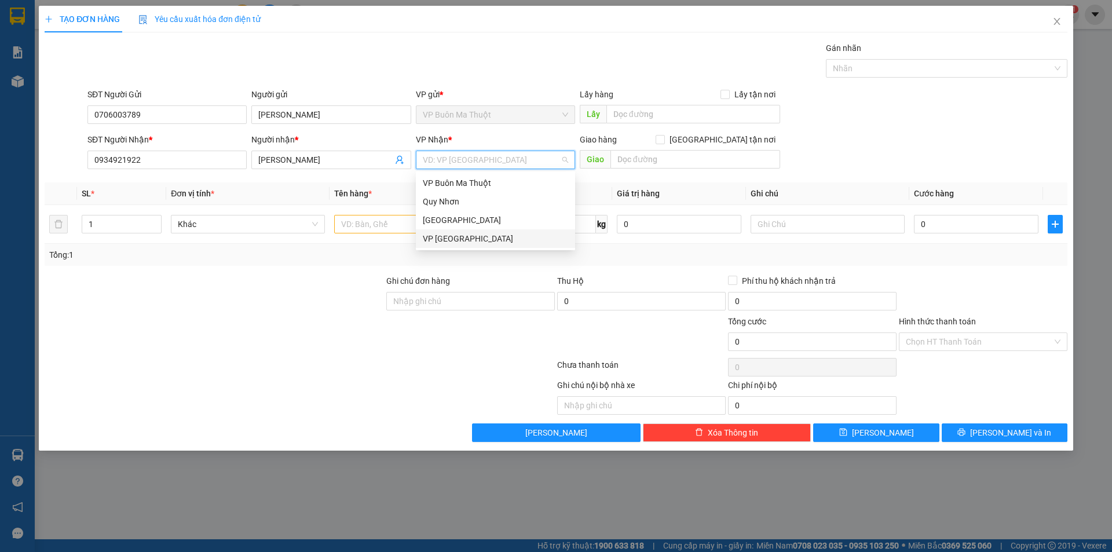
click at [467, 240] on div "VP [GEOGRAPHIC_DATA]" at bounding box center [495, 238] width 145 height 13
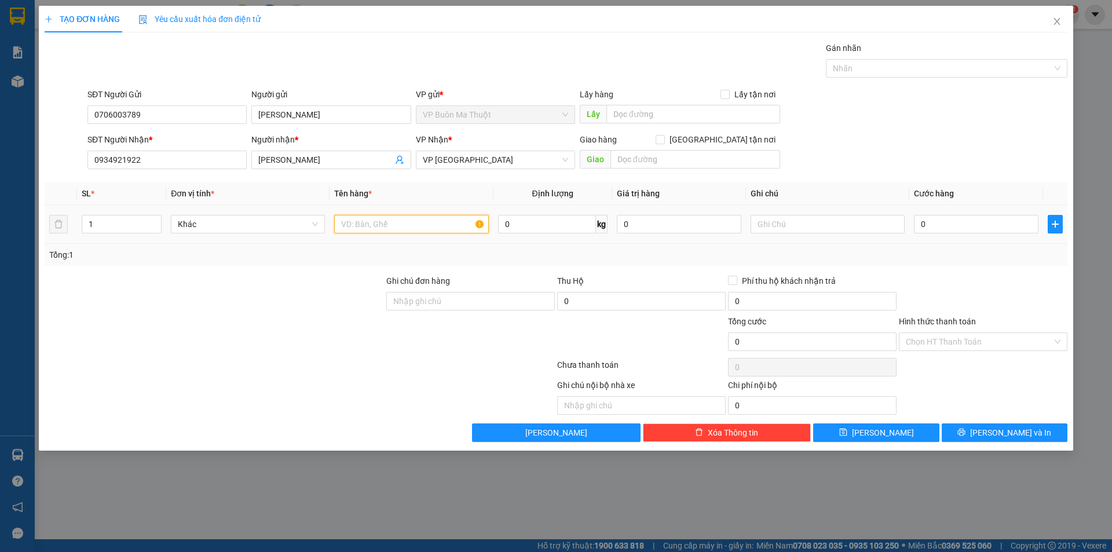
click at [376, 226] on input "text" at bounding box center [411, 224] width 154 height 19
type input "tập hồ sơ"
click at [942, 226] on input "0" at bounding box center [976, 224] width 124 height 19
type input "4"
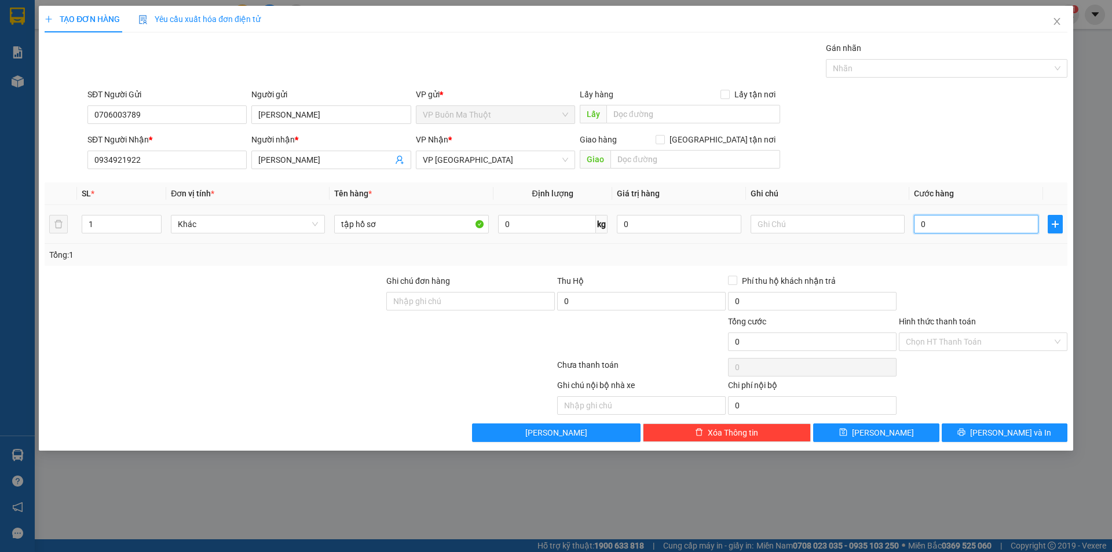
type input "4"
type input "40"
type input "400"
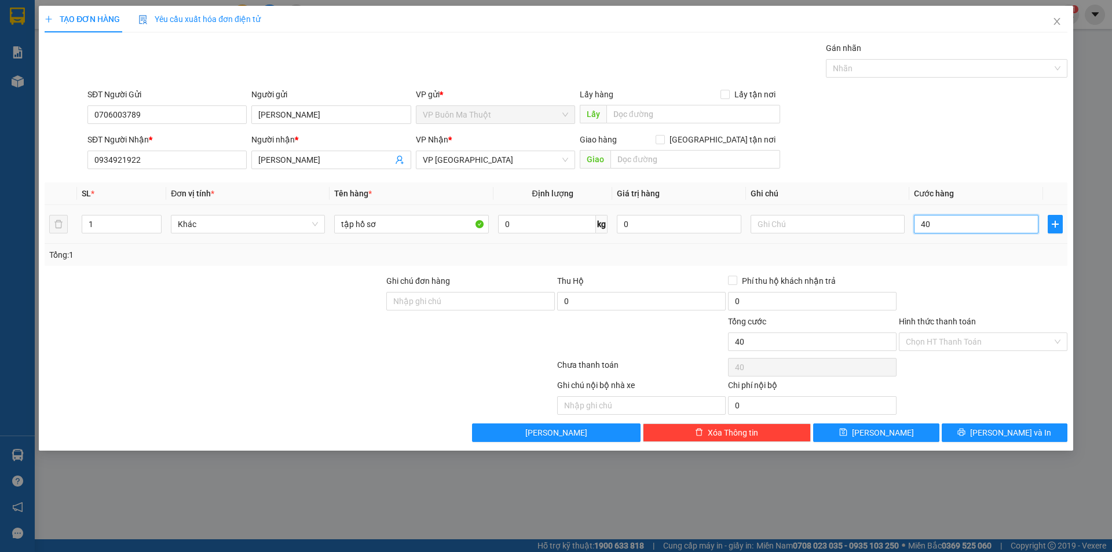
type input "400"
type input "4.000"
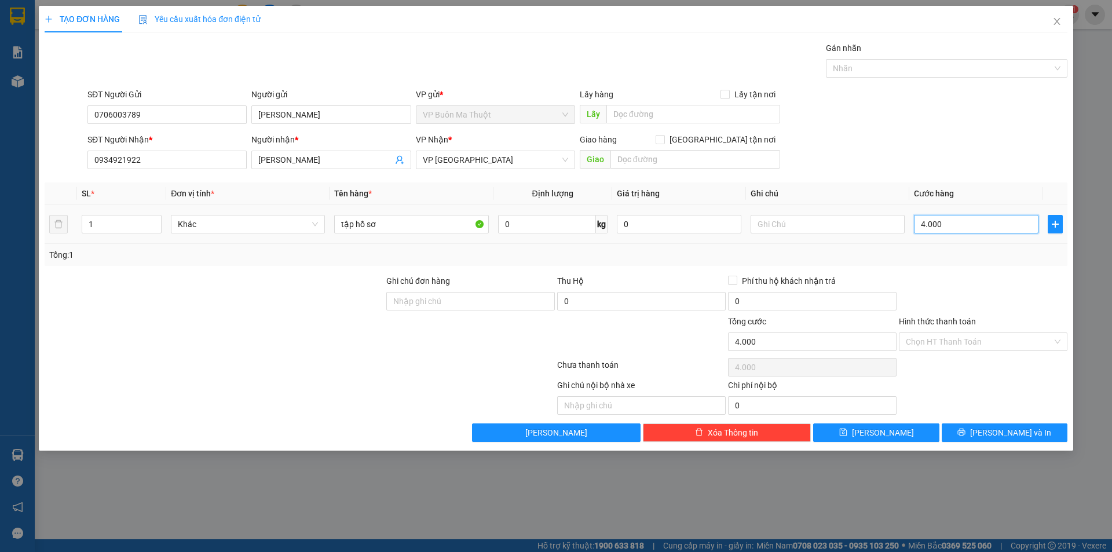
type input "40.000"
click at [786, 221] on input "text" at bounding box center [827, 224] width 154 height 19
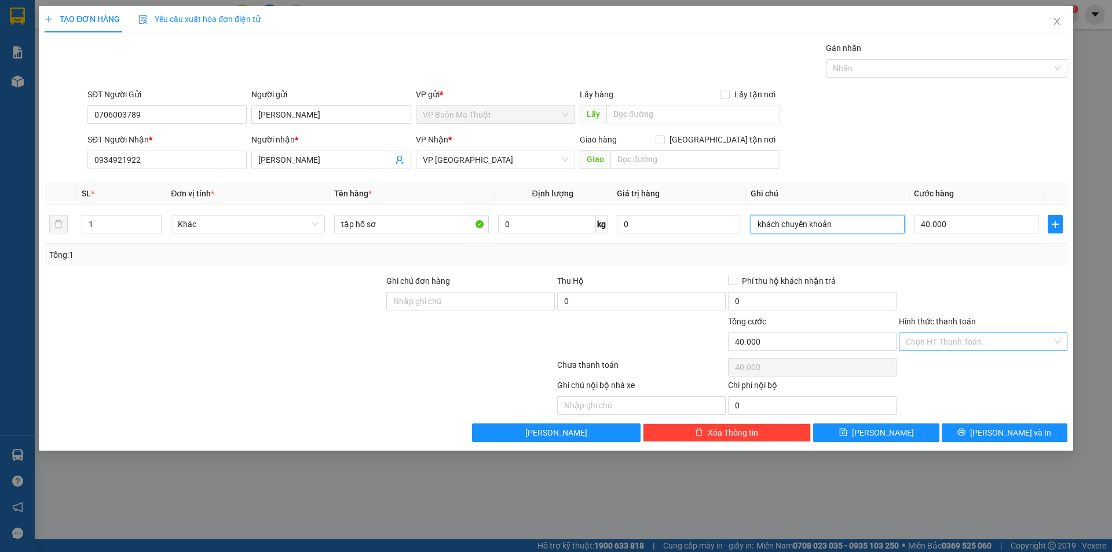
type input "khách chuyển khoản"
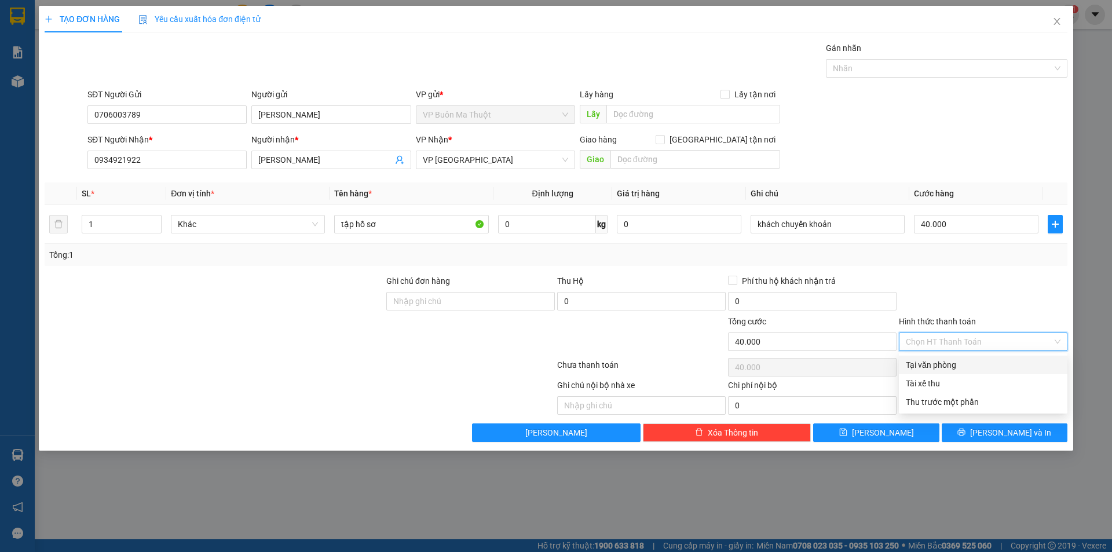
click at [979, 337] on input "Hình thức thanh toán" at bounding box center [979, 341] width 146 height 17
click at [945, 367] on div "Tại văn phòng" at bounding box center [983, 364] width 155 height 13
type input "0"
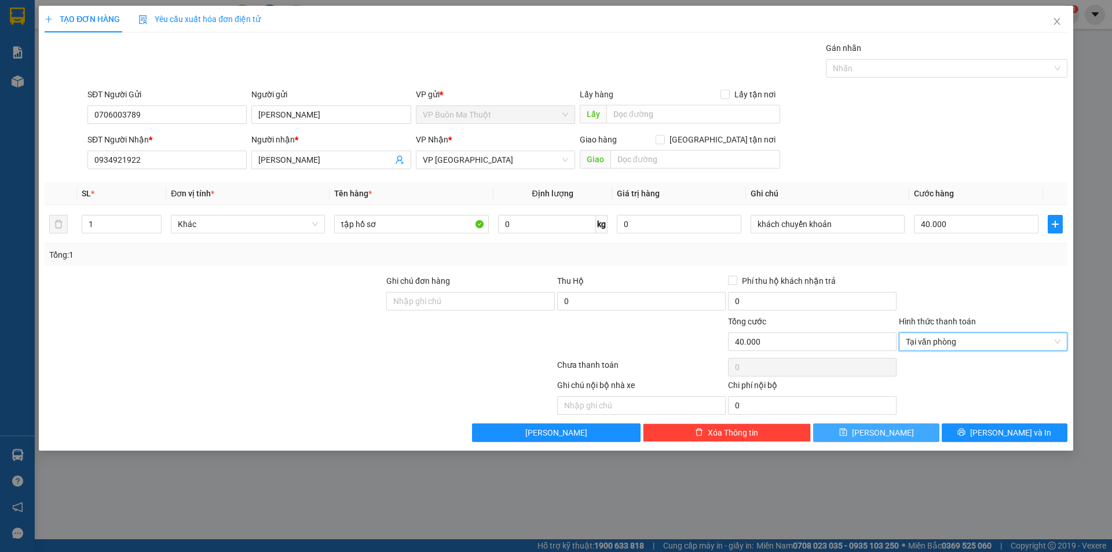
click at [891, 435] on button "[PERSON_NAME]" at bounding box center [876, 432] width 126 height 19
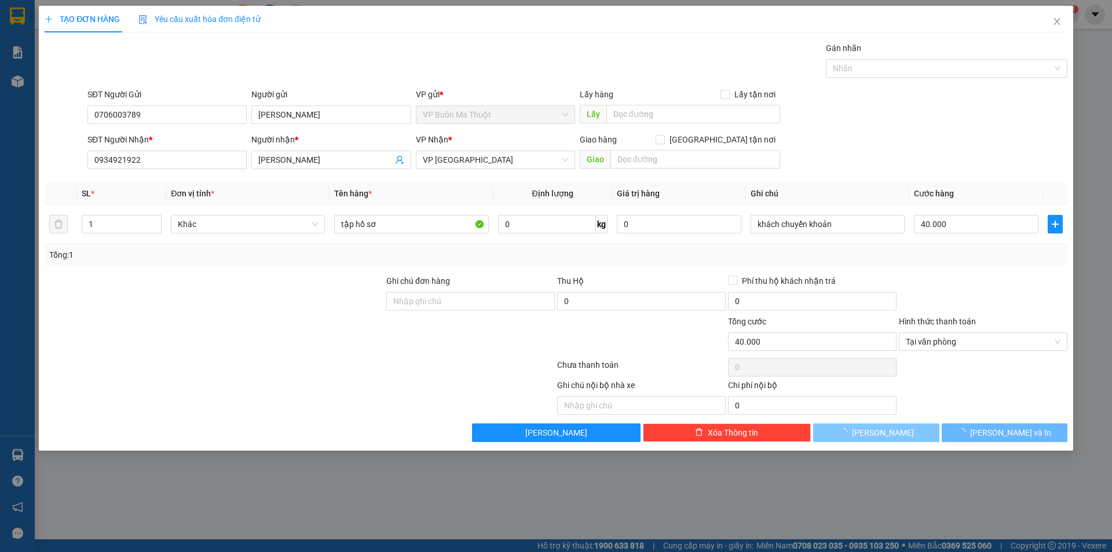
type input "0"
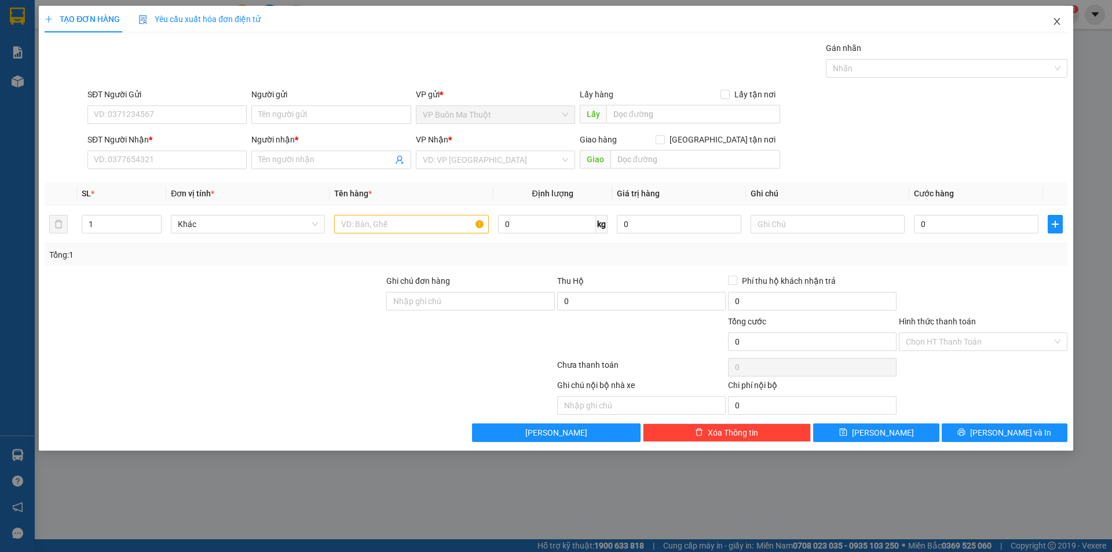
click at [1056, 23] on icon "close" at bounding box center [1056, 21] width 6 height 7
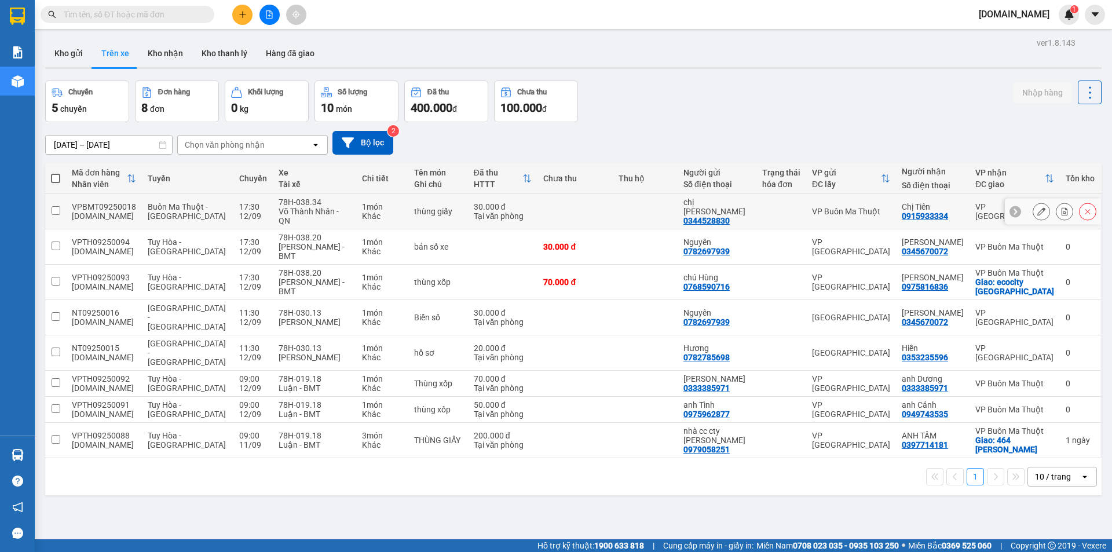
click at [54, 206] on input "checkbox" at bounding box center [56, 210] width 9 height 9
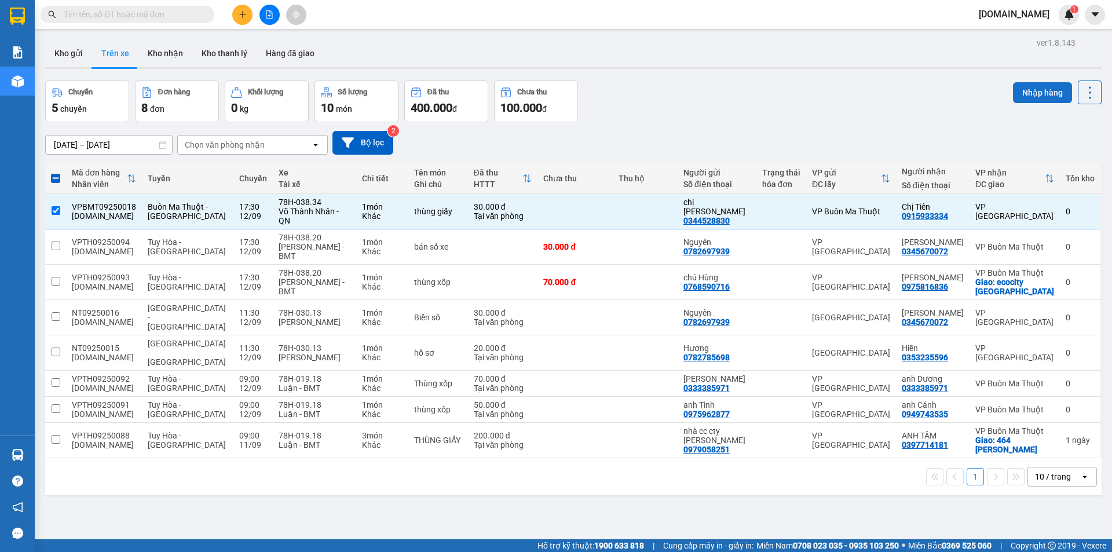
click at [1039, 89] on button "Nhập hàng" at bounding box center [1042, 92] width 59 height 21
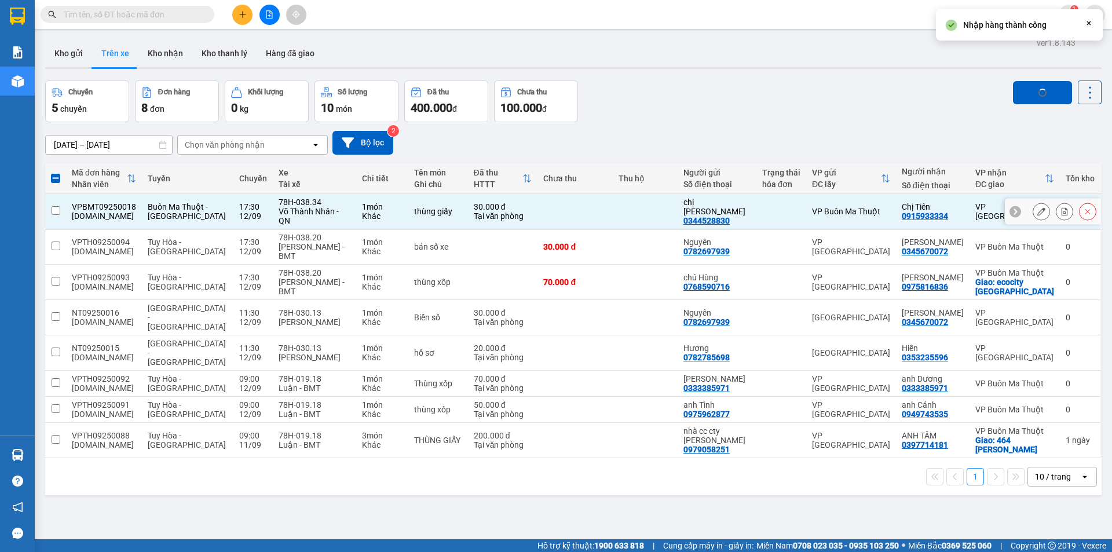
checkbox input "false"
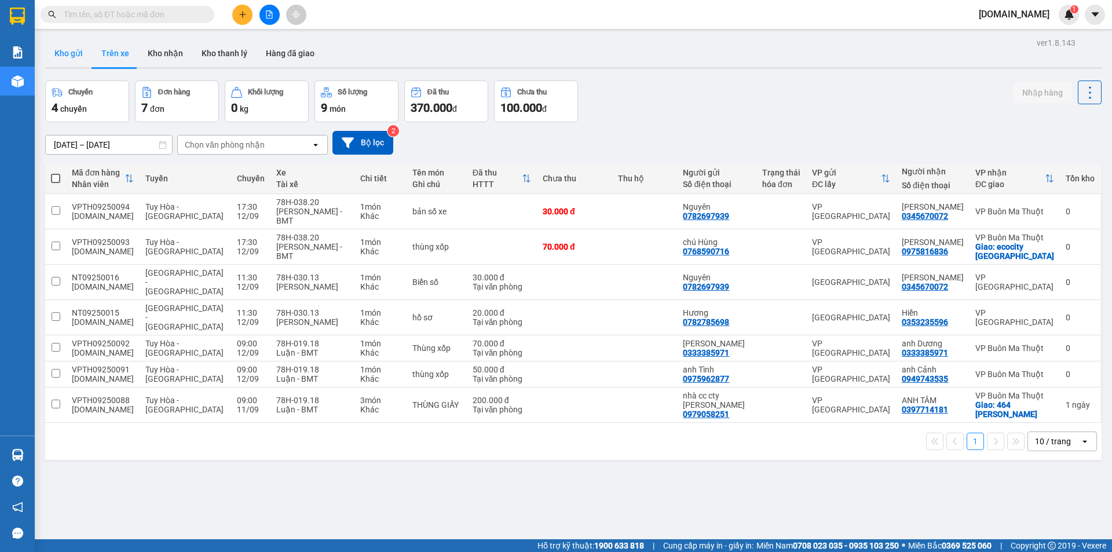
click at [74, 49] on button "Kho gửi" at bounding box center [68, 53] width 47 height 28
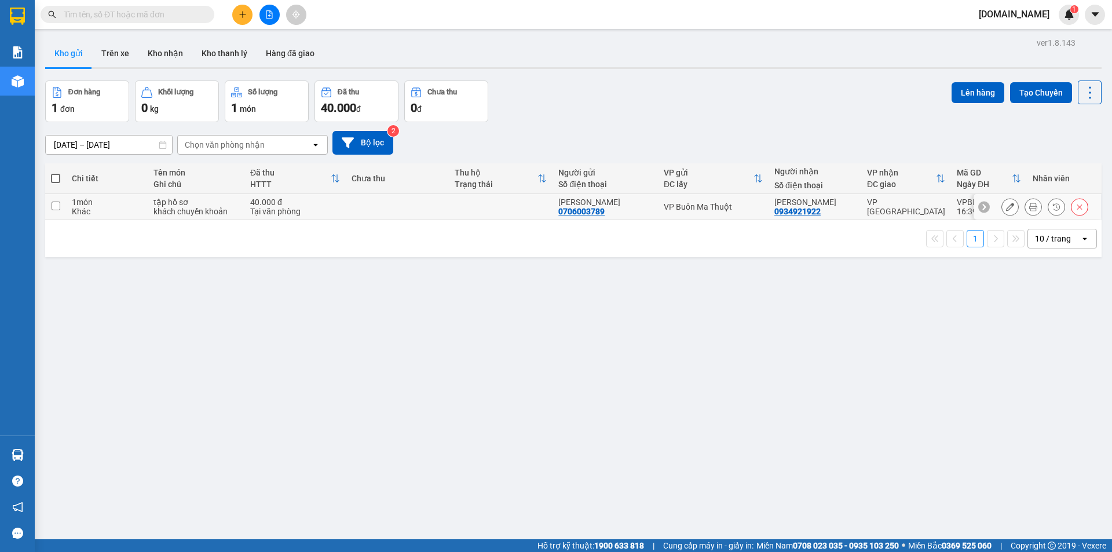
click at [54, 205] on input "checkbox" at bounding box center [56, 206] width 9 height 9
checkbox input "true"
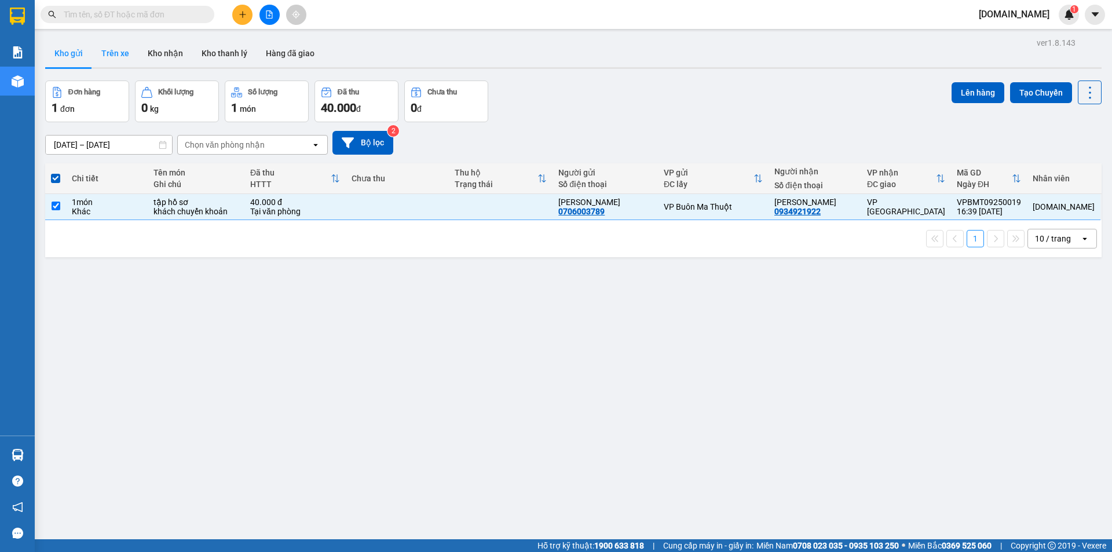
click at [111, 51] on button "Trên xe" at bounding box center [115, 53] width 46 height 28
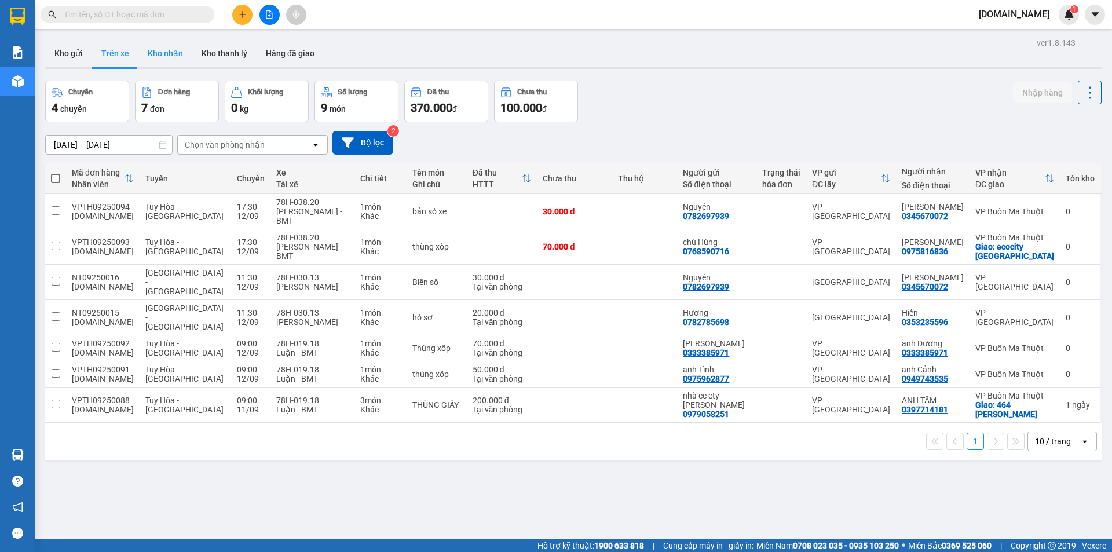
click at [165, 53] on button "Kho nhận" at bounding box center [165, 53] width 54 height 28
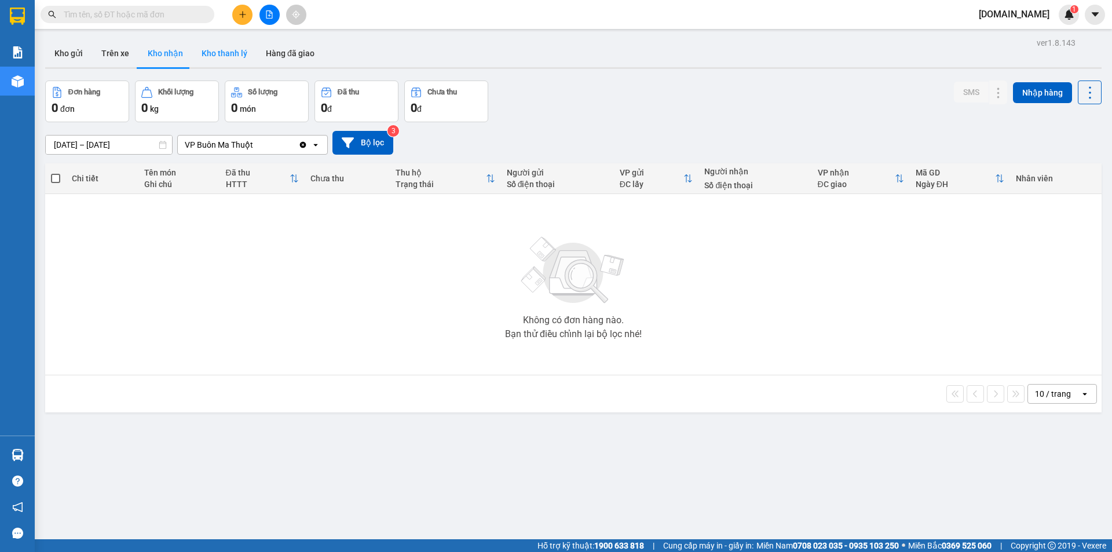
click at [231, 50] on button "Kho thanh lý" at bounding box center [224, 53] width 64 height 28
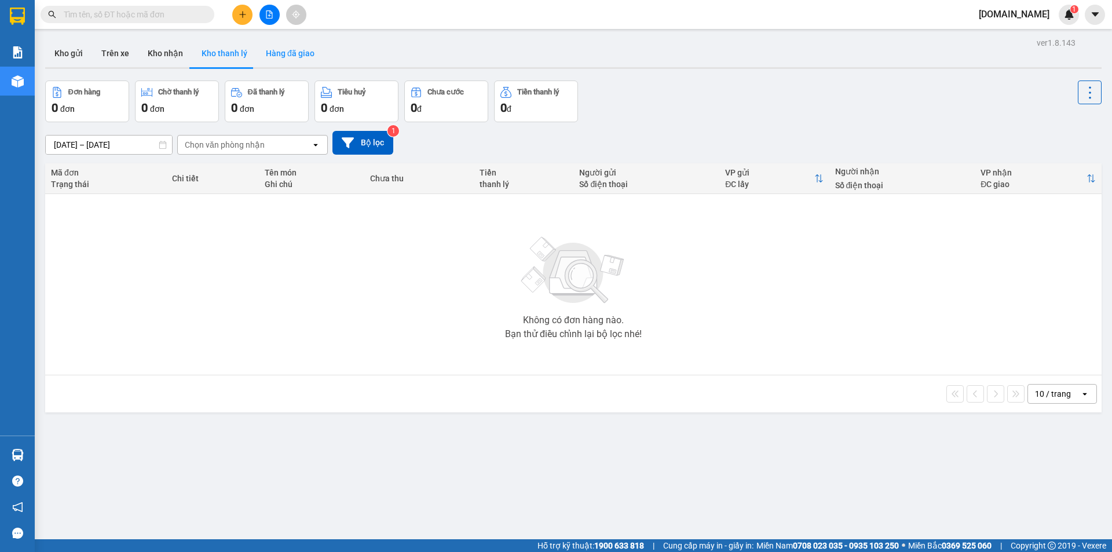
click at [292, 53] on button "Hàng đã giao" at bounding box center [290, 53] width 67 height 28
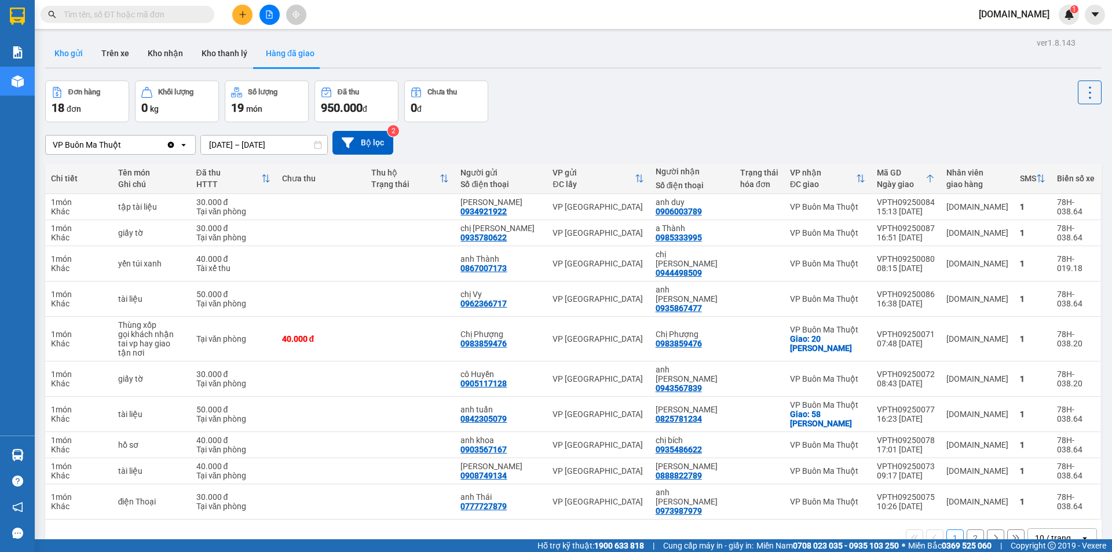
click at [72, 56] on button "Kho gửi" at bounding box center [68, 53] width 47 height 28
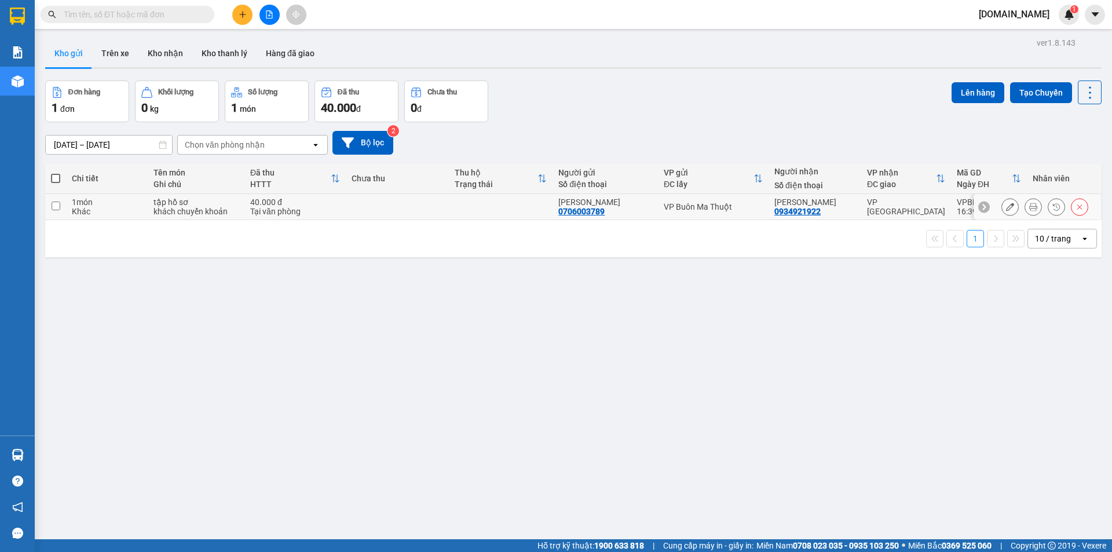
click at [54, 205] on input "checkbox" at bounding box center [56, 206] width 9 height 9
checkbox input "true"
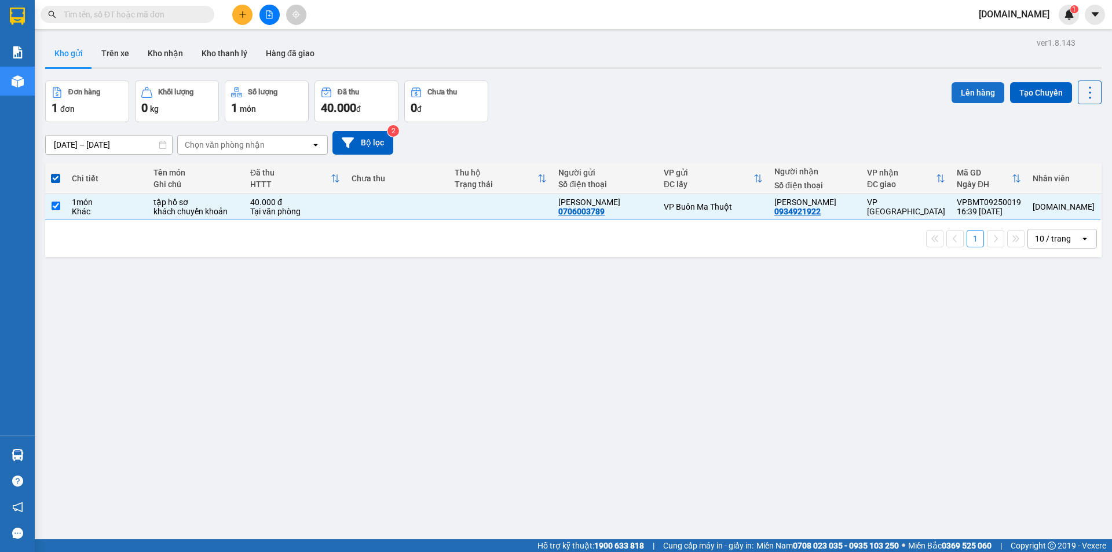
click at [968, 90] on button "Lên hàng" at bounding box center [977, 92] width 53 height 21
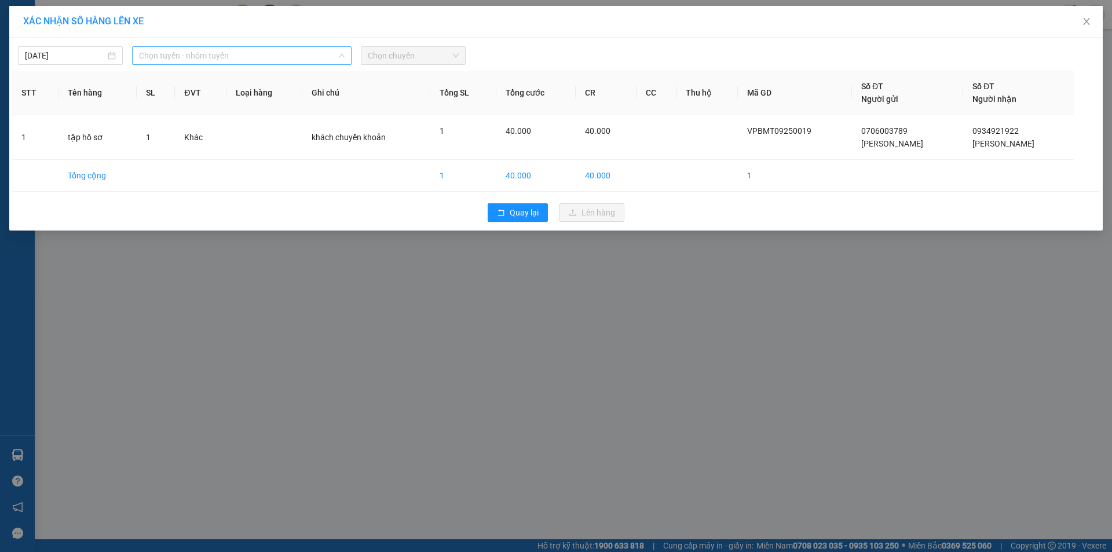
drag, startPoint x: 268, startPoint y: 54, endPoint x: 268, endPoint y: 64, distance: 9.8
click at [268, 53] on span "Chọn tuyến - nhóm tuyến" at bounding box center [242, 55] width 206 height 17
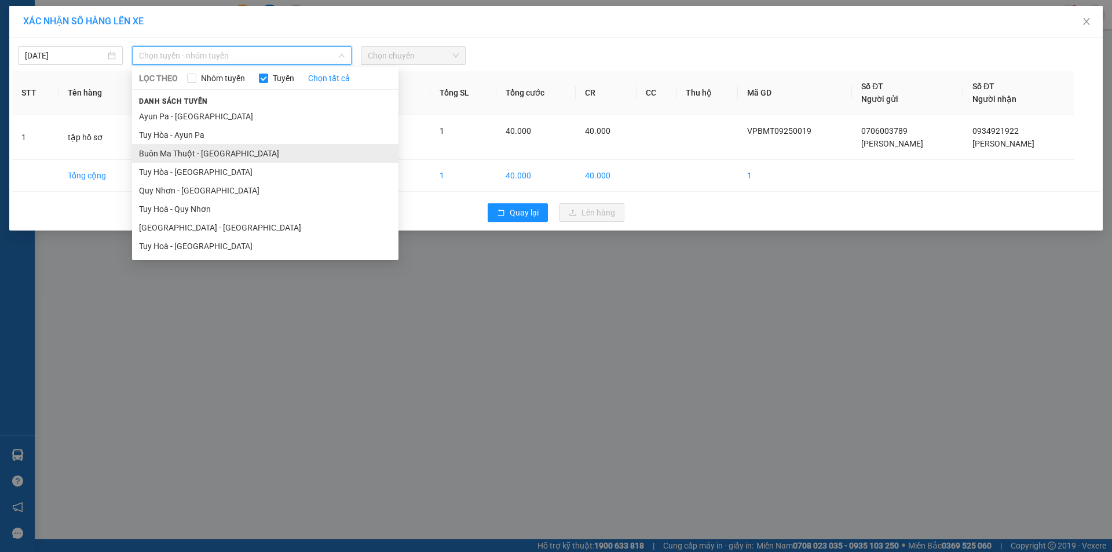
click at [221, 154] on li "Buôn Ma Thuột - [GEOGRAPHIC_DATA]" at bounding box center [265, 153] width 266 height 19
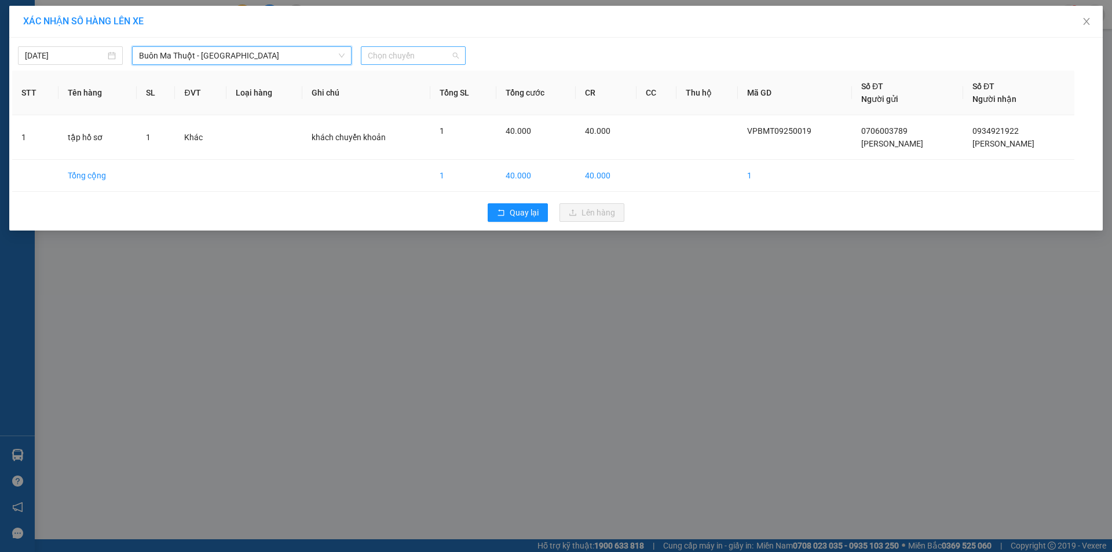
click at [435, 57] on span "Chọn chuyến" at bounding box center [413, 55] width 91 height 17
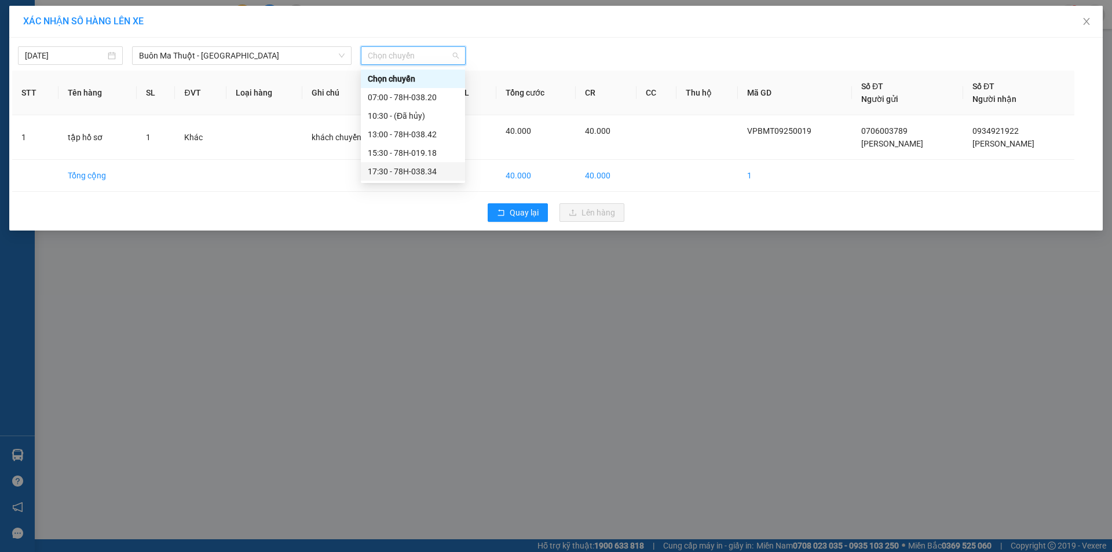
click at [414, 174] on div "17:30 - 78H-038.34" at bounding box center [413, 171] width 90 height 13
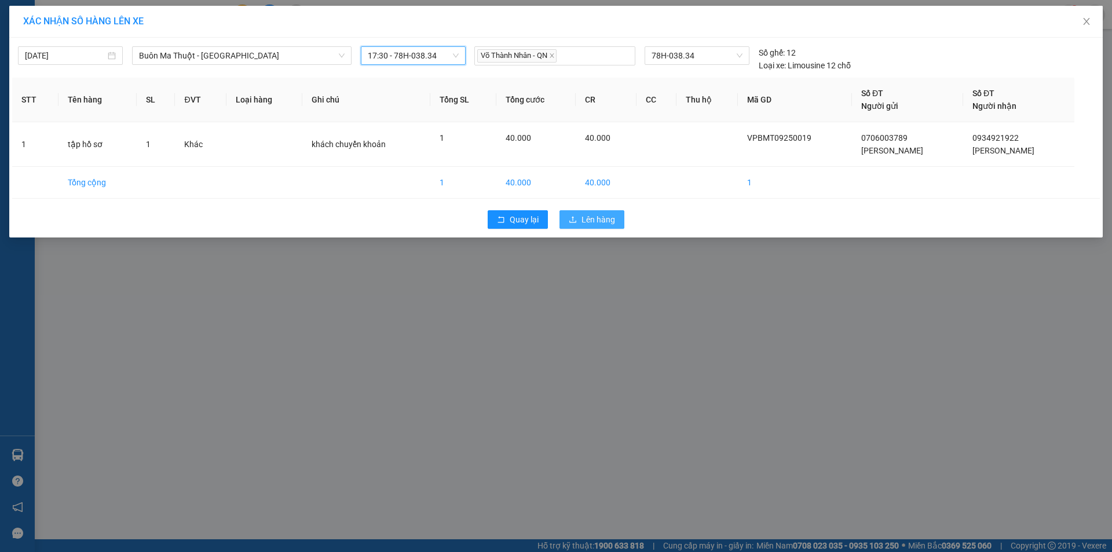
click at [601, 218] on span "Lên hàng" at bounding box center [598, 219] width 34 height 13
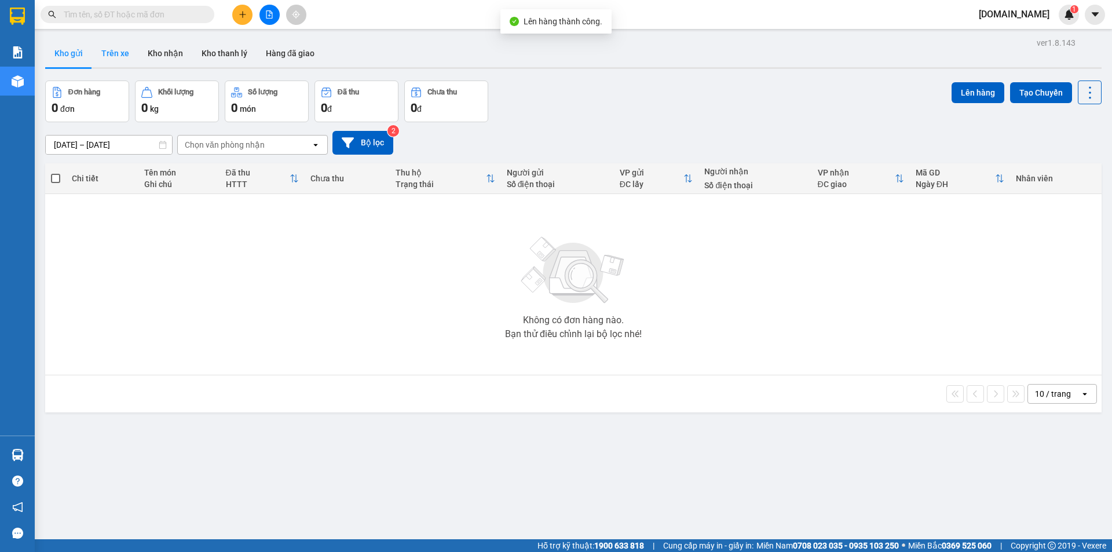
click at [118, 56] on button "Trên xe" at bounding box center [115, 53] width 46 height 28
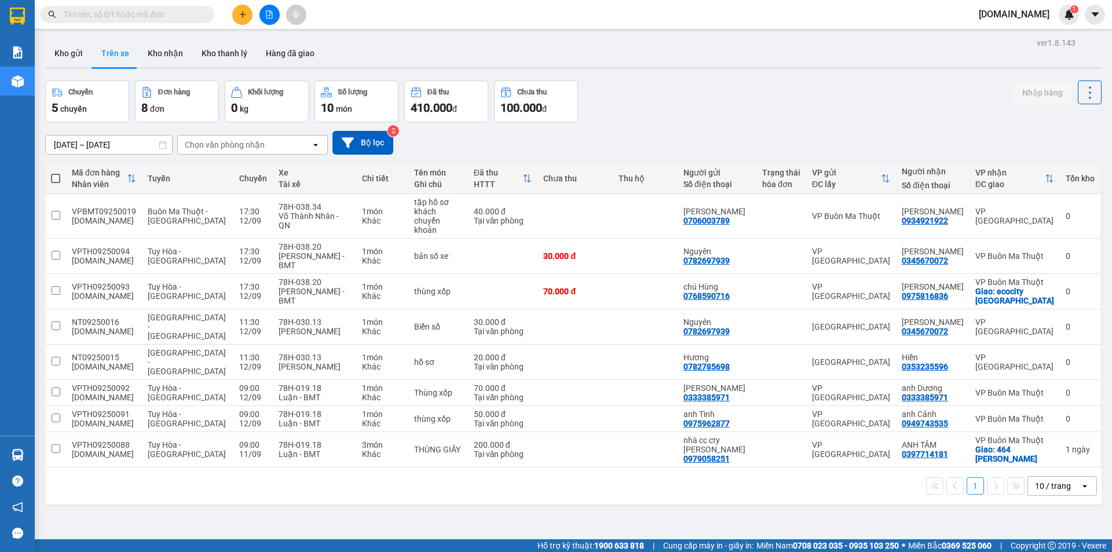
click at [103, 13] on input "text" at bounding box center [132, 14] width 137 height 13
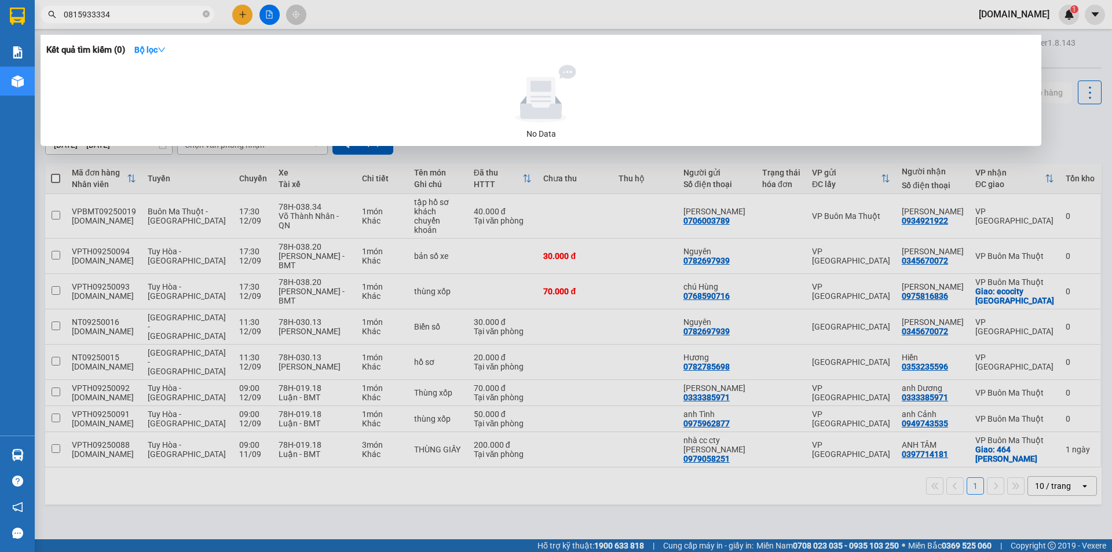
click at [122, 13] on input "0815933334" at bounding box center [132, 14] width 137 height 13
drag, startPoint x: 135, startPoint y: 9, endPoint x: 30, endPoint y: 35, distance: 108.6
click at [23, 18] on section "Kết quả tìm kiếm ( 0 ) Bộ lọc No Data 0815933334 [DOMAIN_NAME] 1 Báo cáo Báo cá…" at bounding box center [556, 276] width 1112 height 552
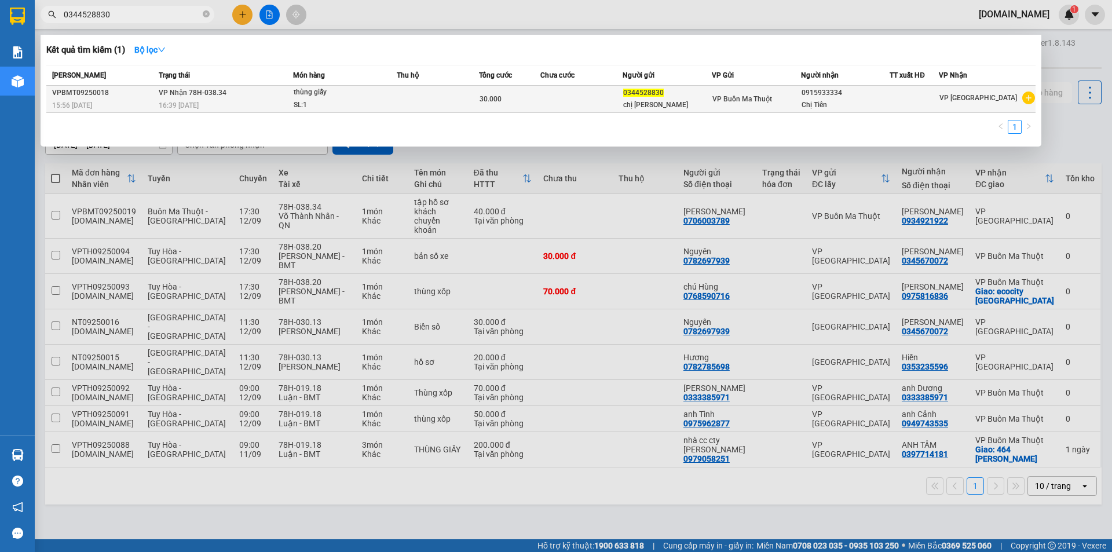
type input "0344528830"
click at [380, 95] on div "thùng giấy" at bounding box center [337, 92] width 87 height 13
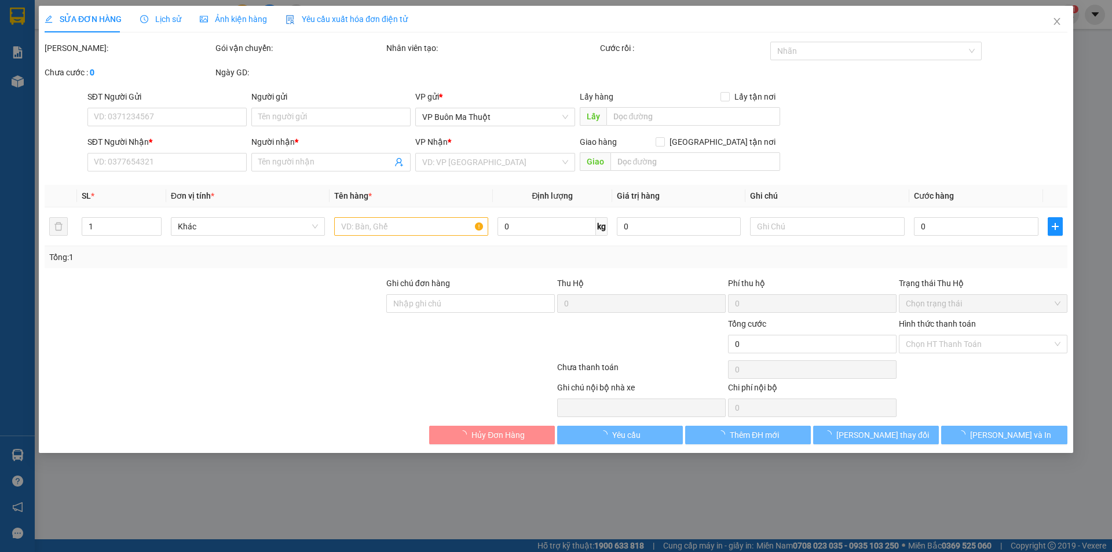
type input "0344528830"
type input "chị [PERSON_NAME]"
type input "0915933334"
type input "Chị Tiên"
type input "khách chuyển khoảng"
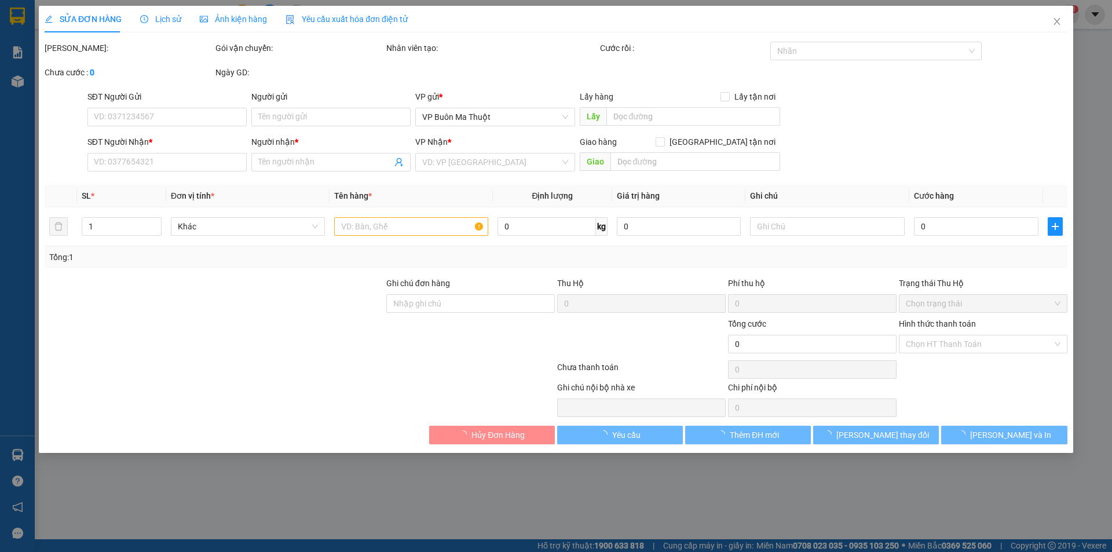
type input "30.000"
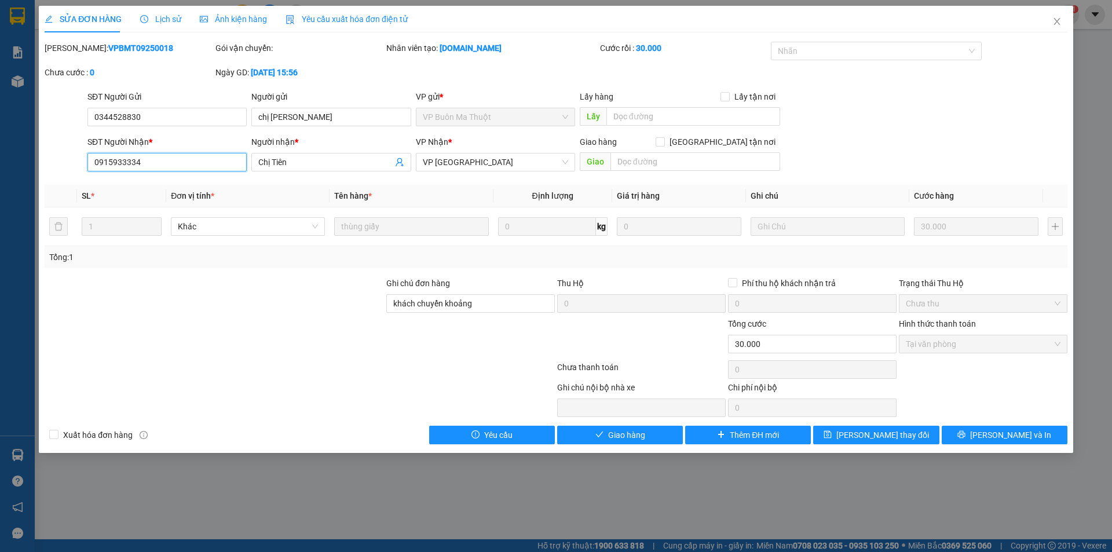
click at [102, 161] on input "0915933334" at bounding box center [166, 162] width 159 height 19
type input "0815933334"
click at [890, 435] on span "[PERSON_NAME] thay đổi" at bounding box center [882, 434] width 93 height 13
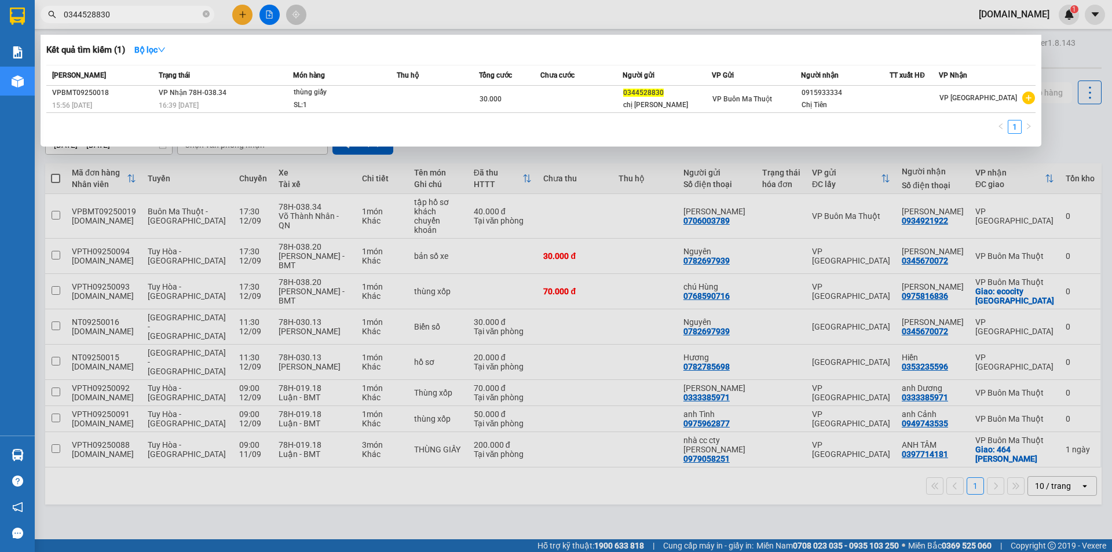
click at [127, 17] on input "0344528830" at bounding box center [132, 14] width 137 height 13
click at [697, 102] on div "chị [PERSON_NAME]" at bounding box center [667, 105] width 88 height 12
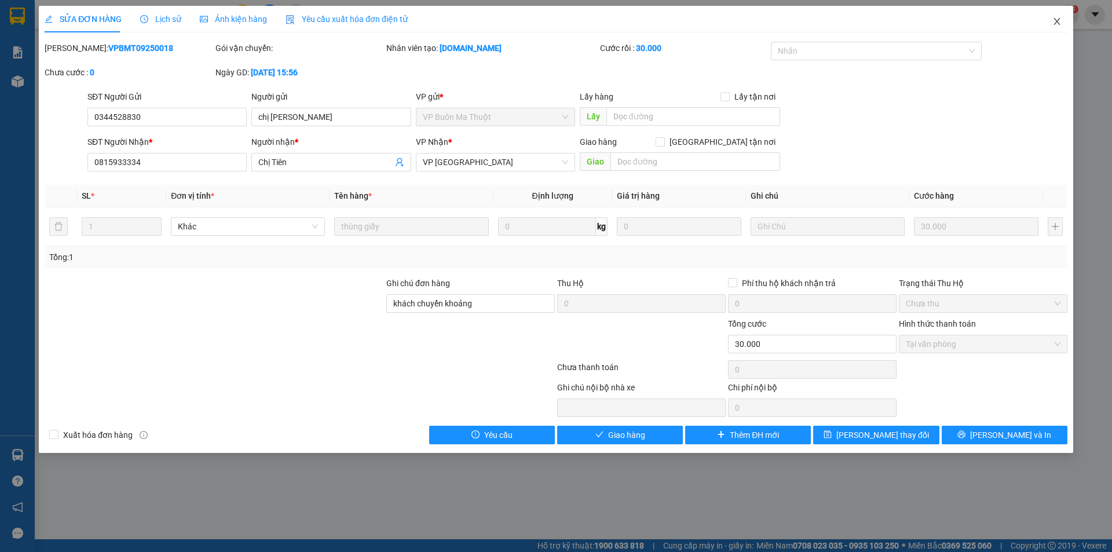
click at [1059, 22] on icon "close" at bounding box center [1056, 21] width 9 height 9
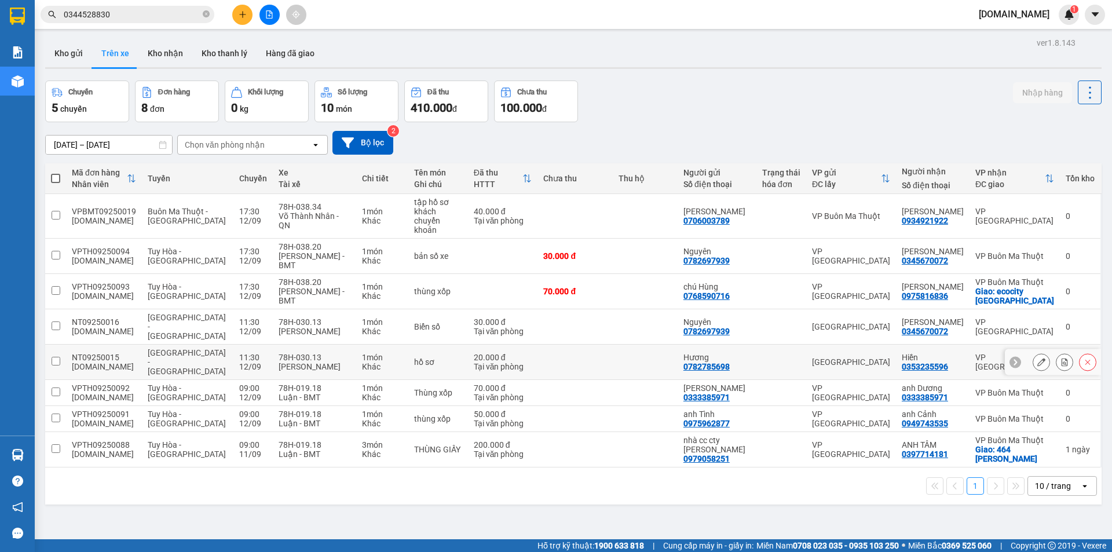
scroll to position [53, 0]
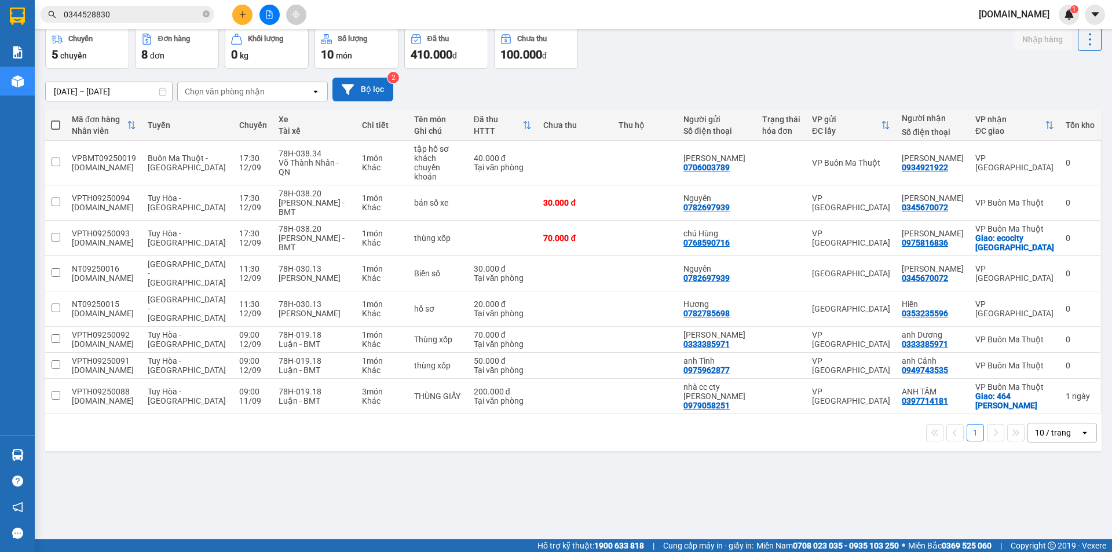
click at [373, 84] on button "Bộ lọc" at bounding box center [362, 90] width 61 height 24
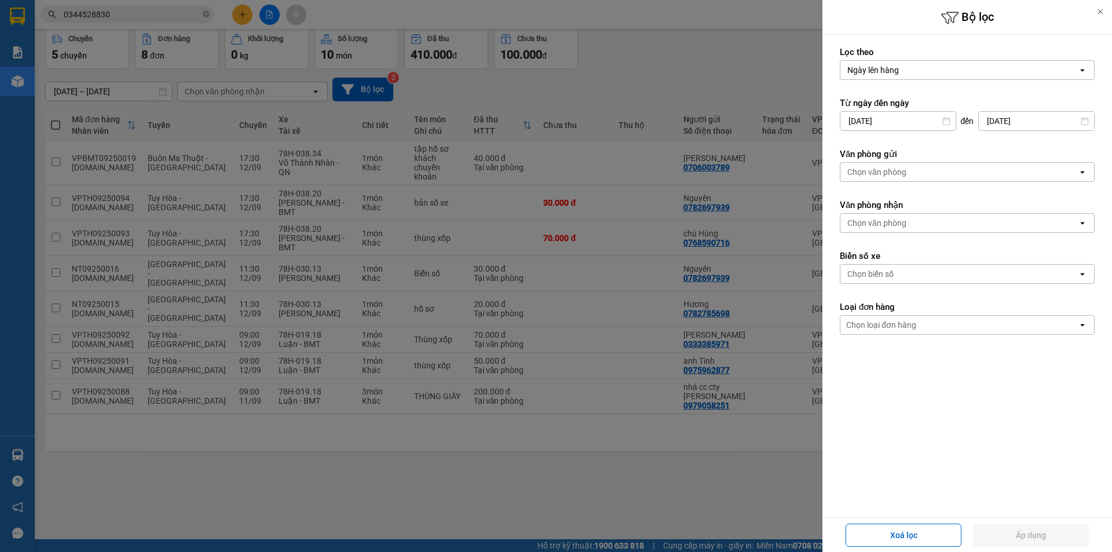
click at [507, 97] on div at bounding box center [556, 276] width 1112 height 552
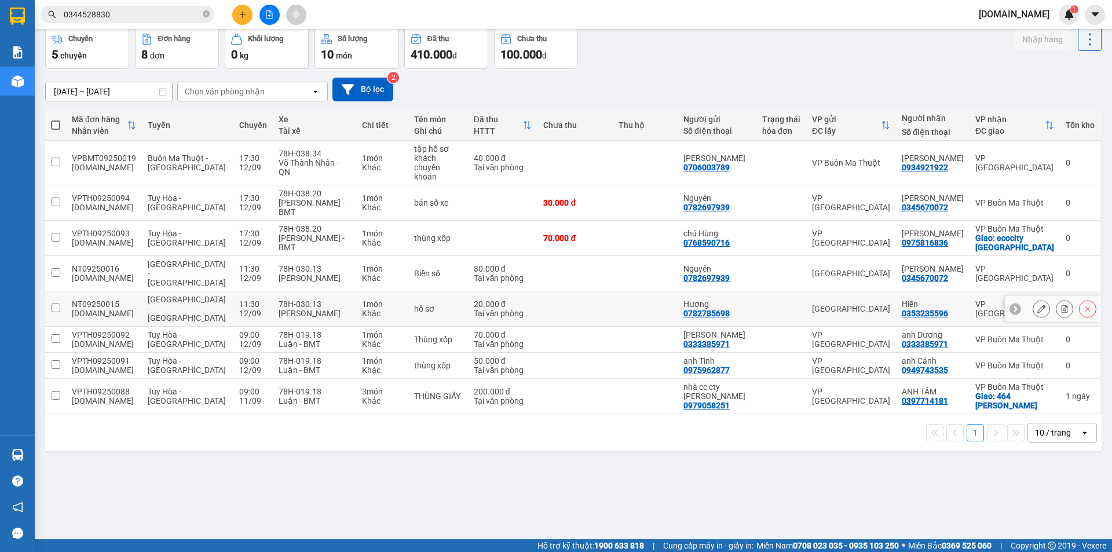
scroll to position [0, 0]
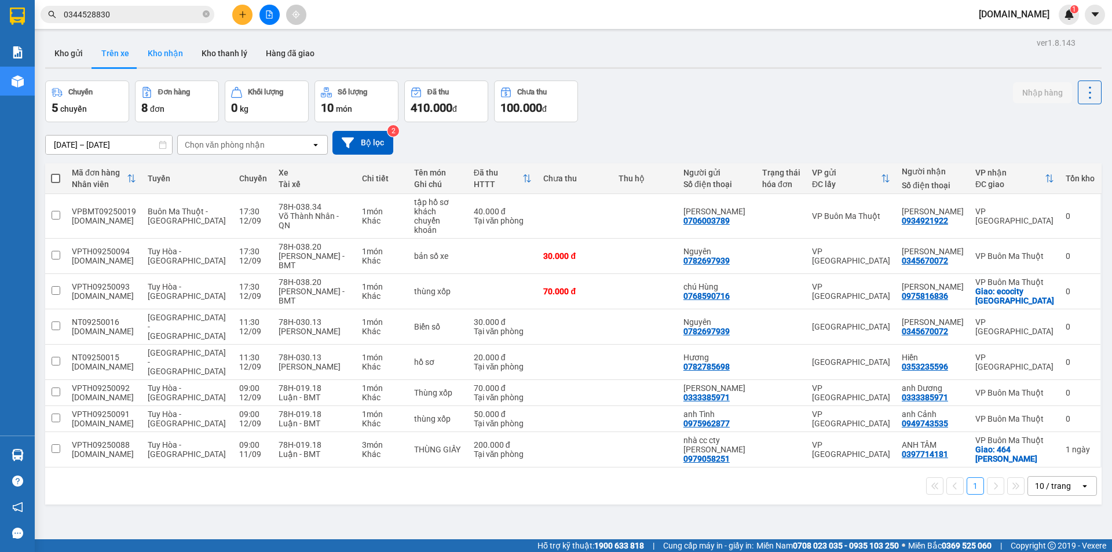
click at [156, 58] on button "Kho nhận" at bounding box center [165, 53] width 54 height 28
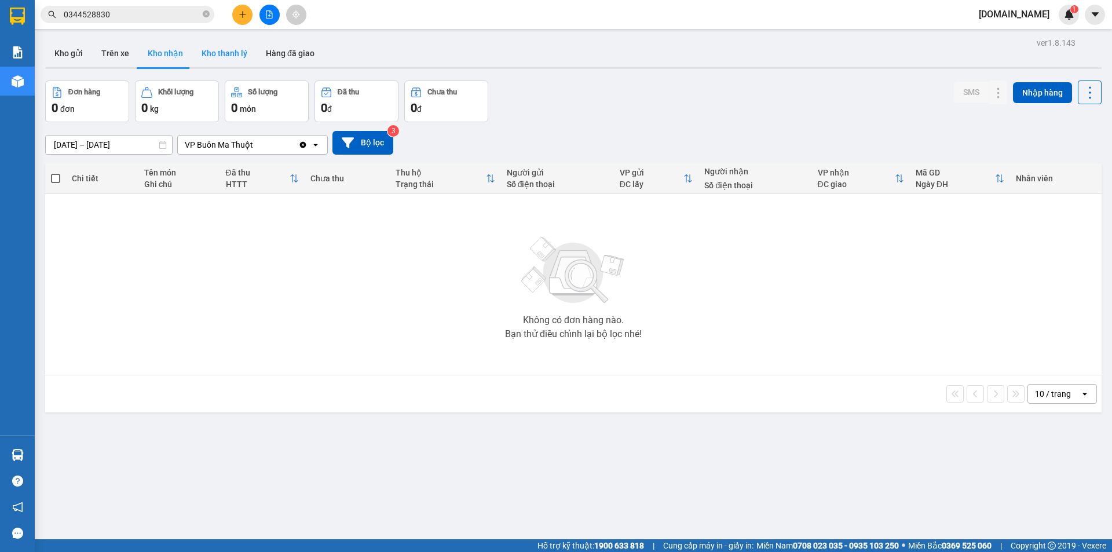
click at [243, 50] on button "Kho thanh lý" at bounding box center [224, 53] width 64 height 28
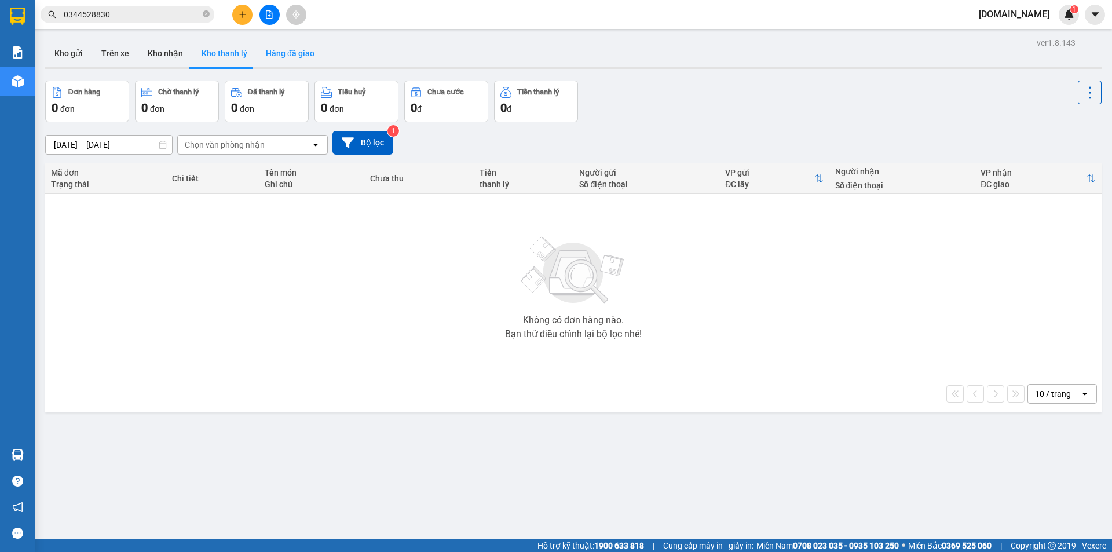
click at [283, 52] on button "Hàng đã giao" at bounding box center [290, 53] width 67 height 28
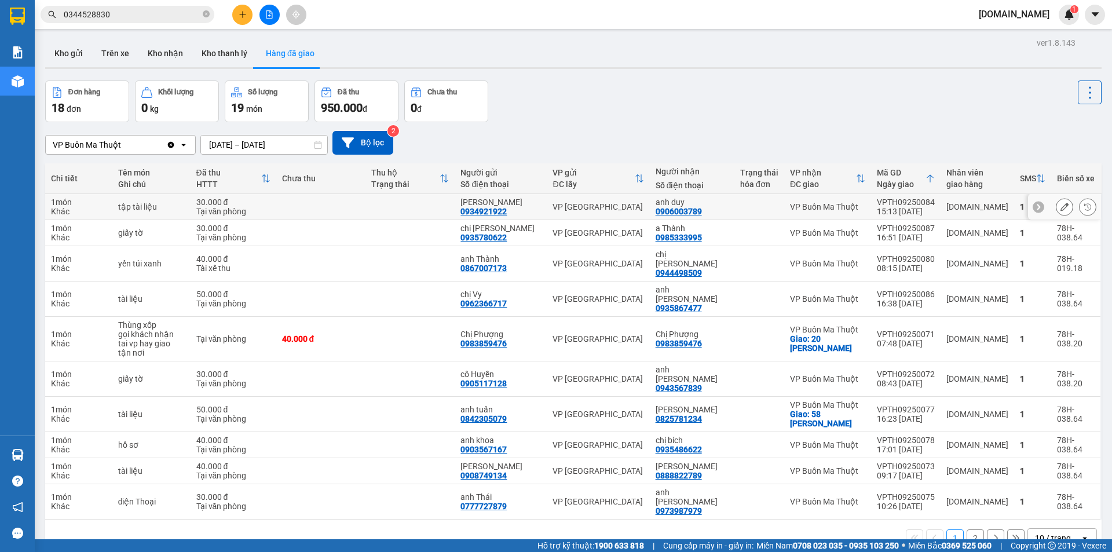
click at [354, 207] on td at bounding box center [320, 207] width 89 height 26
click at [224, 53] on button "Kho thanh lý" at bounding box center [224, 53] width 64 height 28
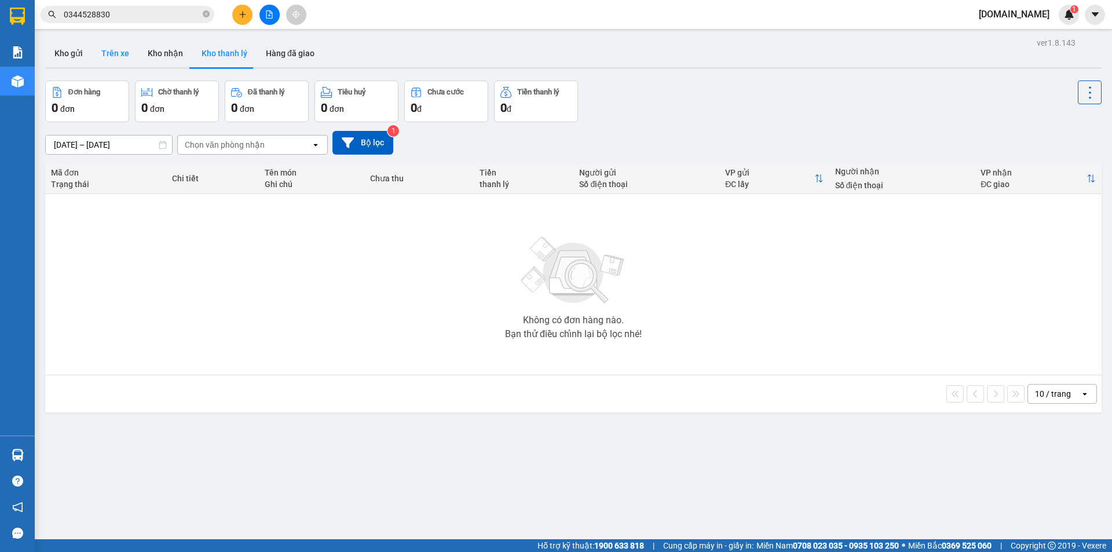
click at [104, 50] on button "Trên xe" at bounding box center [115, 53] width 46 height 28
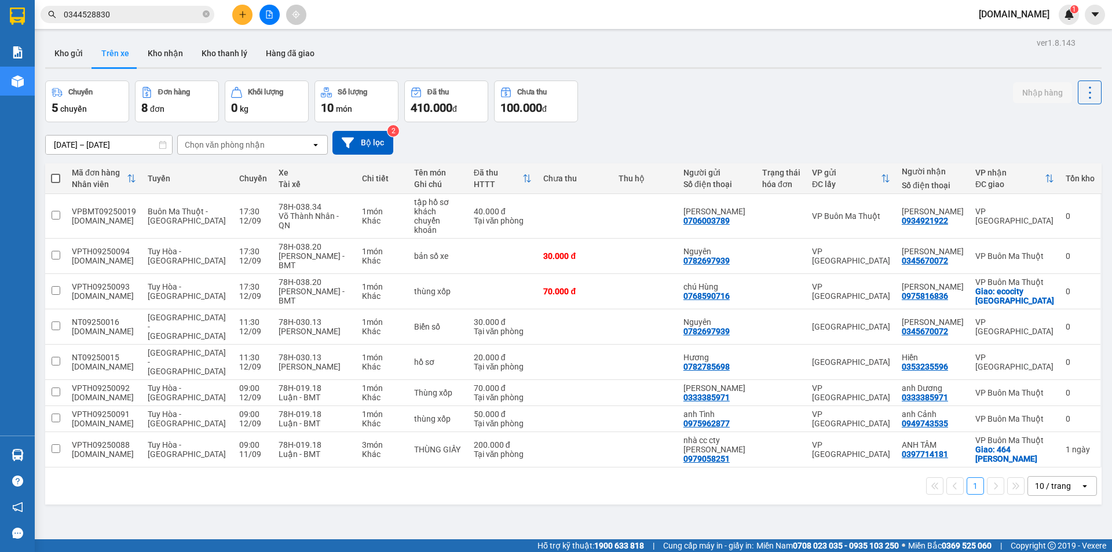
click at [131, 14] on input "0344528830" at bounding box center [132, 14] width 137 height 13
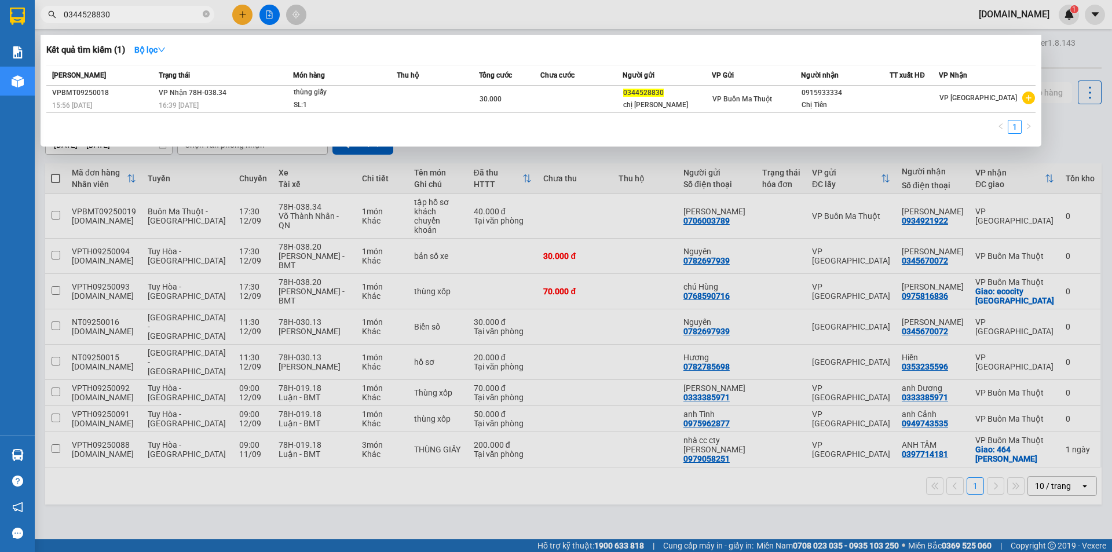
drag, startPoint x: 131, startPoint y: 14, endPoint x: 35, endPoint y: 23, distance: 97.1
click at [42, 20] on span "0344528830" at bounding box center [128, 14] width 174 height 17
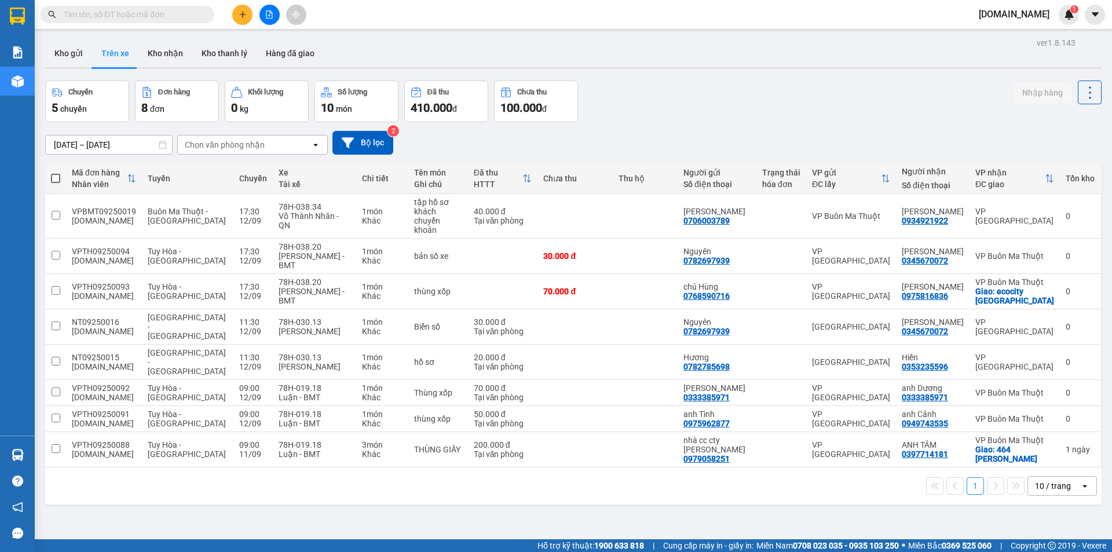
click at [126, 14] on input "text" at bounding box center [132, 14] width 137 height 13
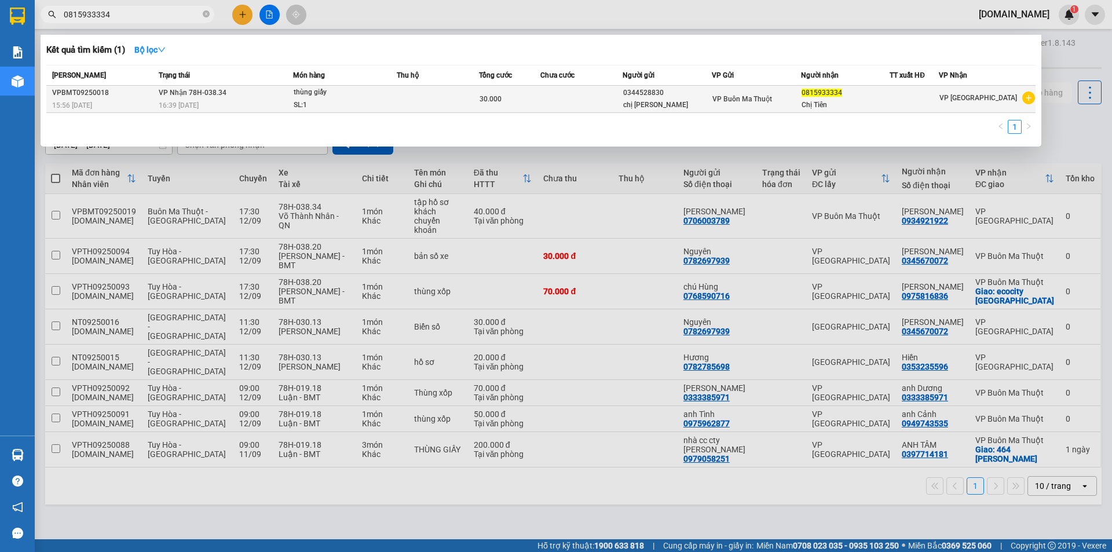
type input "0815933334"
click at [373, 97] on div "thùng giấy" at bounding box center [337, 92] width 87 height 13
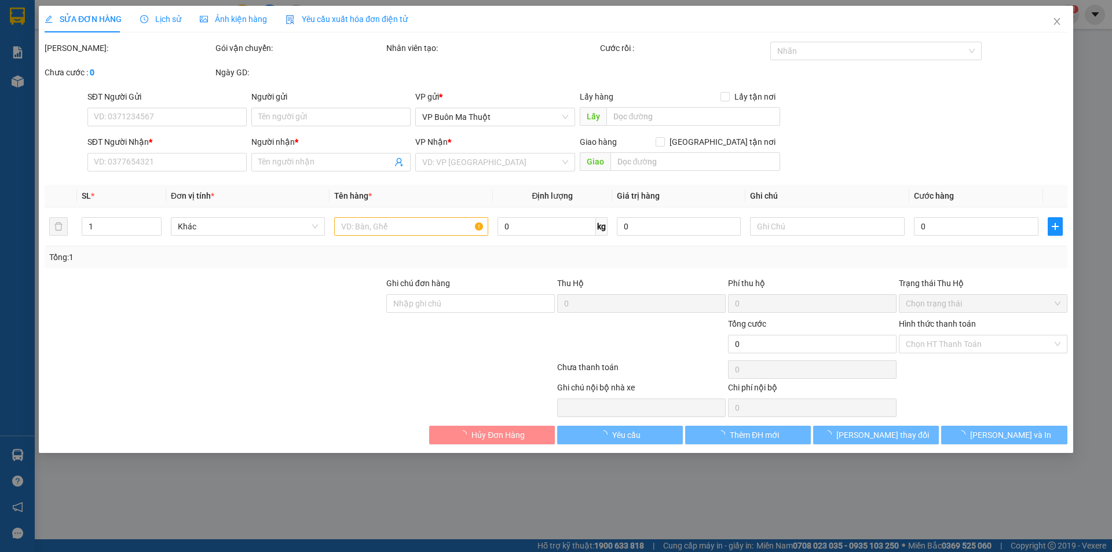
type input "0344528830"
type input "chị [PERSON_NAME]"
type input "0815933334"
type input "Chị Tiên"
type input "khách chuyển khoảng"
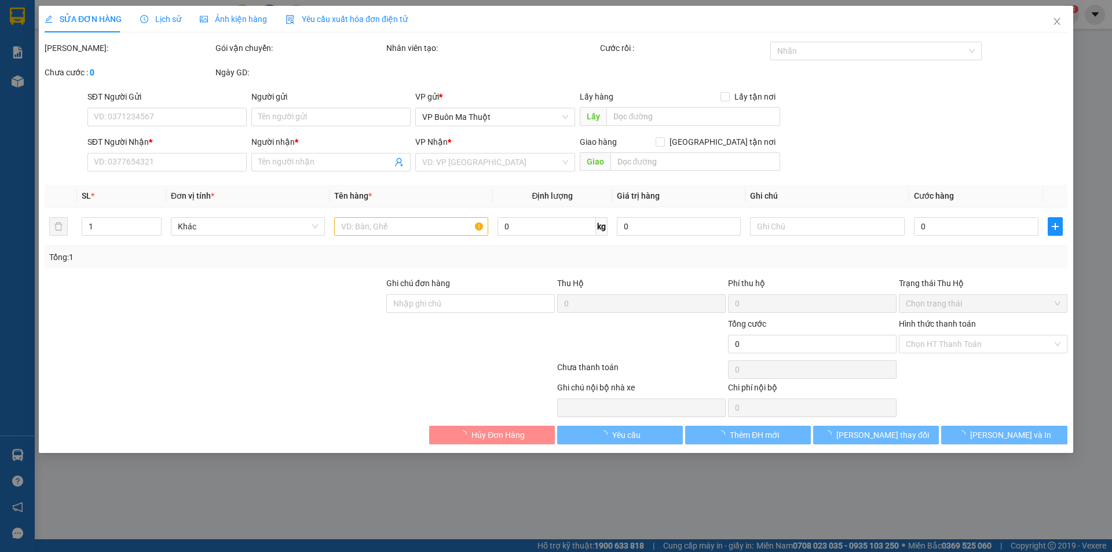
type input "30.000"
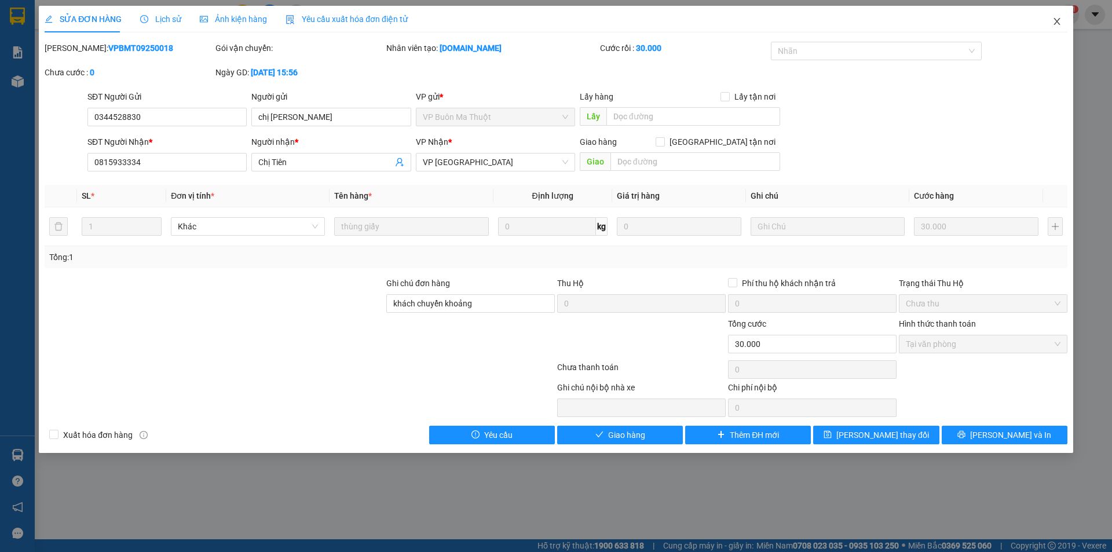
click at [1053, 23] on icon "close" at bounding box center [1056, 21] width 9 height 9
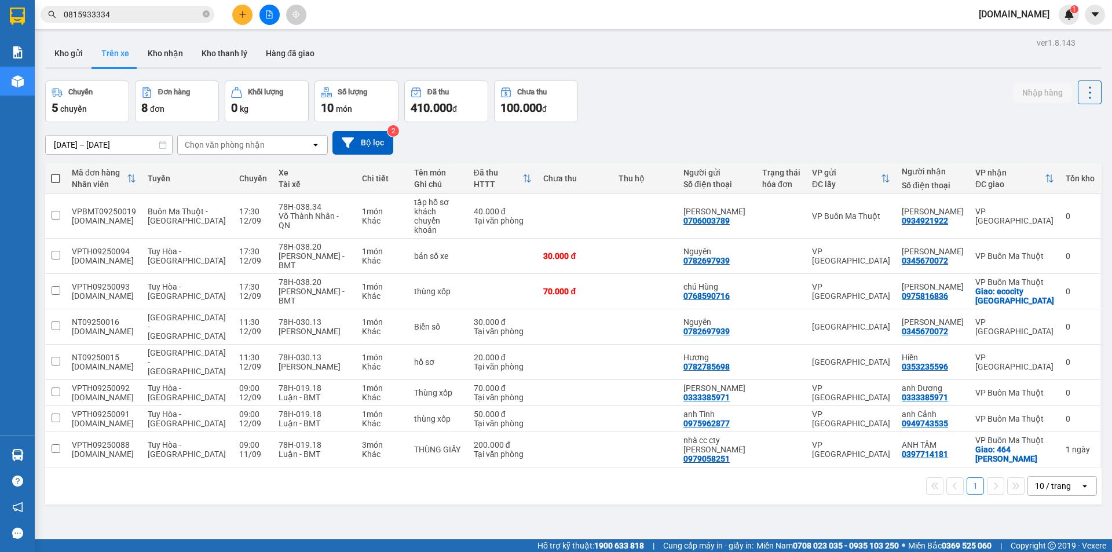
click at [129, 15] on input "0815933334" at bounding box center [132, 14] width 137 height 13
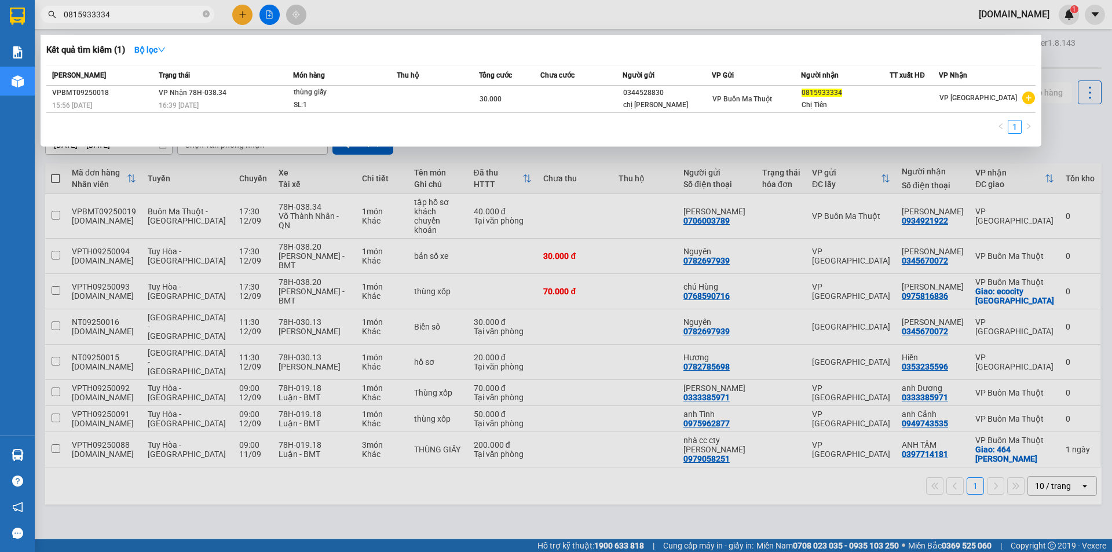
click at [137, 75] on div "[PERSON_NAME]" at bounding box center [103, 75] width 103 height 13
click at [318, 500] on div at bounding box center [556, 276] width 1112 height 552
